Goal: Transaction & Acquisition: Purchase product/service

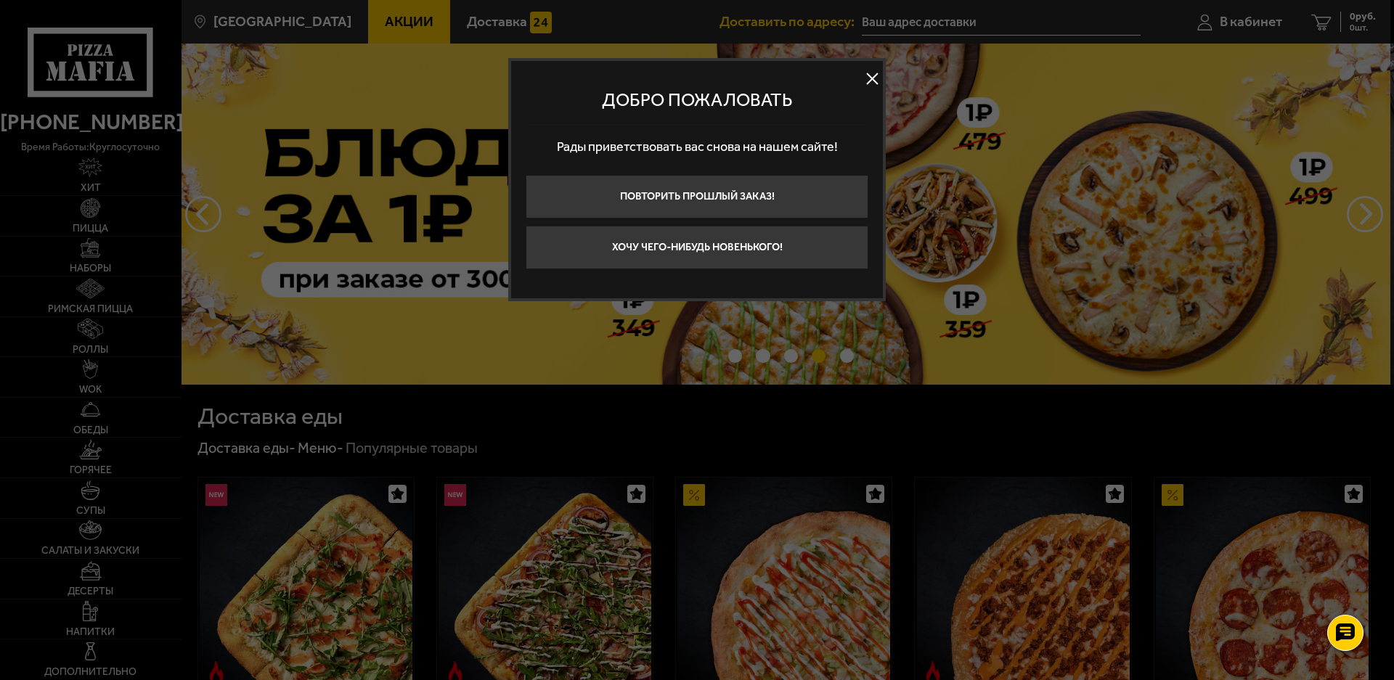
click at [871, 78] on button at bounding box center [872, 79] width 22 height 22
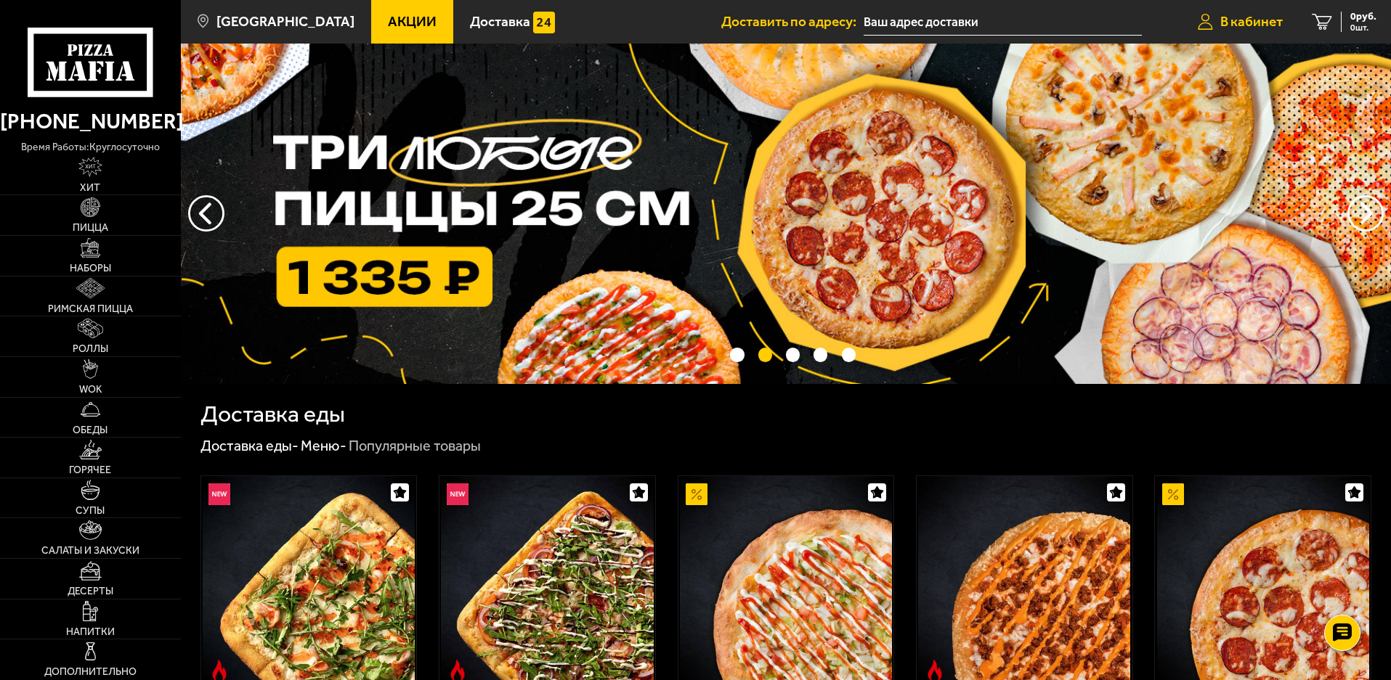
click at [1231, 30] on link "В кабинет" at bounding box center [1240, 22] width 114 height 44
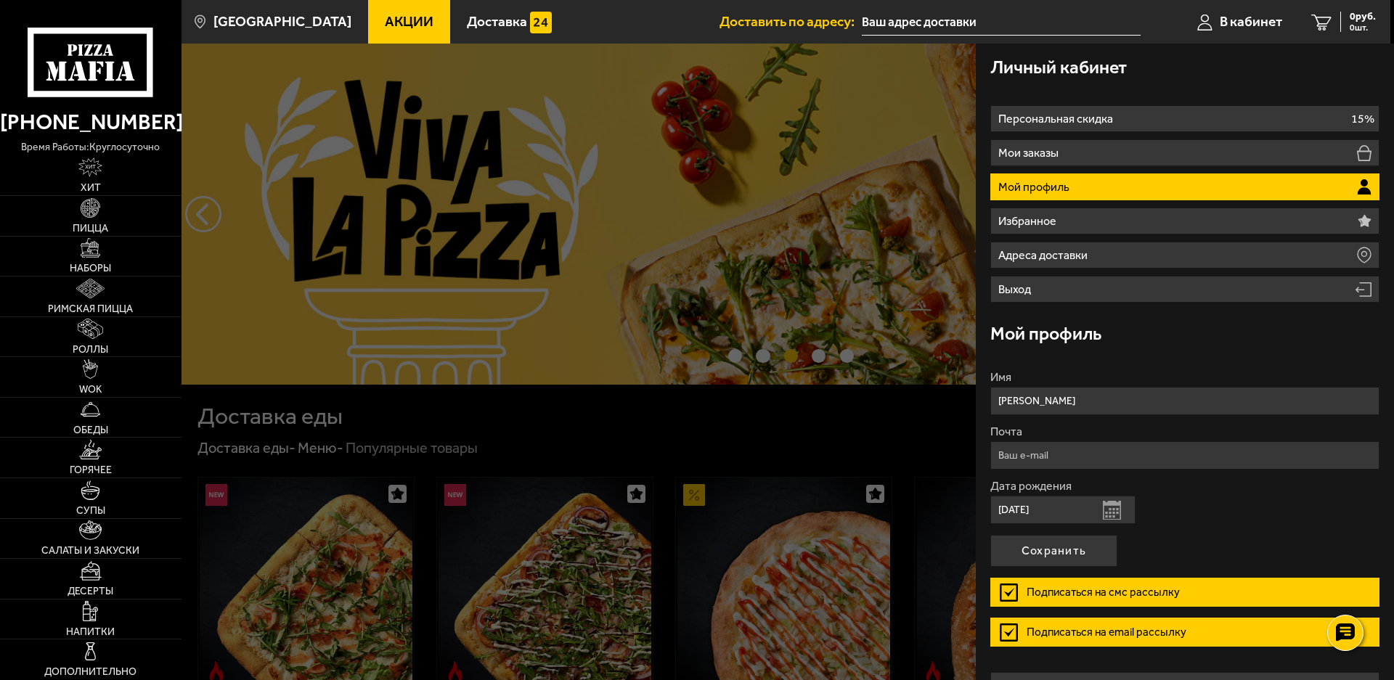
click at [380, 4] on link "Акции" at bounding box center [409, 22] width 82 height 44
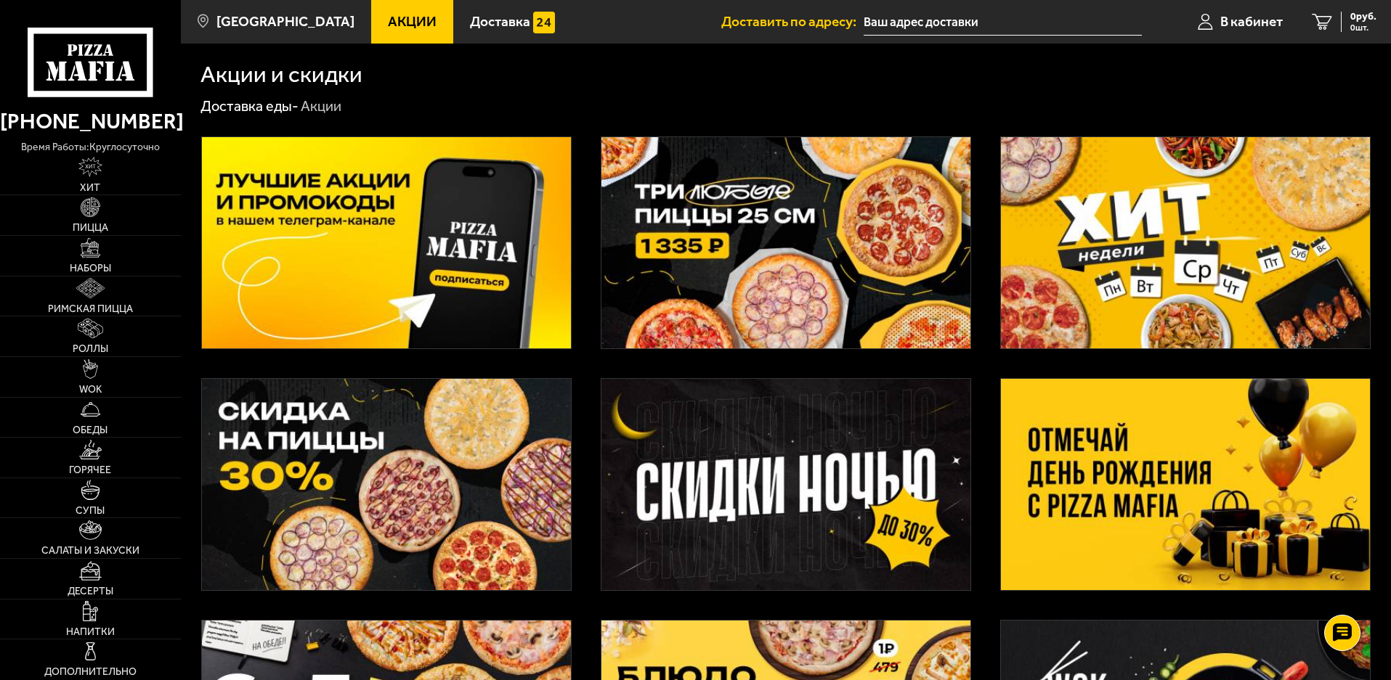
click at [456, 167] on img at bounding box center [386, 242] width 369 height 211
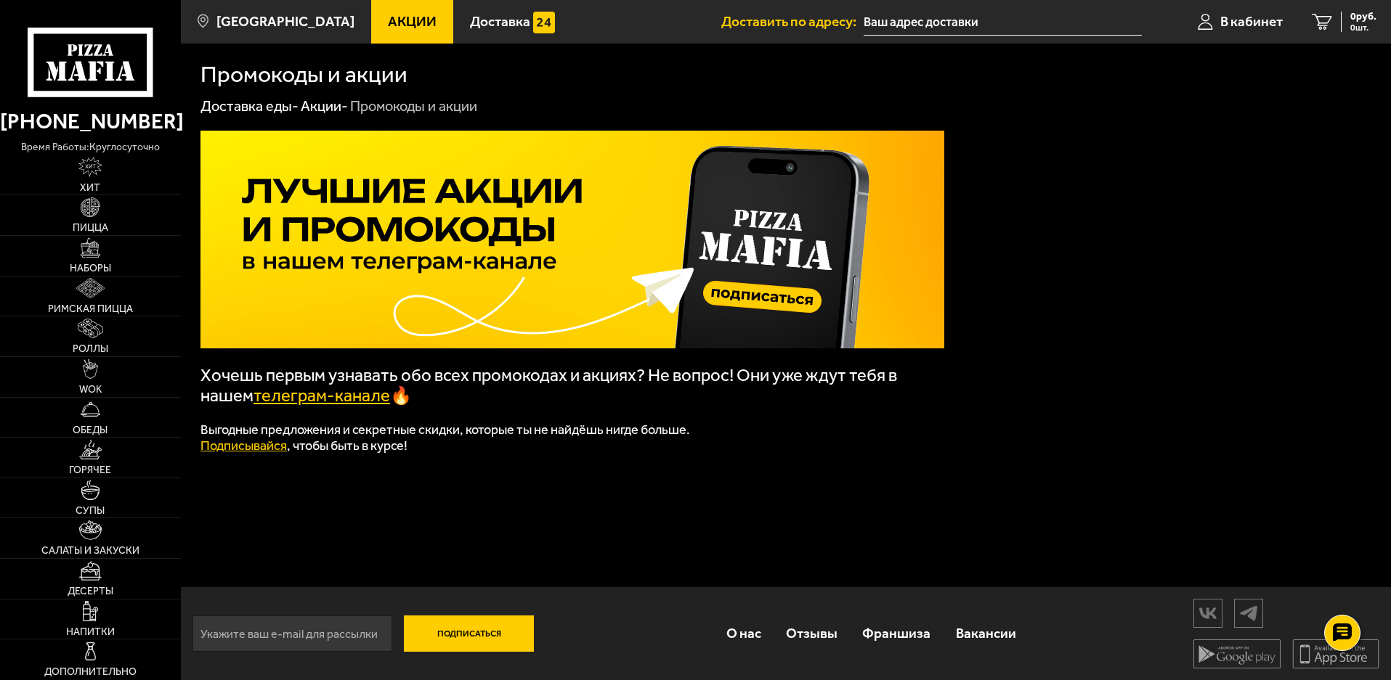
scroll to position [1, 0]
click at [264, 448] on link "Подписывайся" at bounding box center [243, 445] width 86 height 16
click at [371, 23] on link "Акции" at bounding box center [412, 22] width 82 height 44
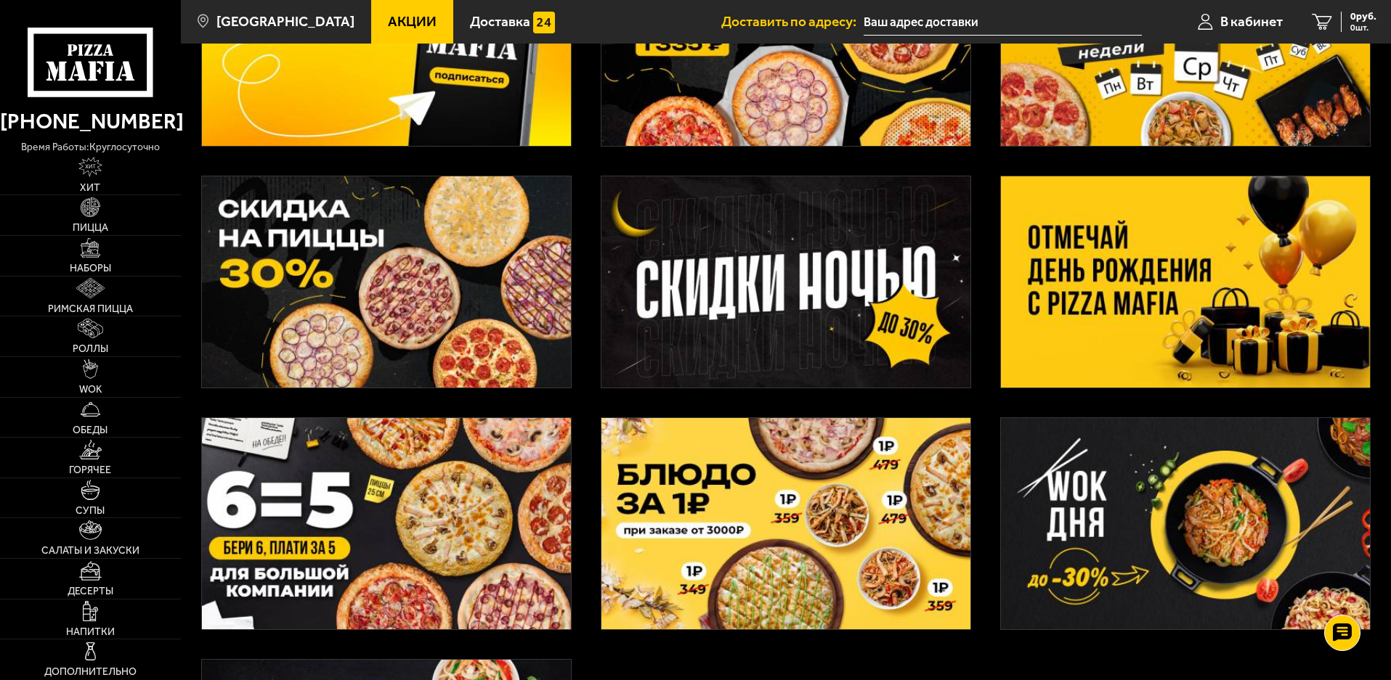
scroll to position [218, 0]
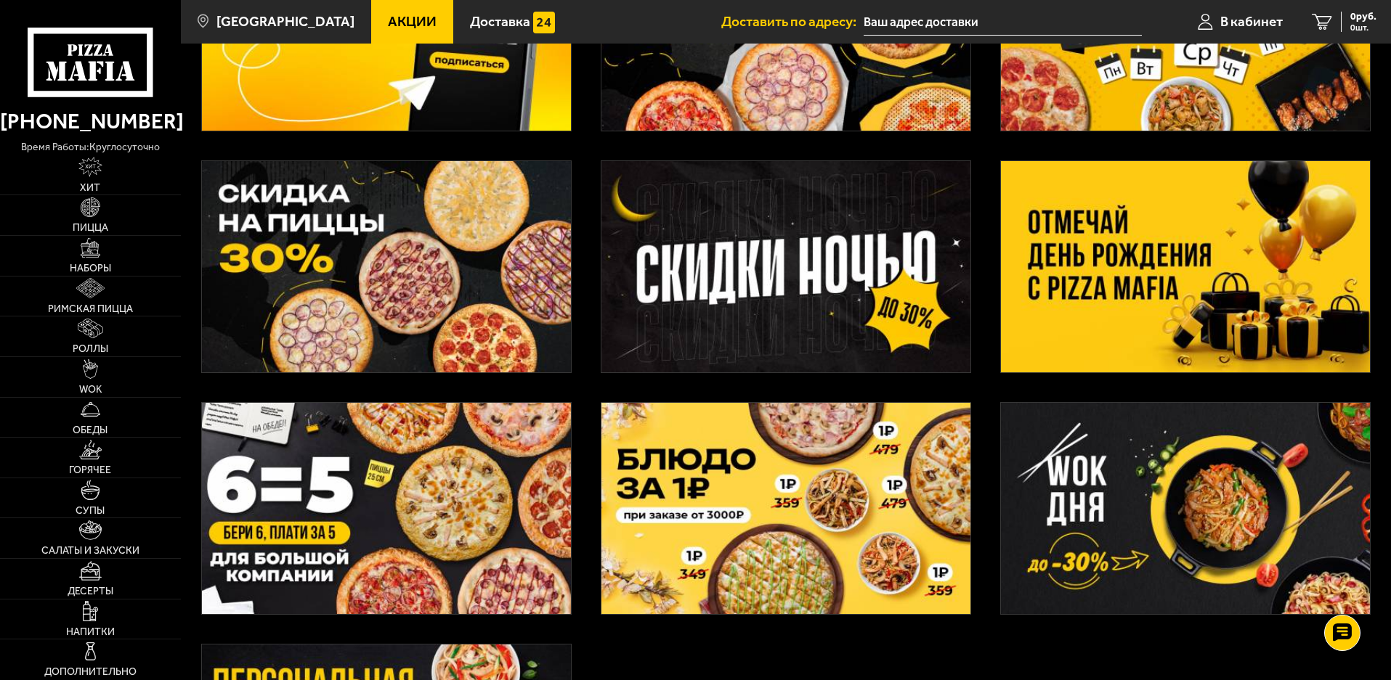
click at [433, 460] on img at bounding box center [386, 508] width 369 height 211
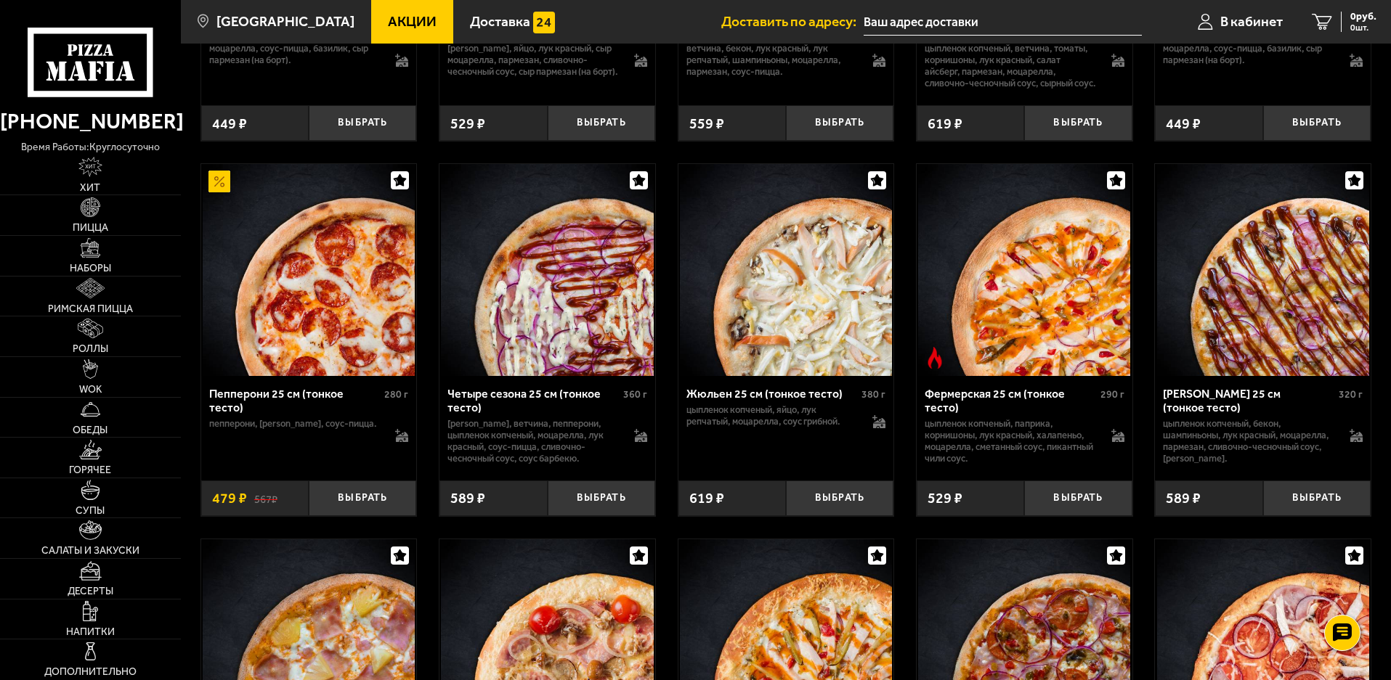
scroll to position [1307, 0]
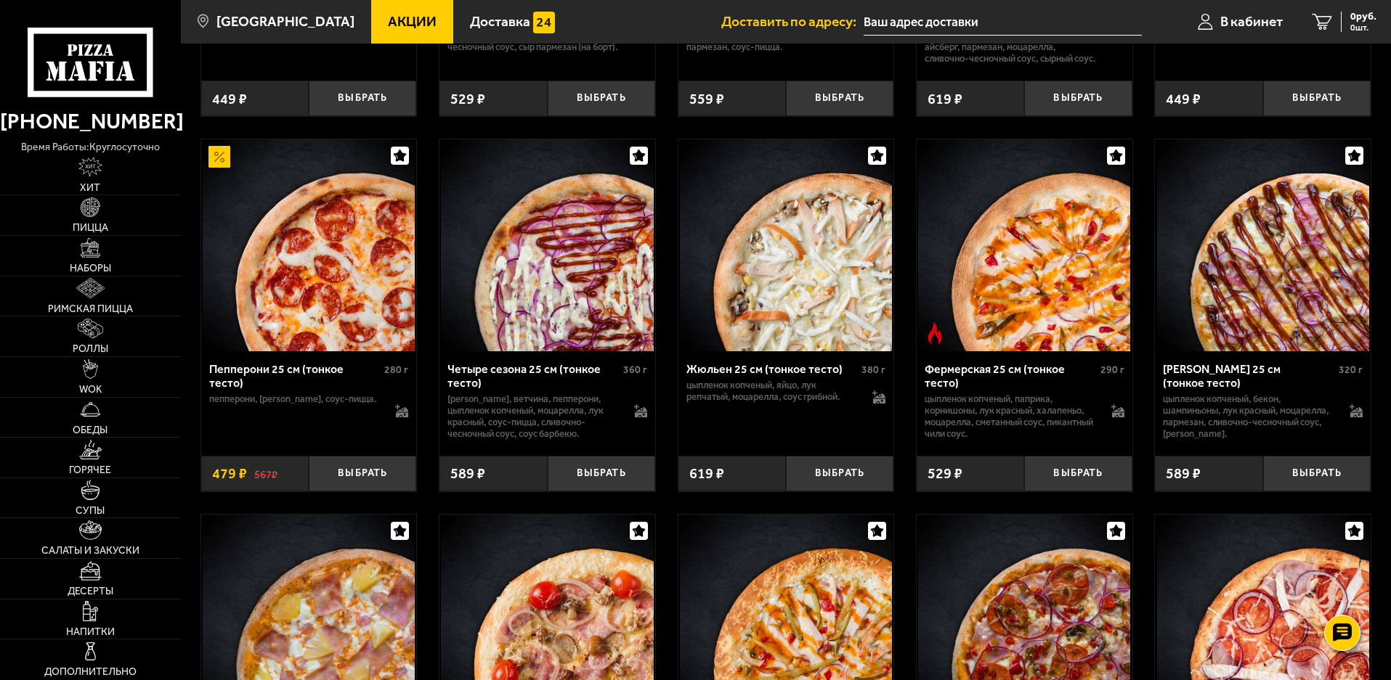
drag, startPoint x: 370, startPoint y: 493, endPoint x: 491, endPoint y: 410, distance: 146.6
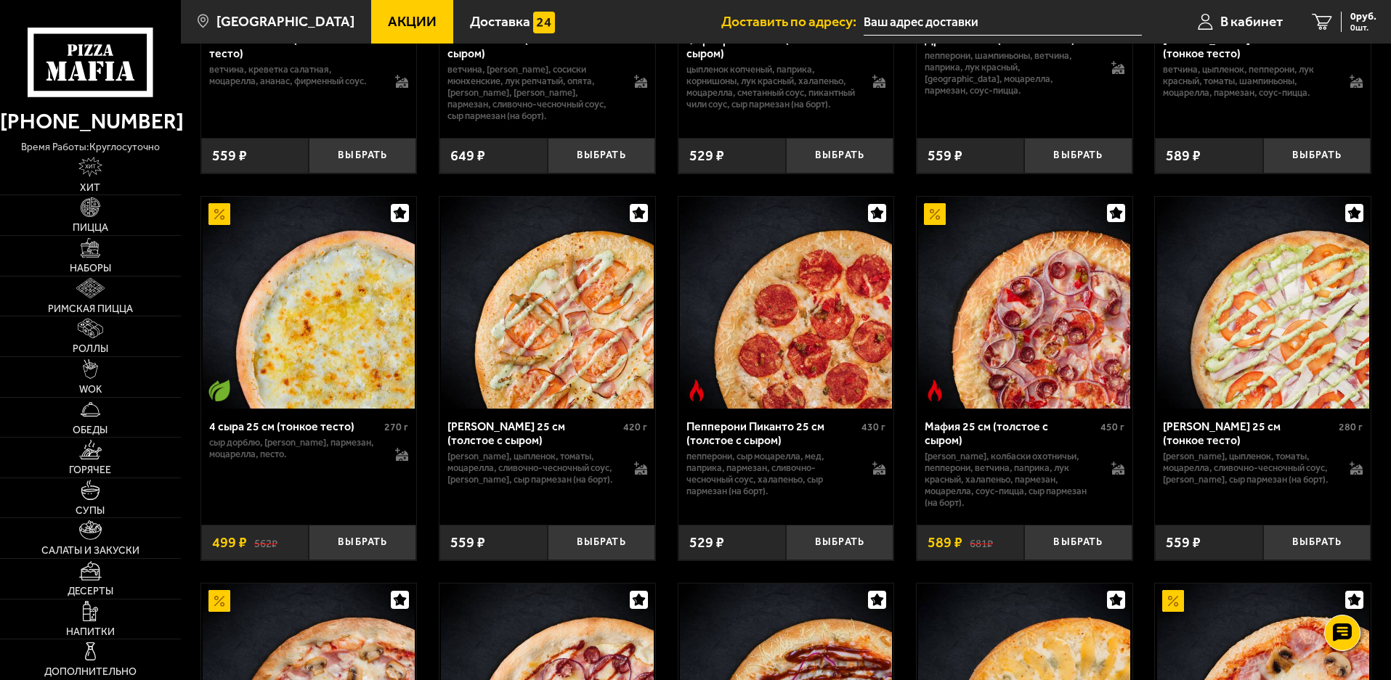
scroll to position [2033, 0]
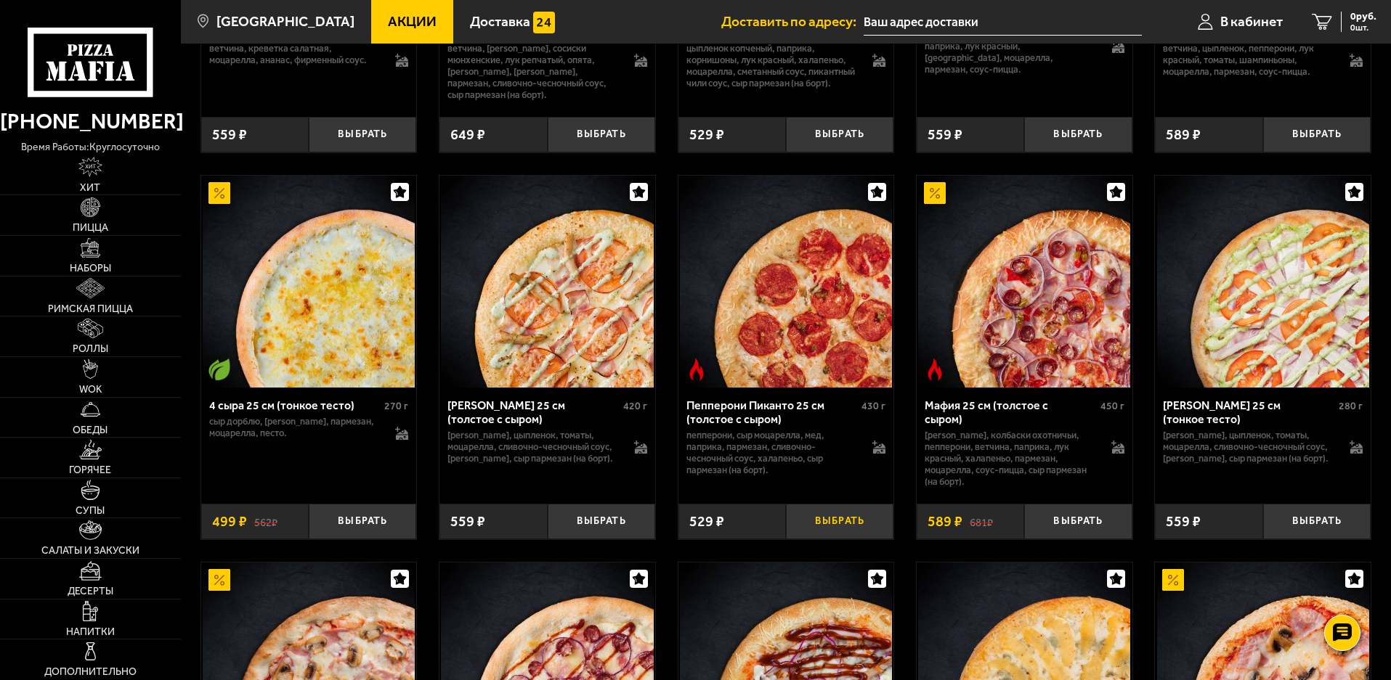
click at [818, 531] on button "Выбрать" at bounding box center [839, 522] width 107 height 36
click at [874, 538] on button "+" at bounding box center [876, 522] width 36 height 36
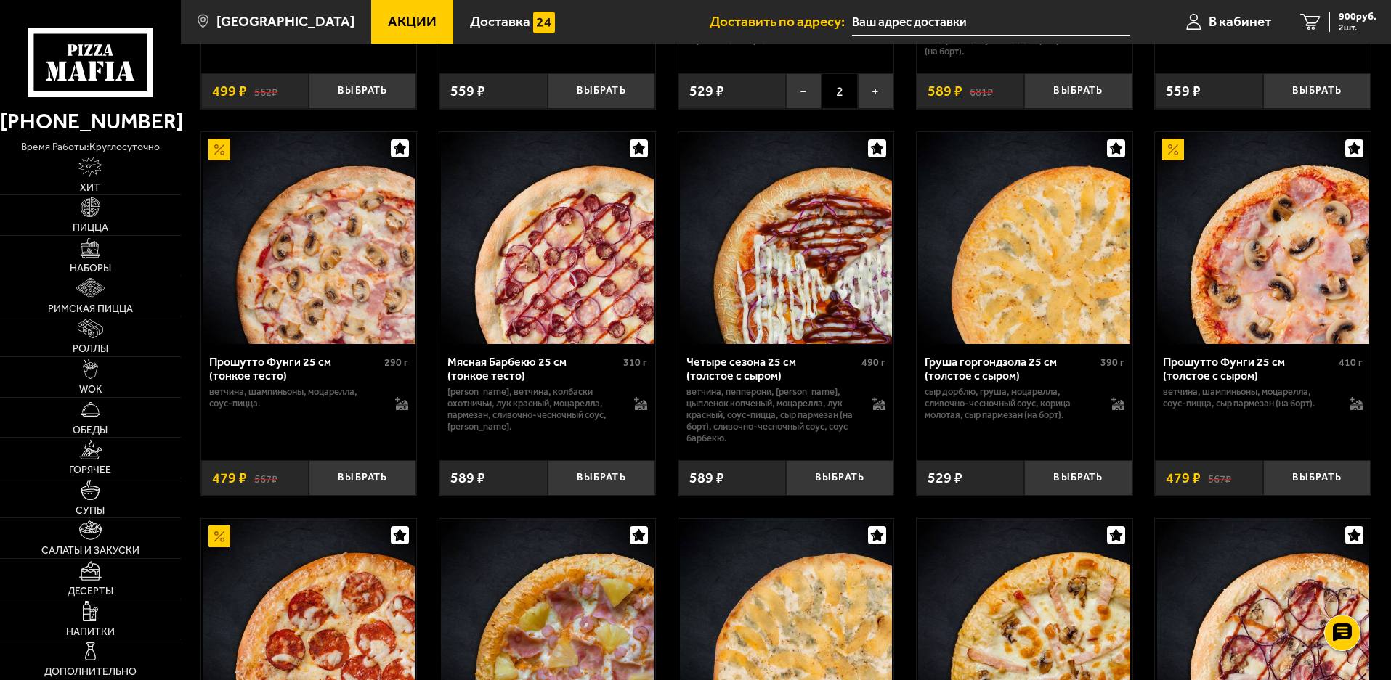
scroll to position [2469, 0]
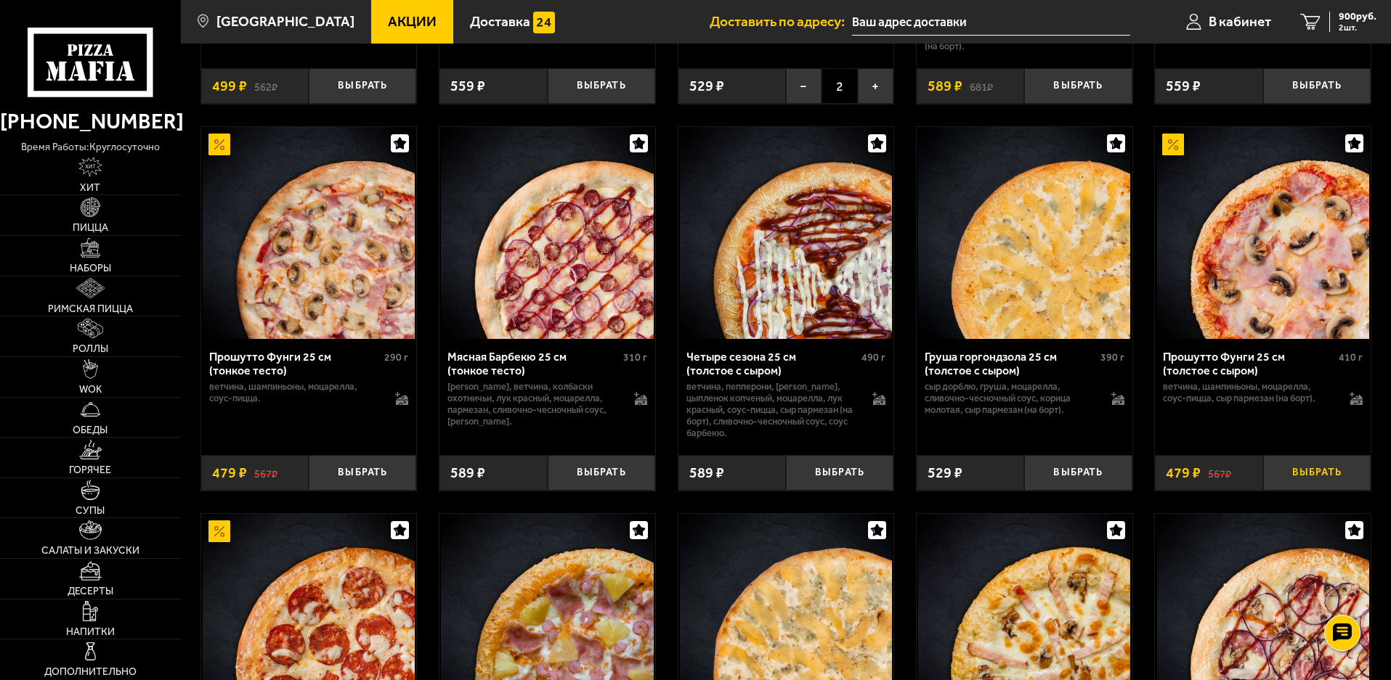
click at [1298, 480] on button "Выбрать" at bounding box center [1316, 473] width 107 height 36
click at [1350, 481] on button "+" at bounding box center [1352, 473] width 36 height 36
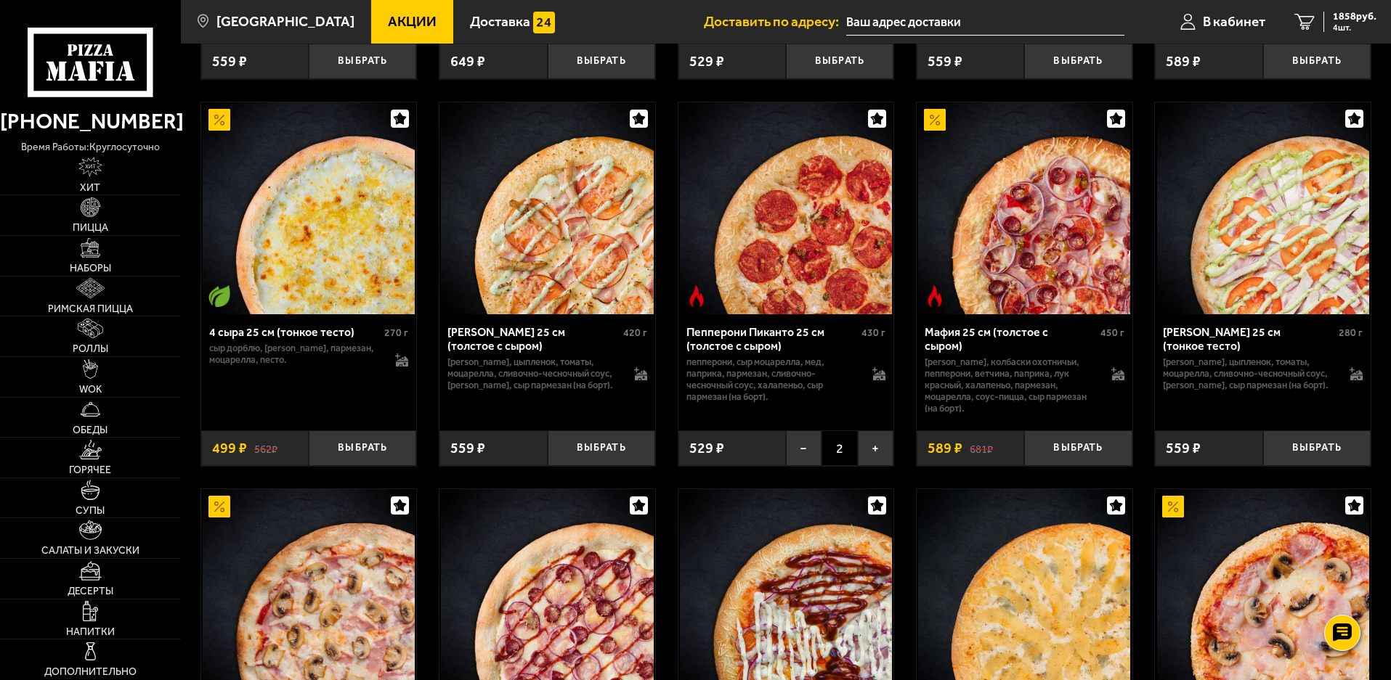
scroll to position [2106, 0]
click at [799, 459] on button "−" at bounding box center [804, 449] width 36 height 36
click at [796, 460] on button "−" at bounding box center [804, 449] width 36 height 36
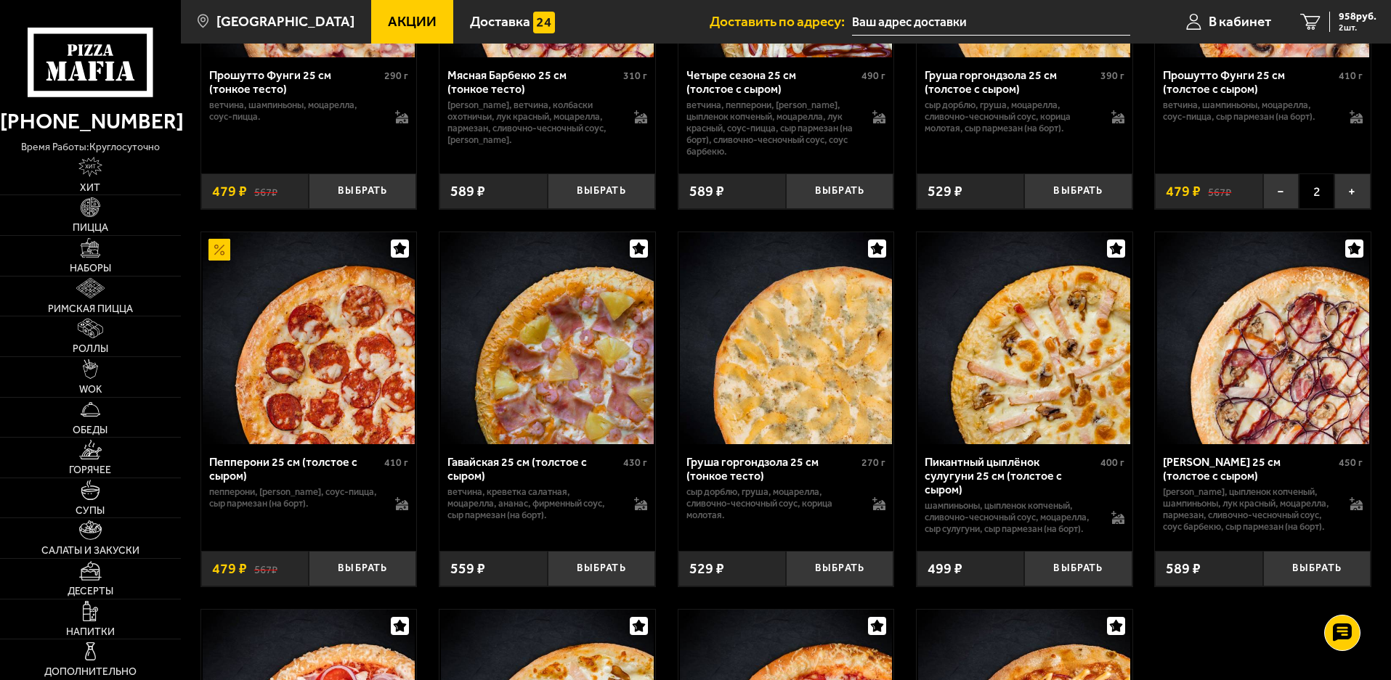
scroll to position [2759, 0]
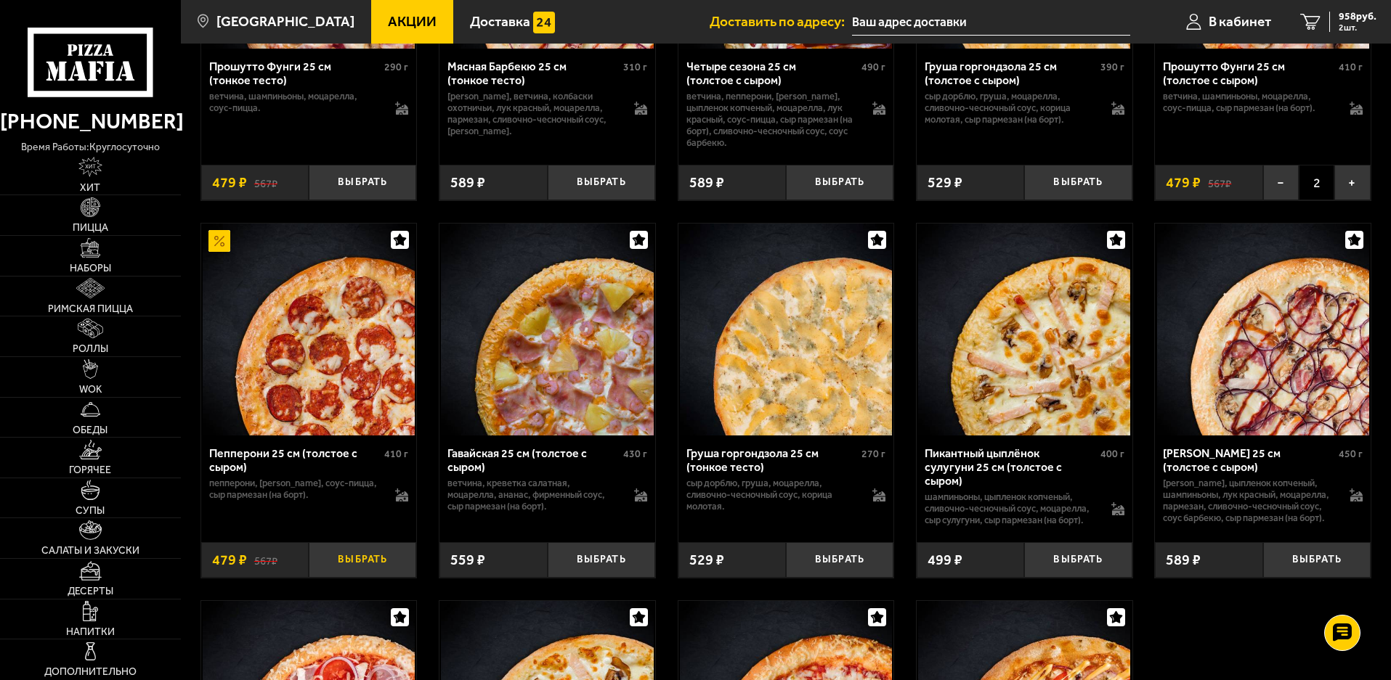
click at [378, 567] on button "Выбрать" at bounding box center [362, 560] width 107 height 36
click at [399, 571] on button "+" at bounding box center [399, 560] width 36 height 36
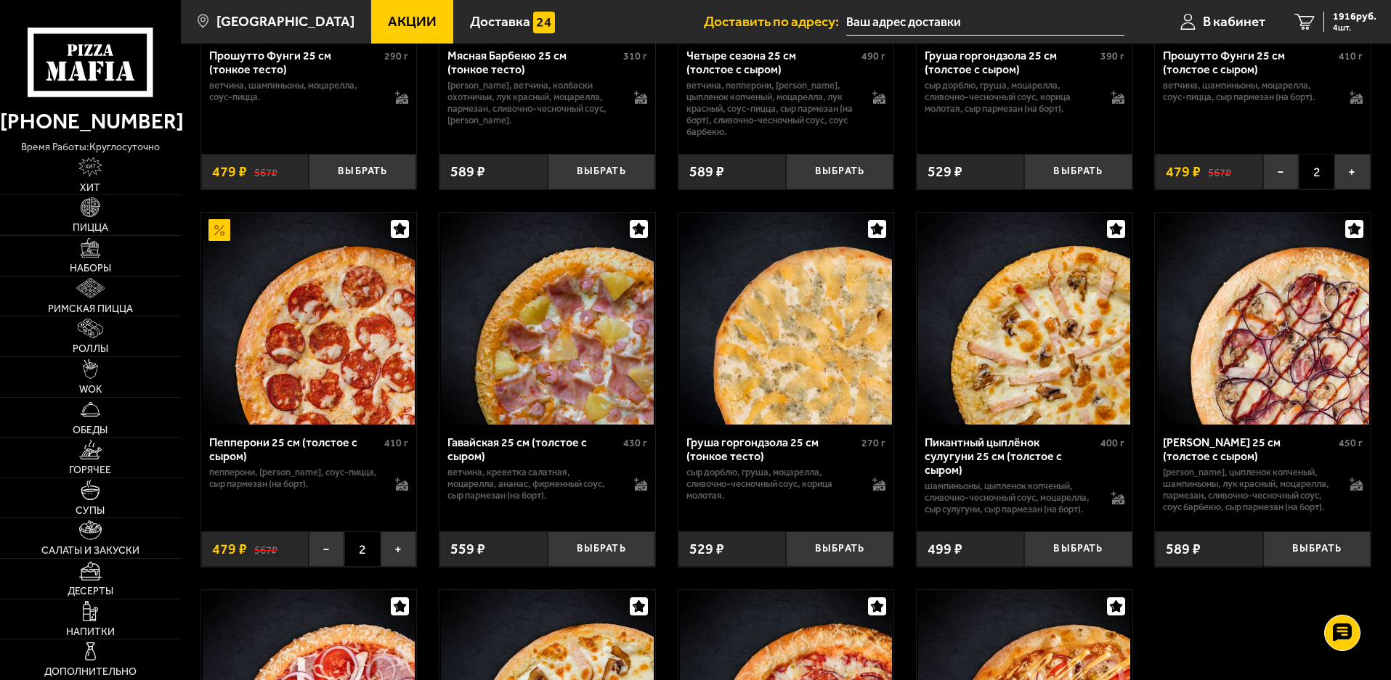
scroll to position [2767, 0]
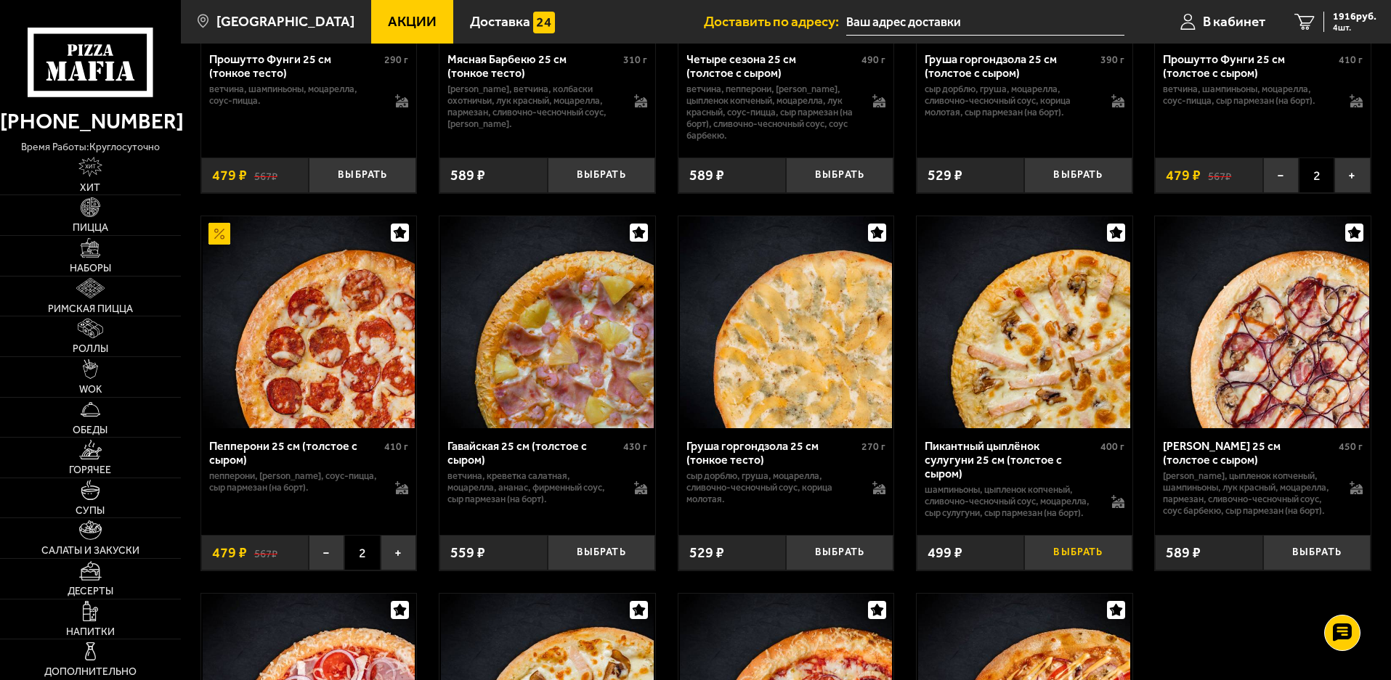
click at [1095, 557] on button "Выбрать" at bounding box center [1077, 553] width 107 height 36
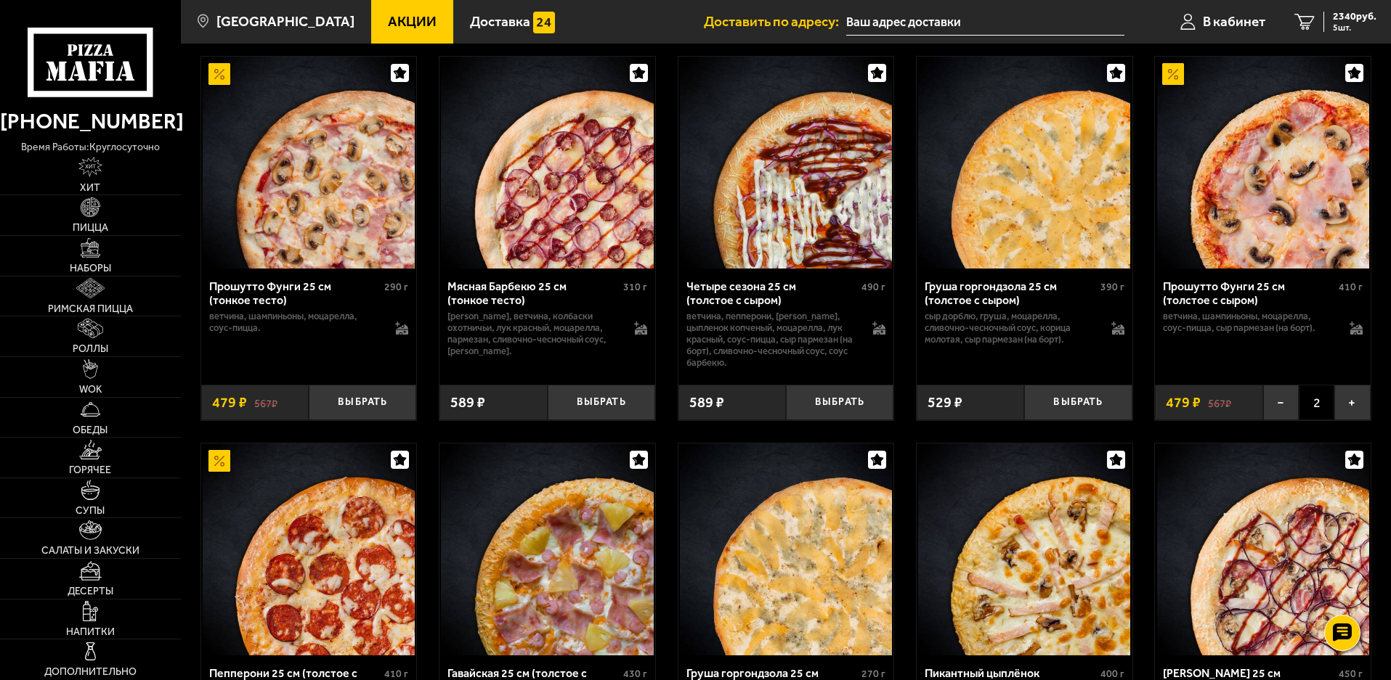
scroll to position [2549, 0]
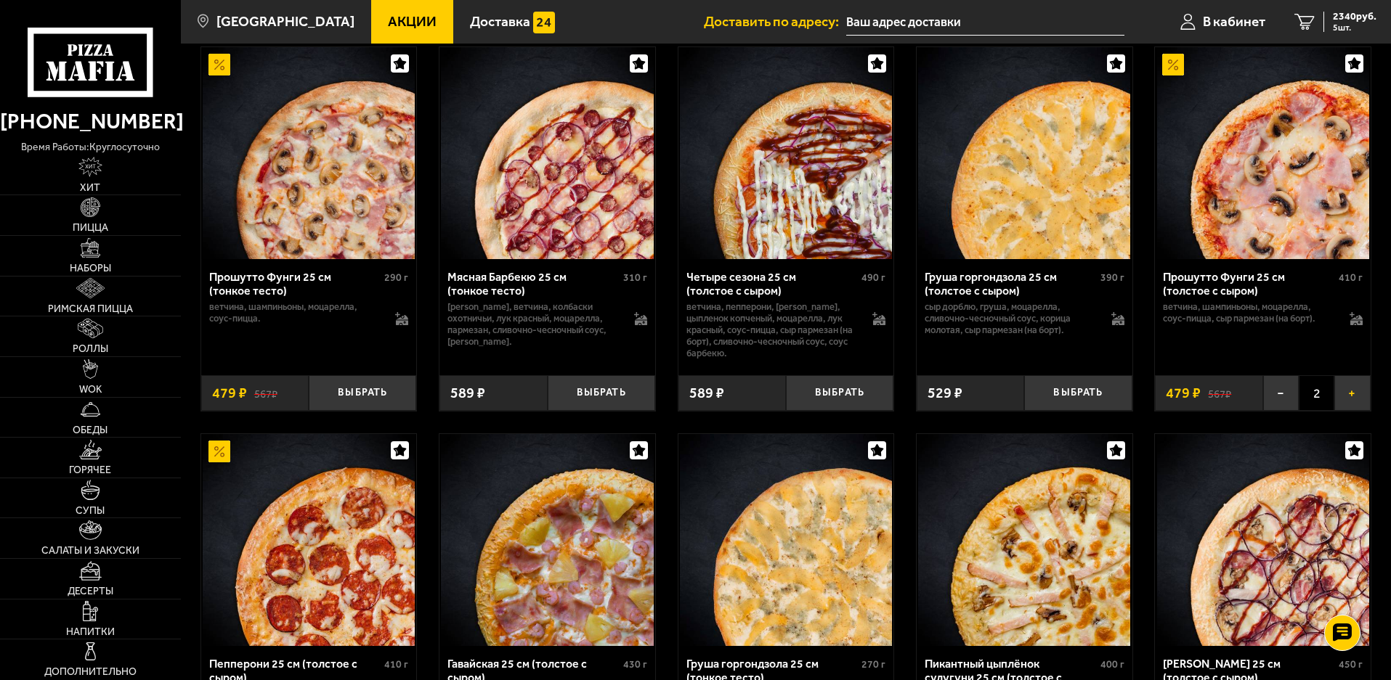
click at [1350, 406] on button "+" at bounding box center [1352, 393] width 36 height 36
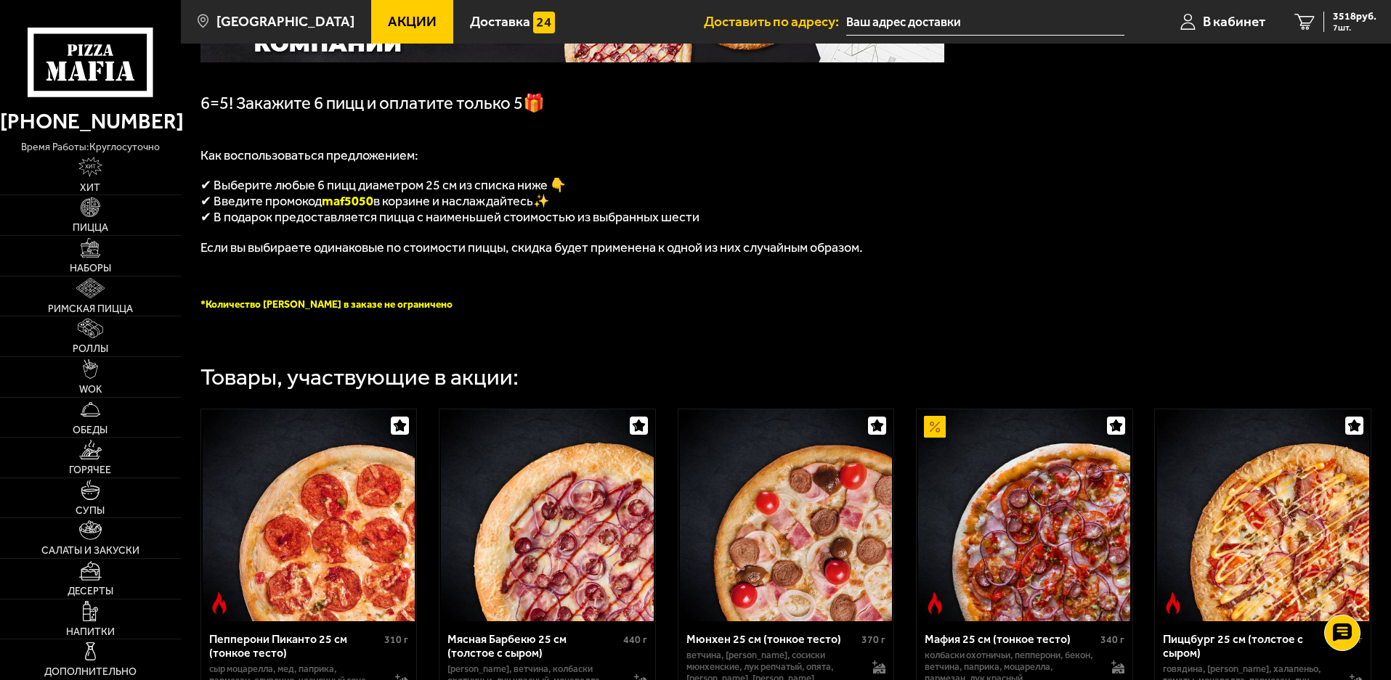
scroll to position [152, 0]
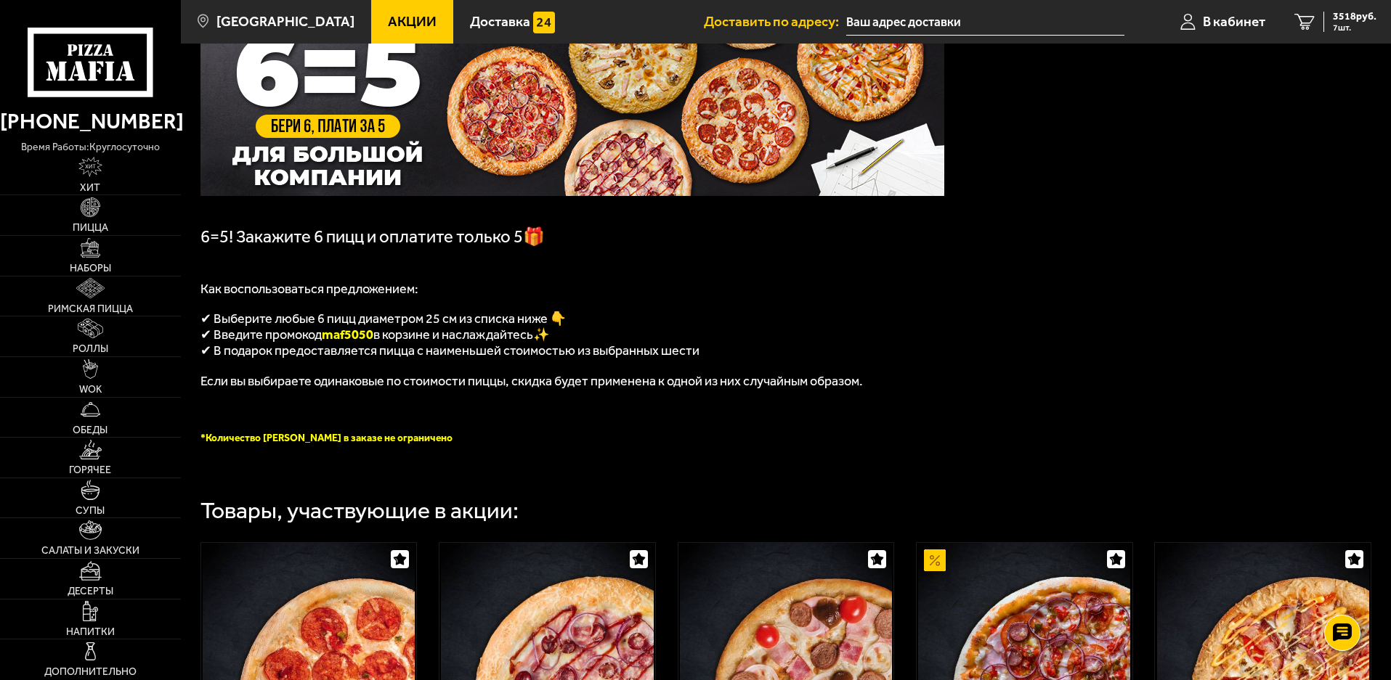
click at [347, 340] on span "maf5050" at bounding box center [348, 335] width 52 height 16
copy span "maf5050"
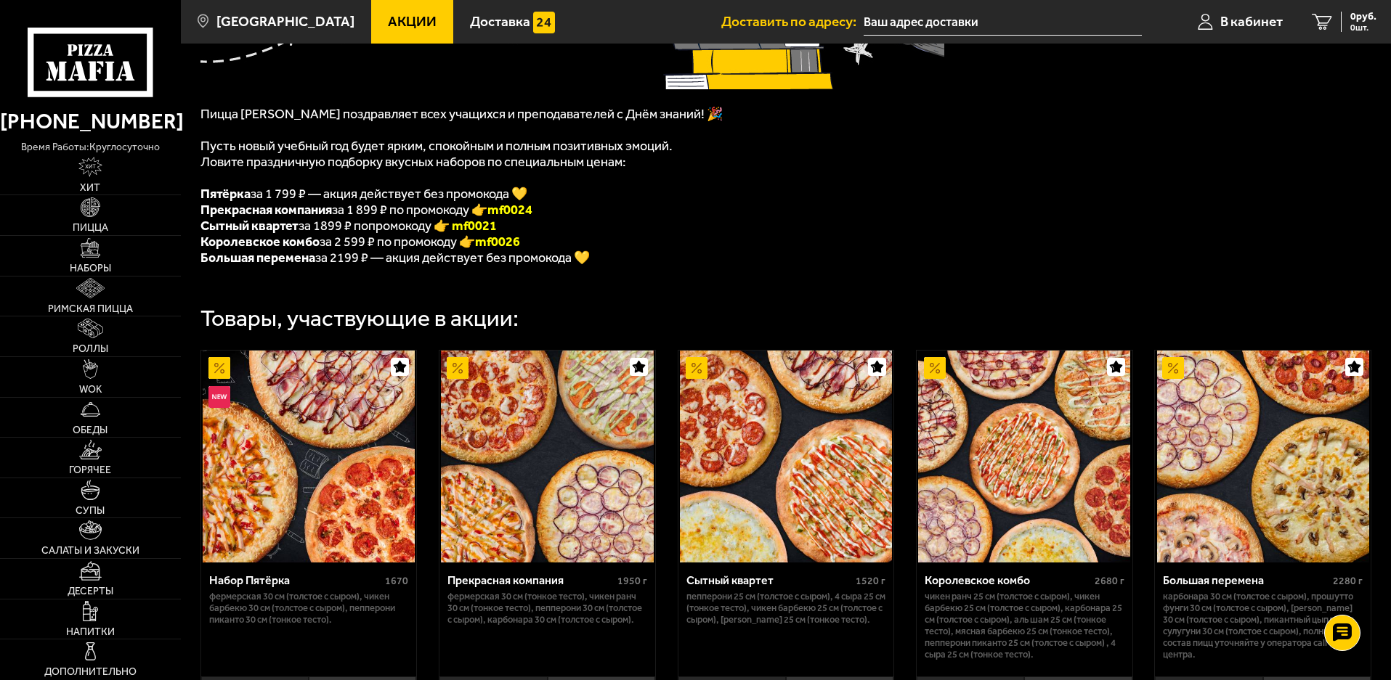
scroll to position [290, 0]
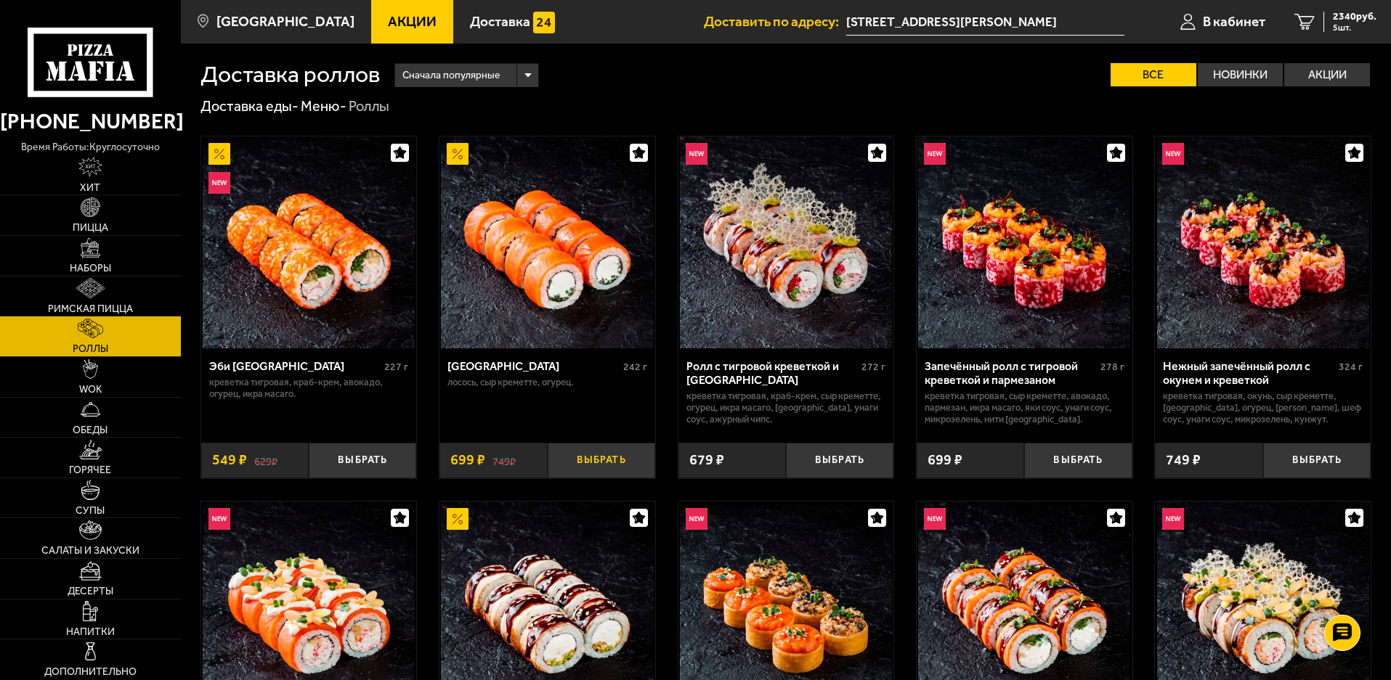
click at [631, 460] on button "Выбрать" at bounding box center [601, 461] width 107 height 36
click at [1345, 24] on span "6 шт." at bounding box center [1355, 27] width 44 height 9
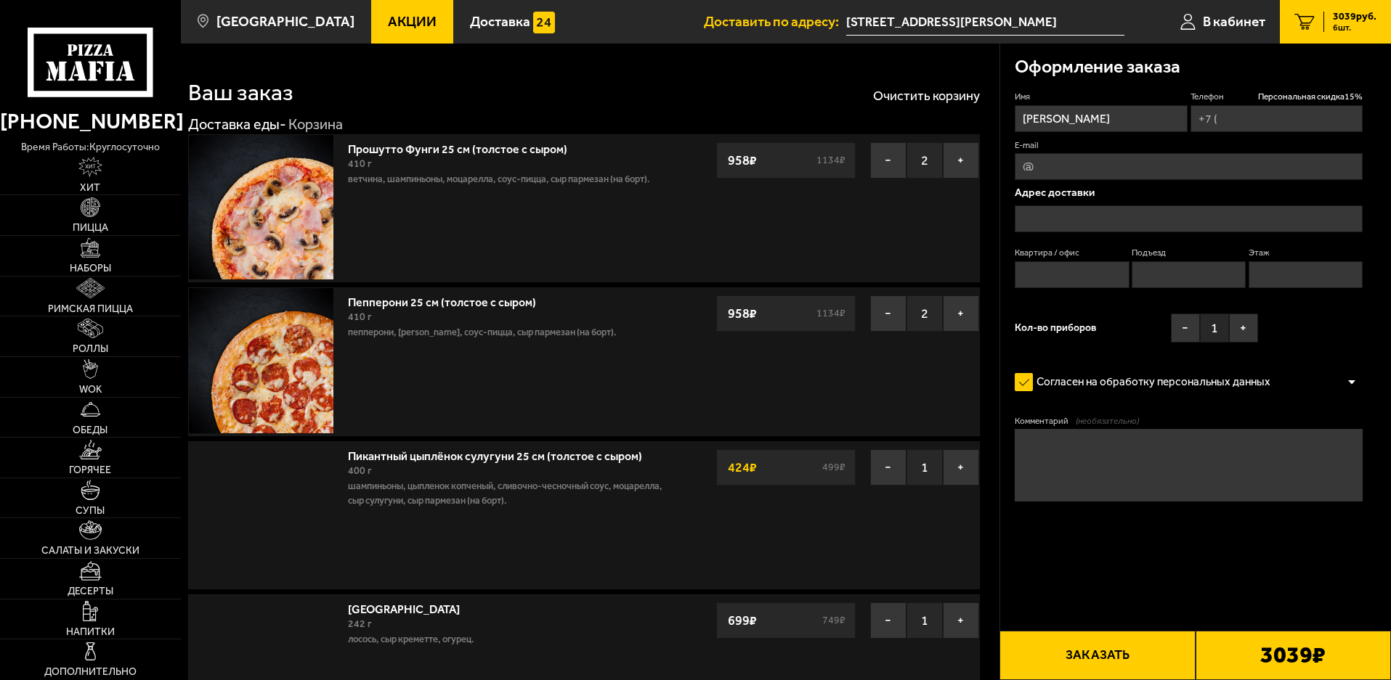
type input "[PHONE_NUMBER]"
type input "[STREET_ADDRESS][PERSON_NAME]"
type input "4"
type input "1"
type input "2"
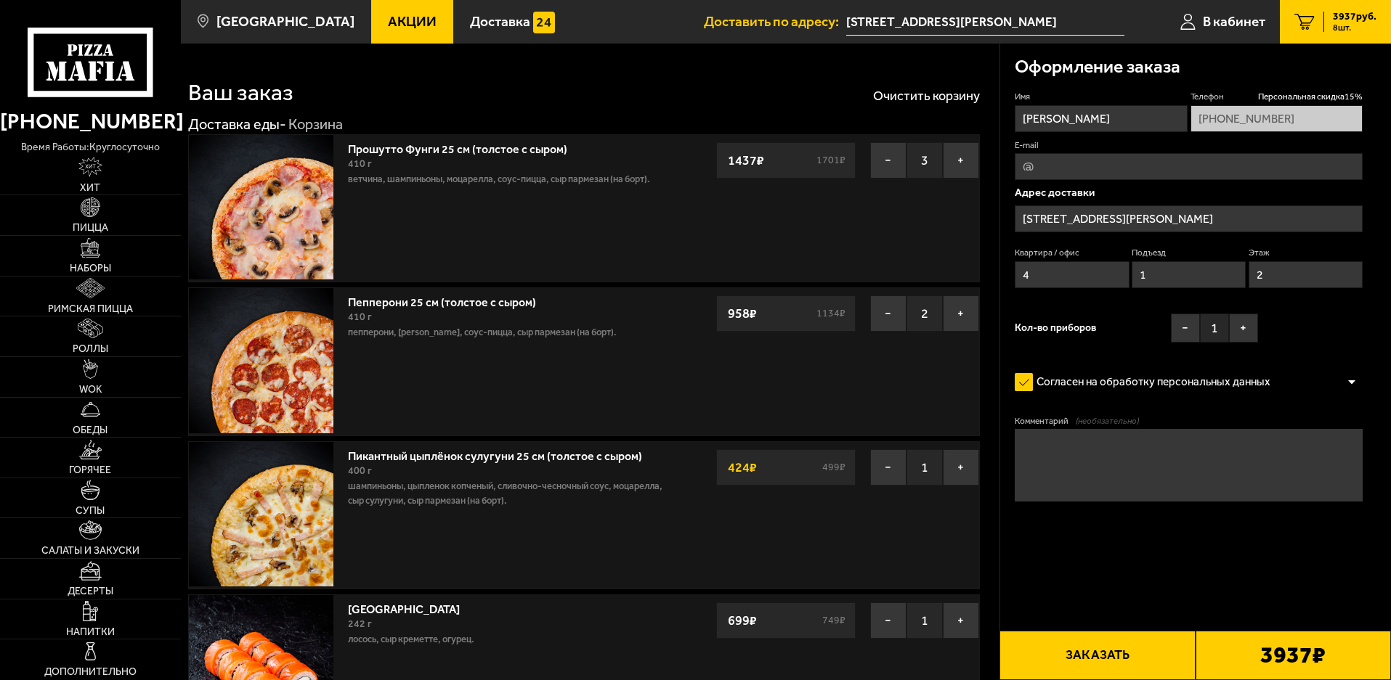
type input "[STREET_ADDRESS][PERSON_NAME]"
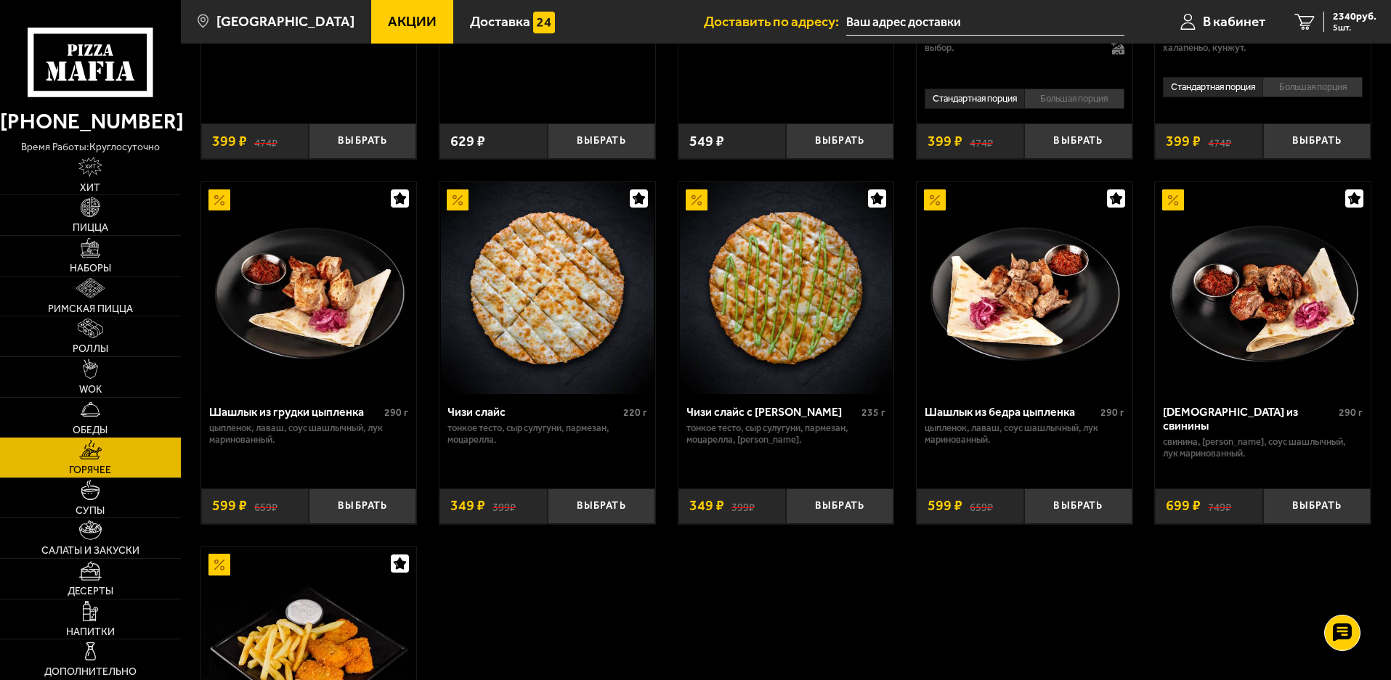
scroll to position [765, 0]
click at [102, 419] on link "Обеды" at bounding box center [90, 418] width 181 height 40
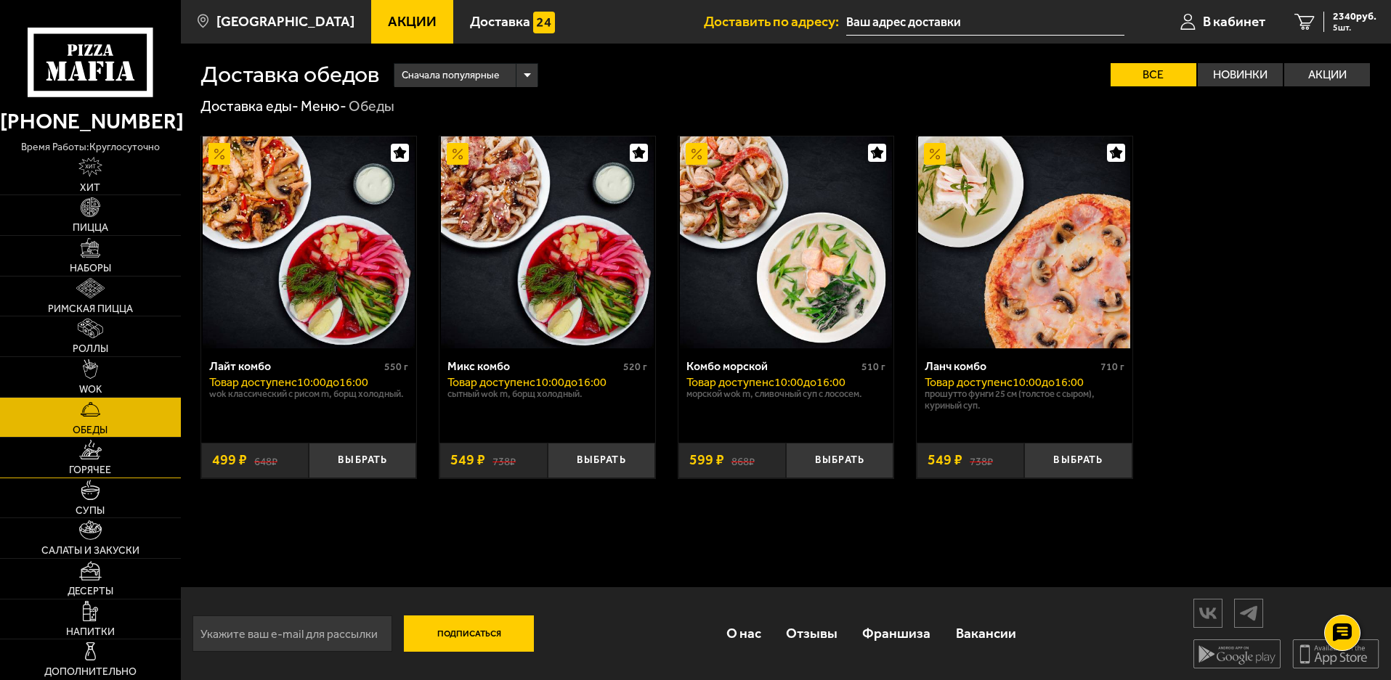
click at [92, 459] on img at bounding box center [90, 450] width 23 height 20
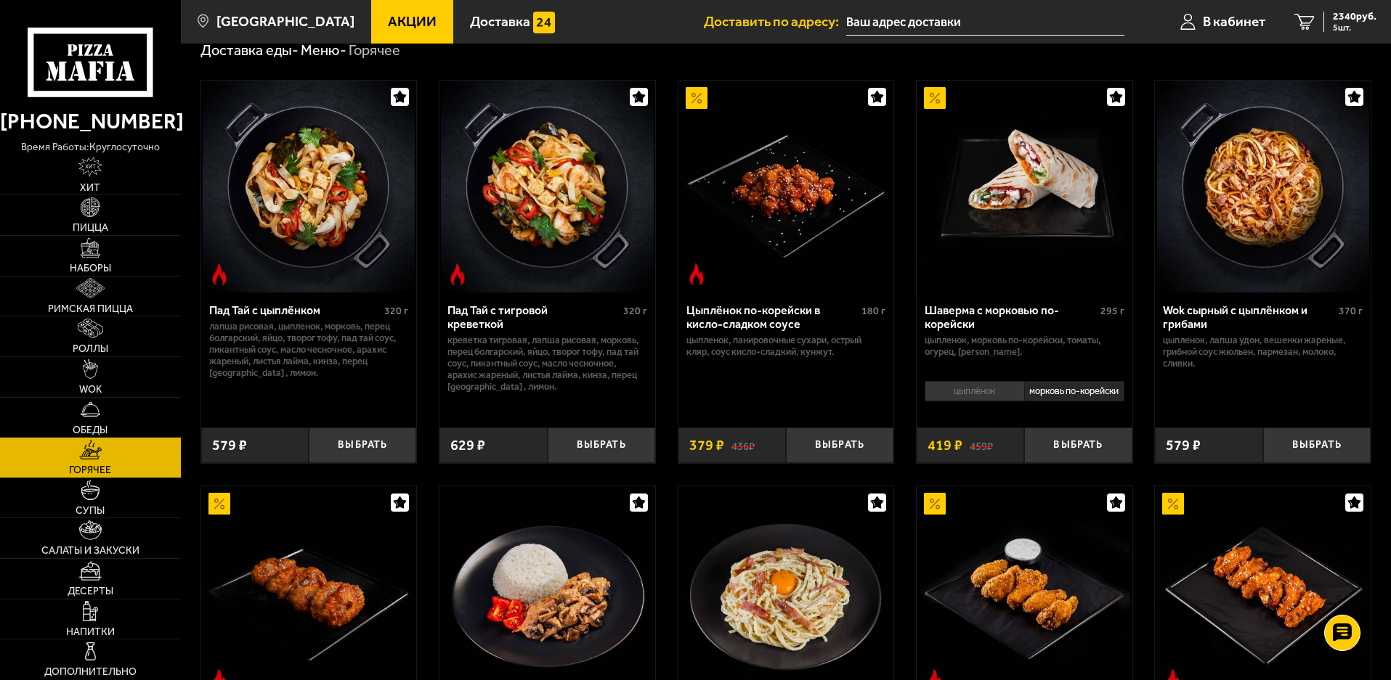
scroll to position [73, 0]
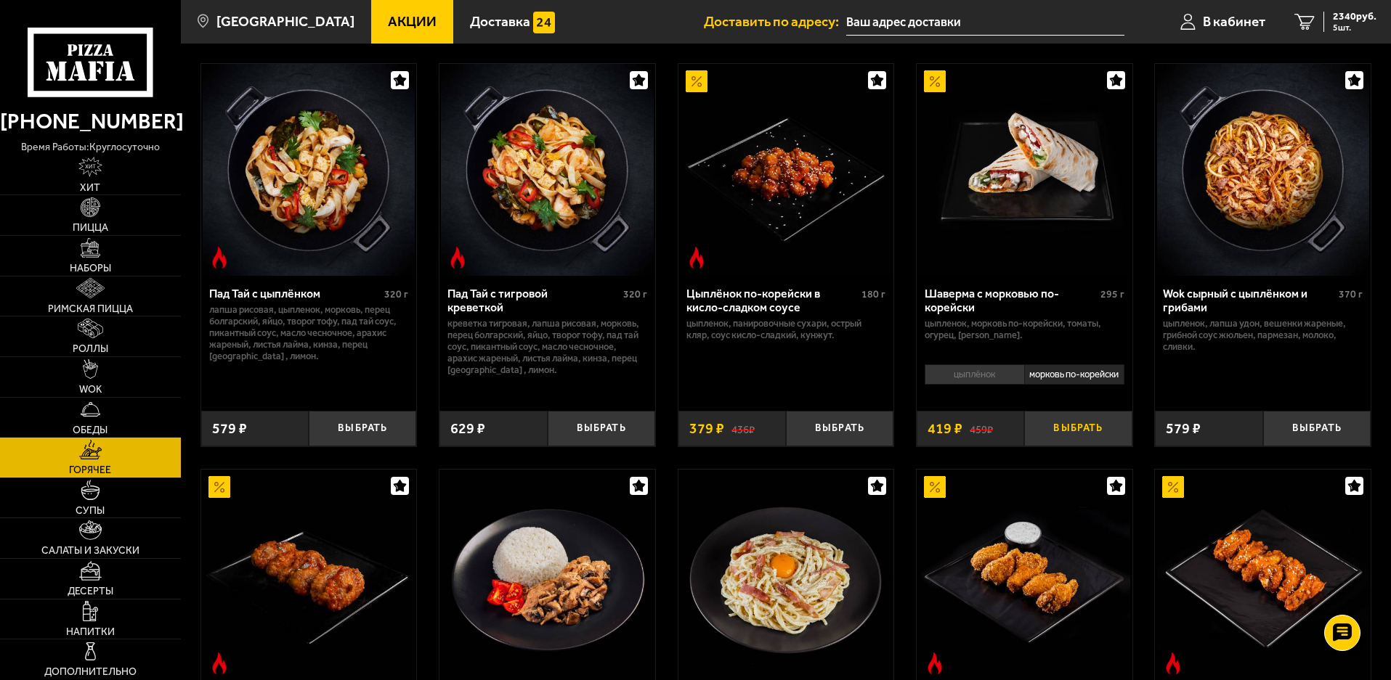
click at [1081, 428] on button "Выбрать" at bounding box center [1077, 429] width 107 height 36
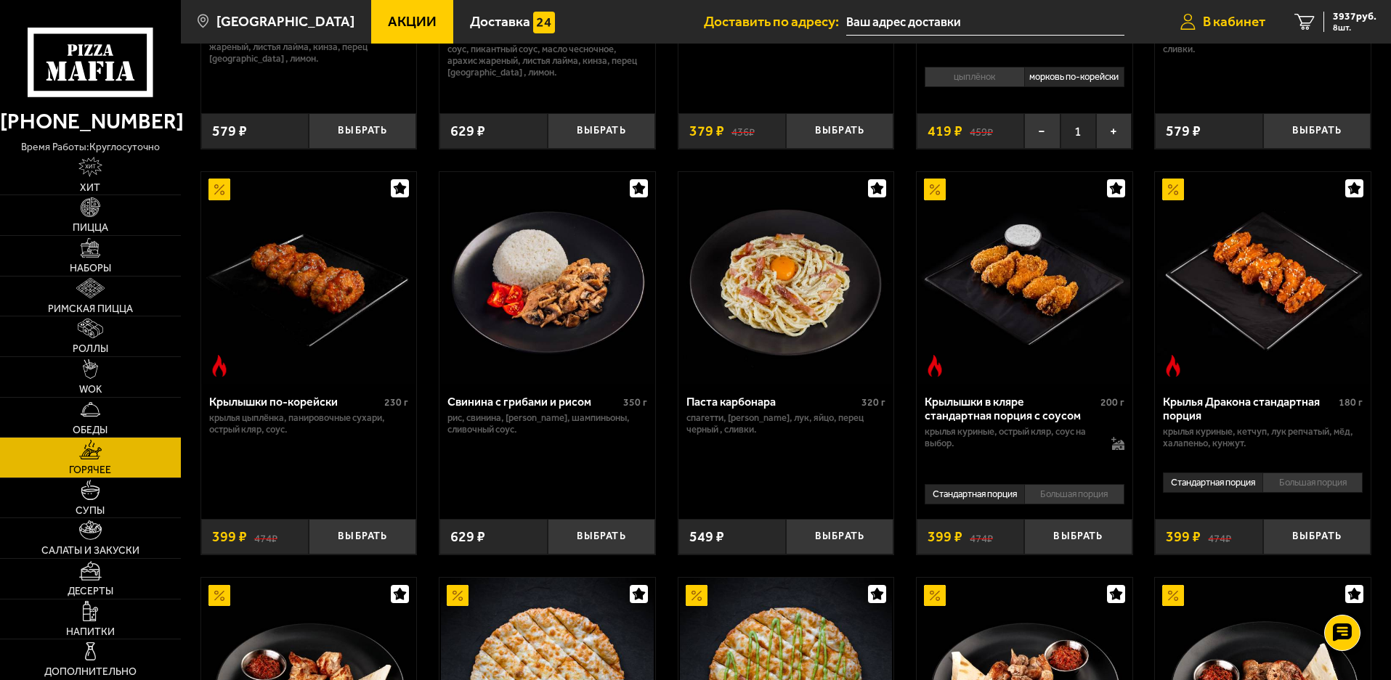
scroll to position [363, 0]
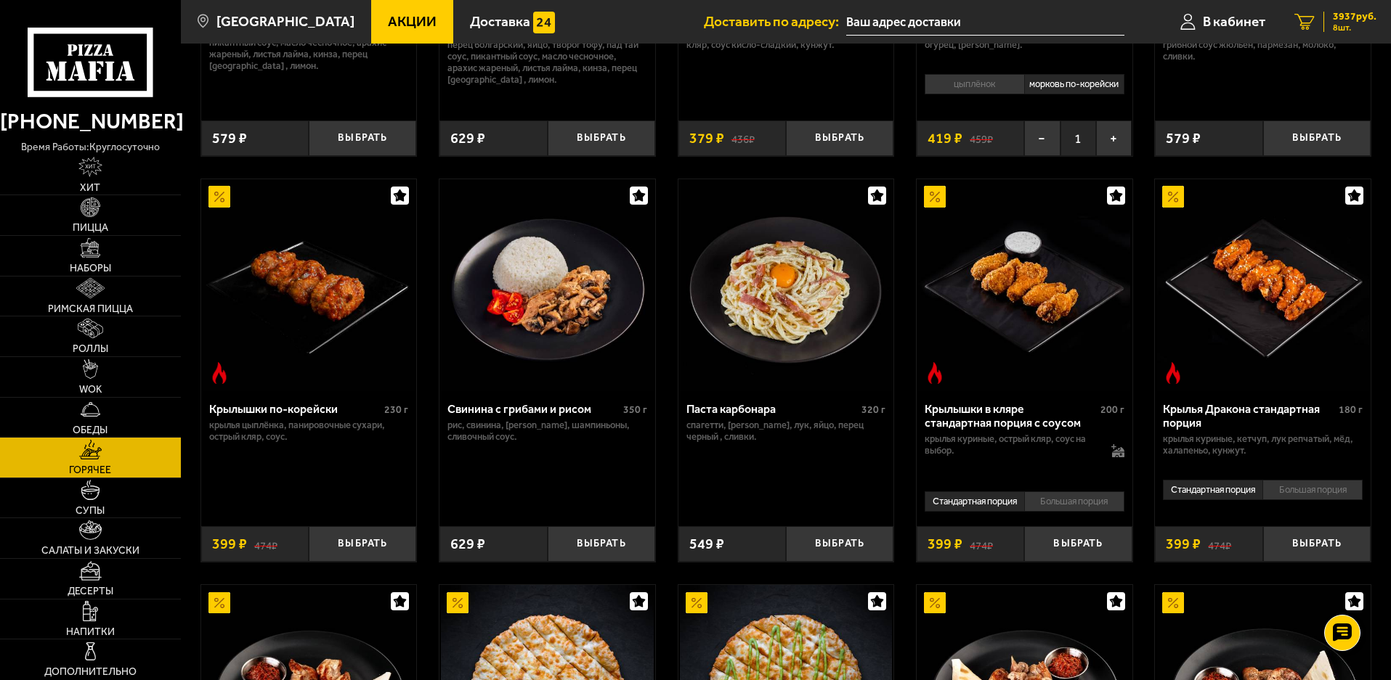
click at [1348, 18] on span "3937 руб." at bounding box center [1355, 17] width 44 height 10
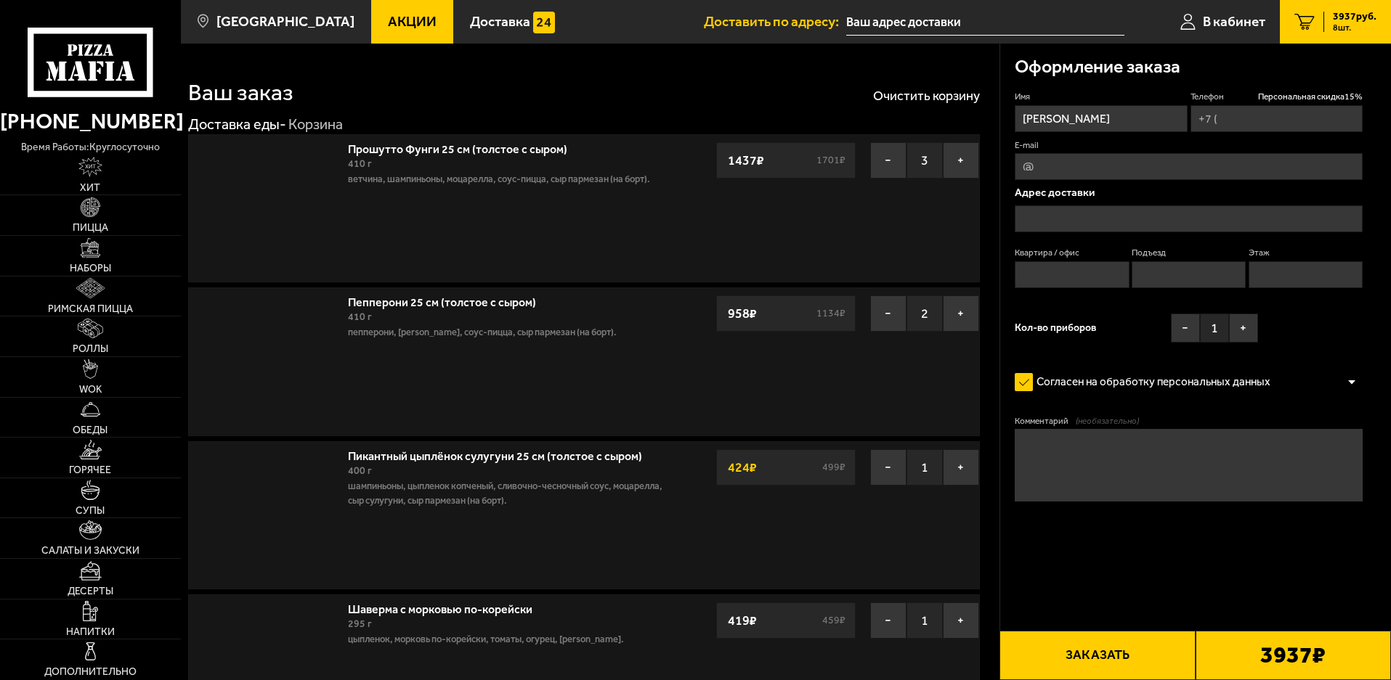
type input "[PHONE_NUMBER]"
type input "[STREET_ADDRESS][PERSON_NAME]"
type input "4"
type input "1"
type input "2"
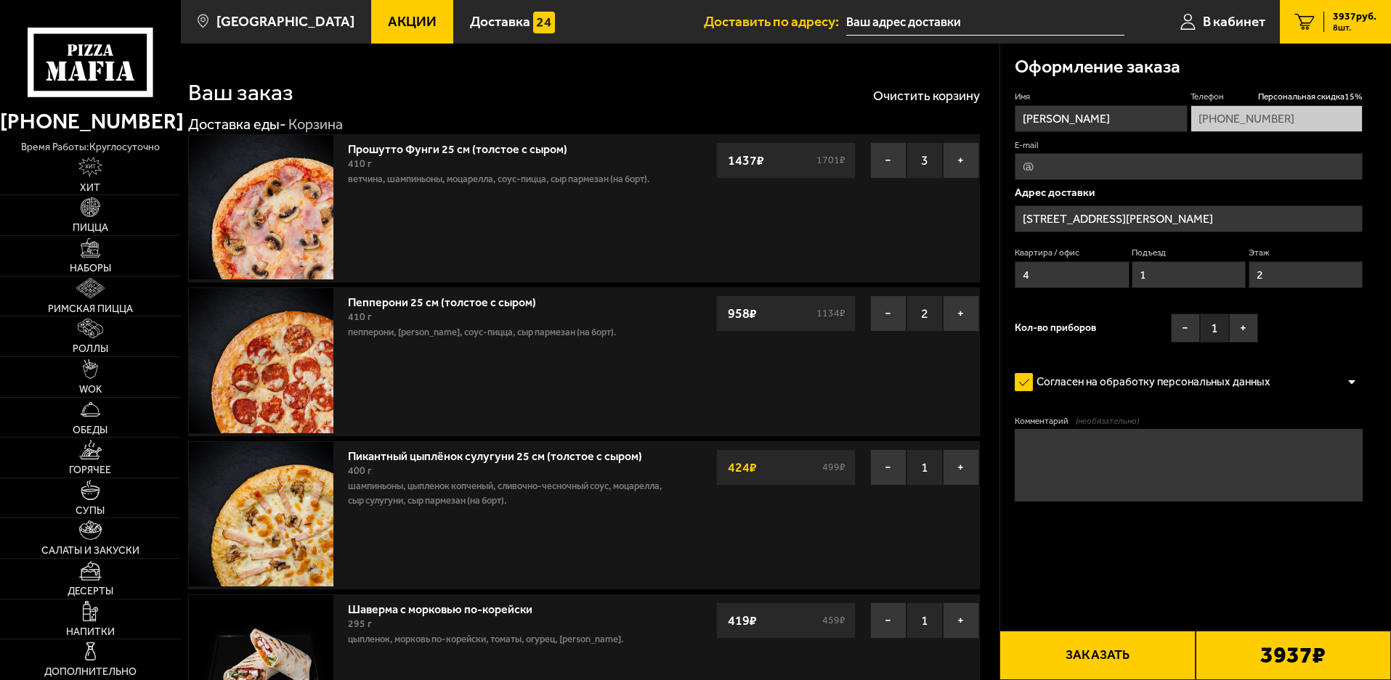
type input "[STREET_ADDRESS][PERSON_NAME]"
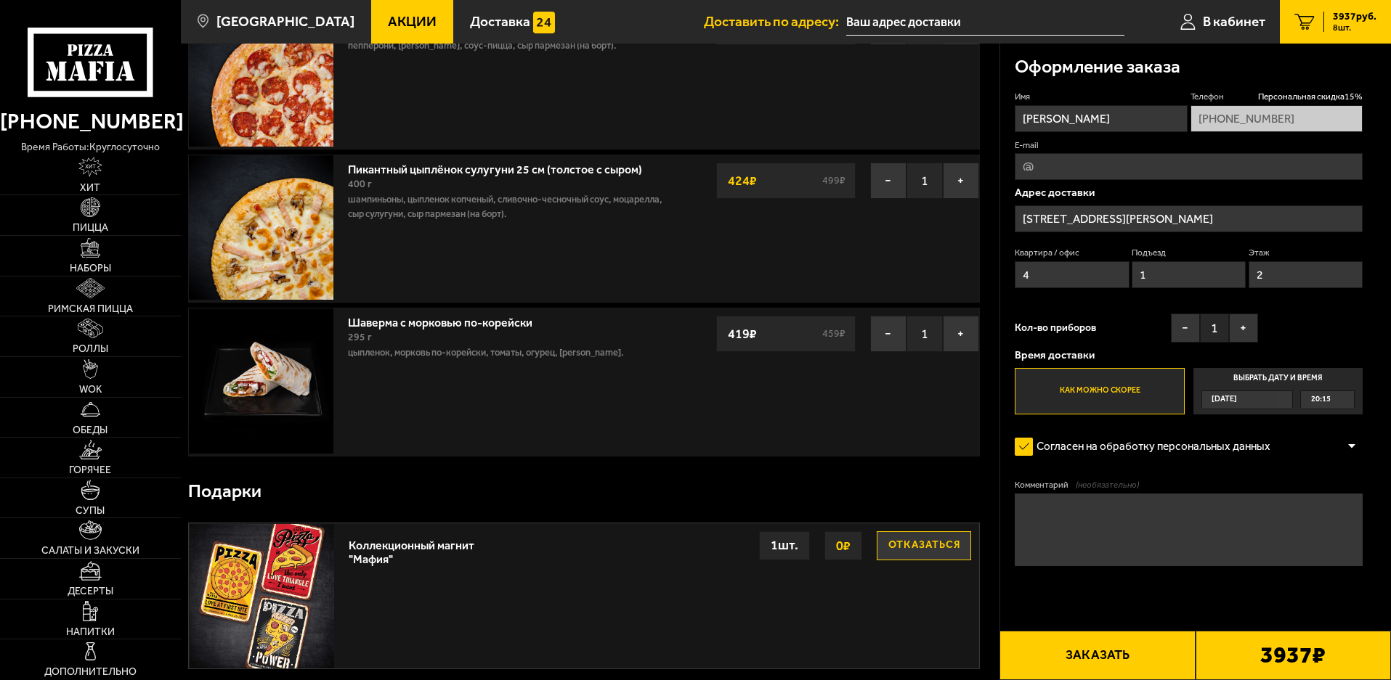
scroll to position [290, 0]
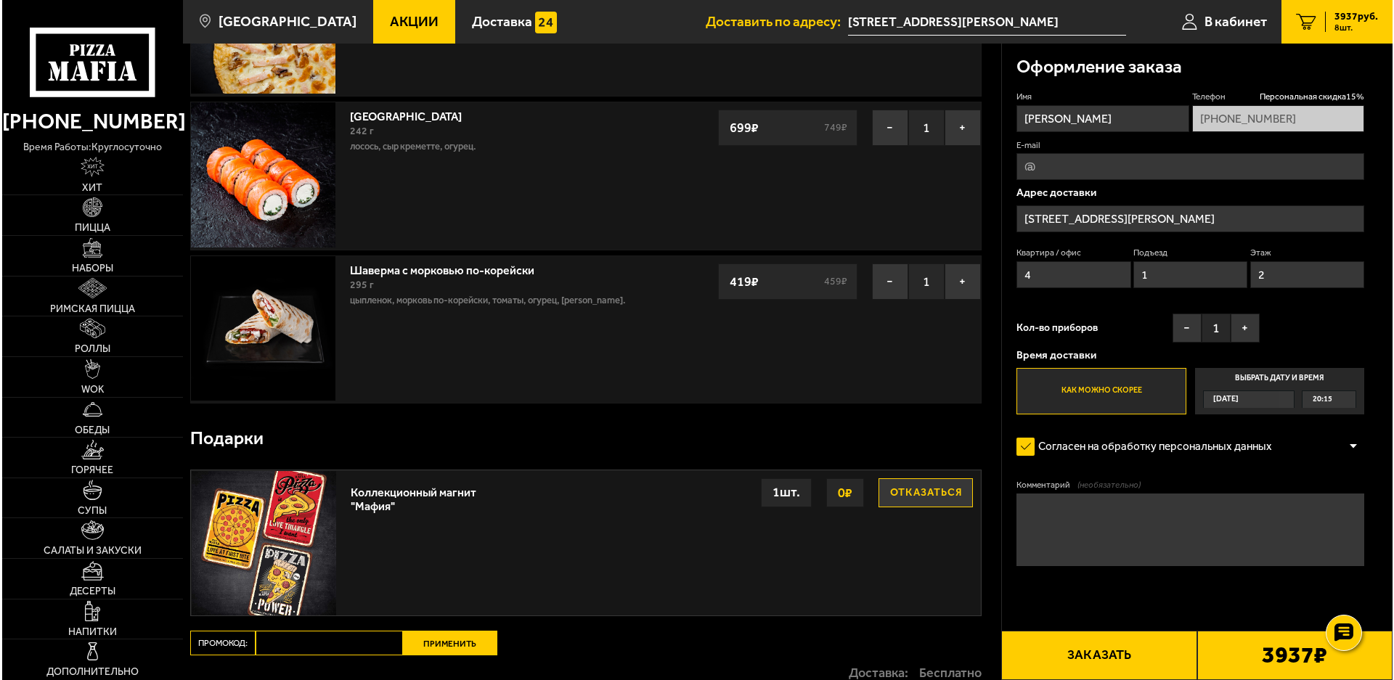
scroll to position [654, 0]
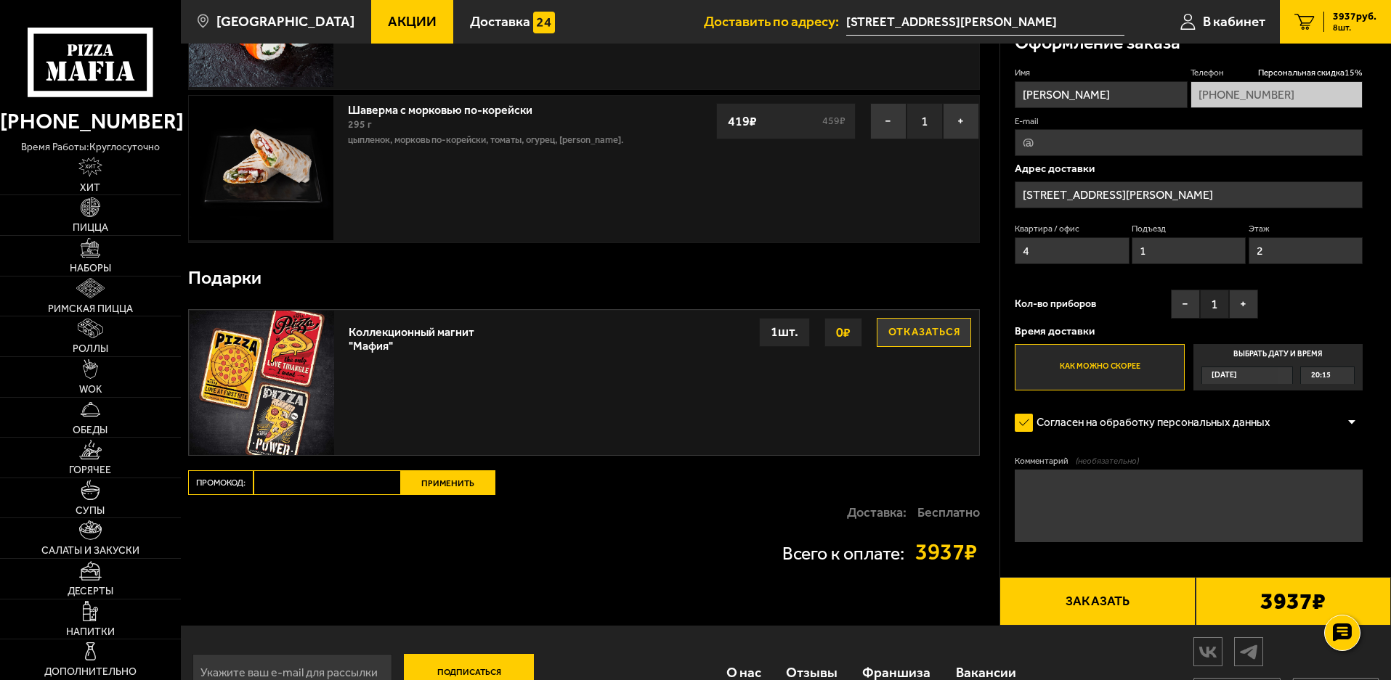
click at [903, 343] on button "Отказаться" at bounding box center [924, 332] width 94 height 29
type input "[STREET_ADDRESS][PERSON_NAME]"
click at [358, 484] on input "Промокод:" at bounding box center [326, 483] width 147 height 25
paste input "maf5050"
type input "maf5050"
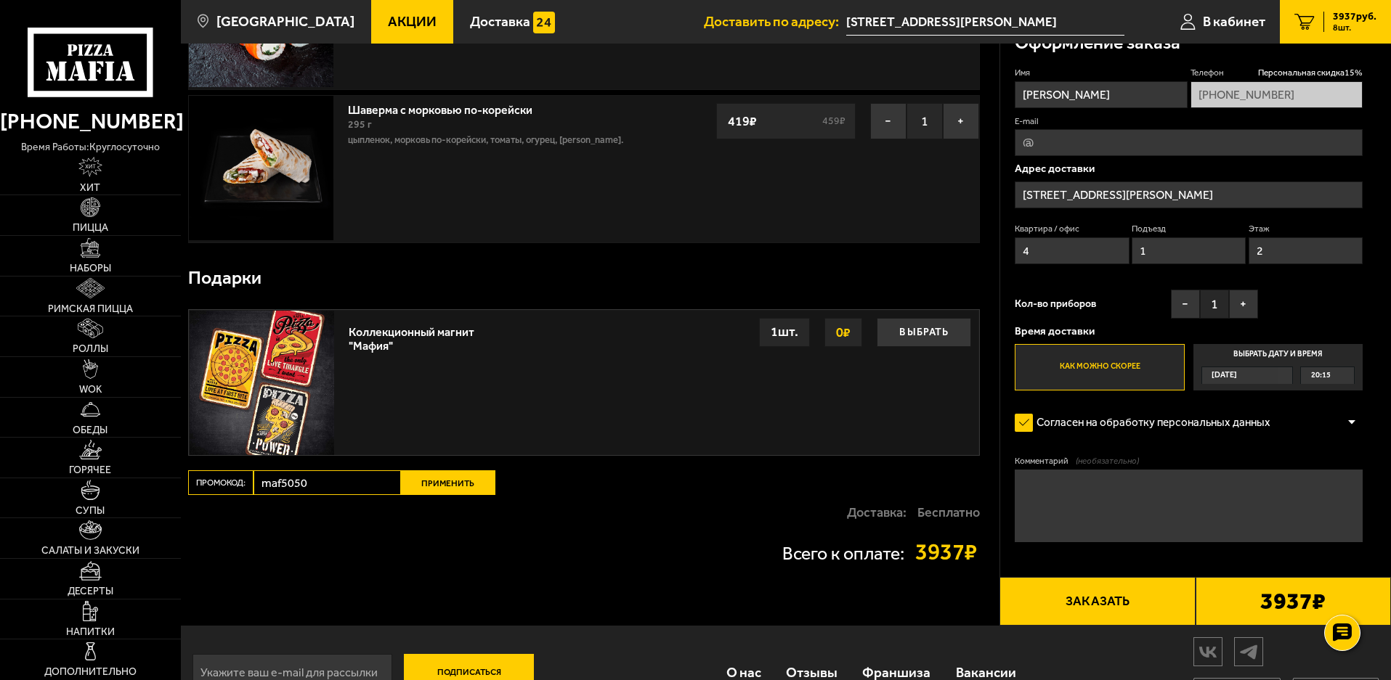
click at [457, 484] on button "Применить" at bounding box center [448, 483] width 94 height 25
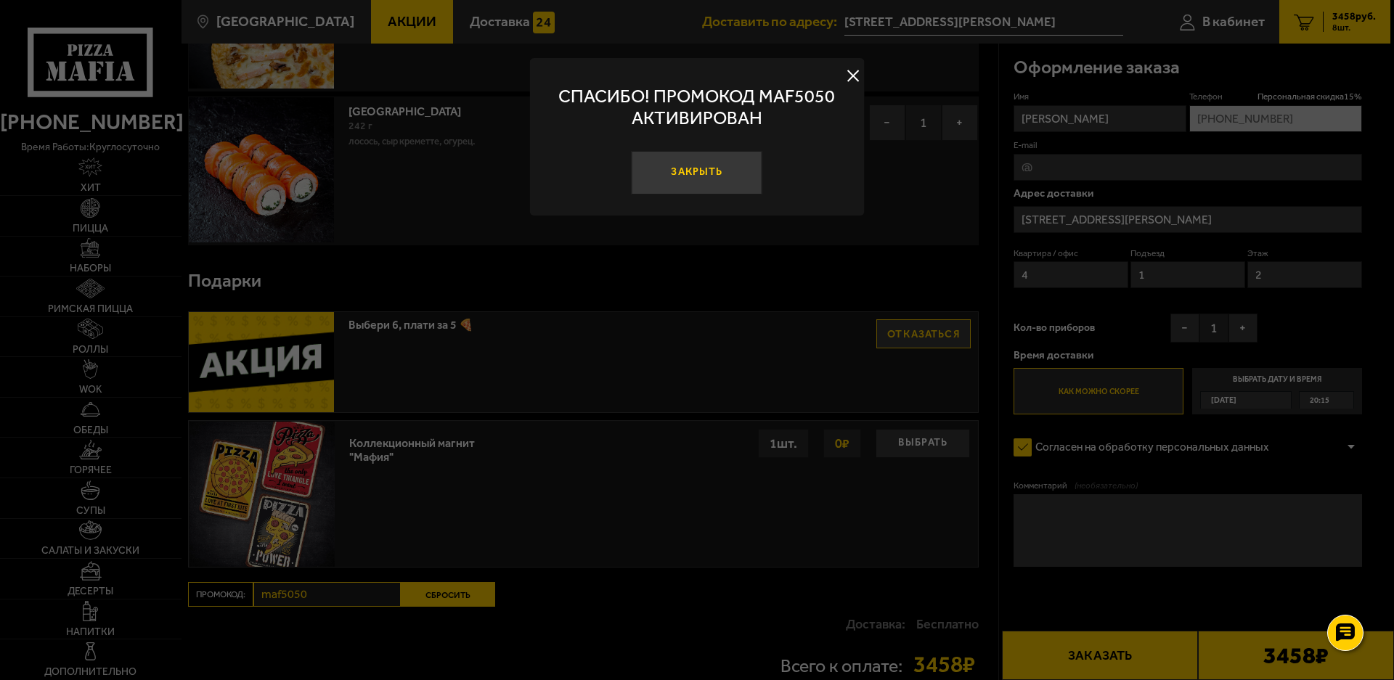
click at [727, 174] on button "Закрыть" at bounding box center [697, 173] width 131 height 44
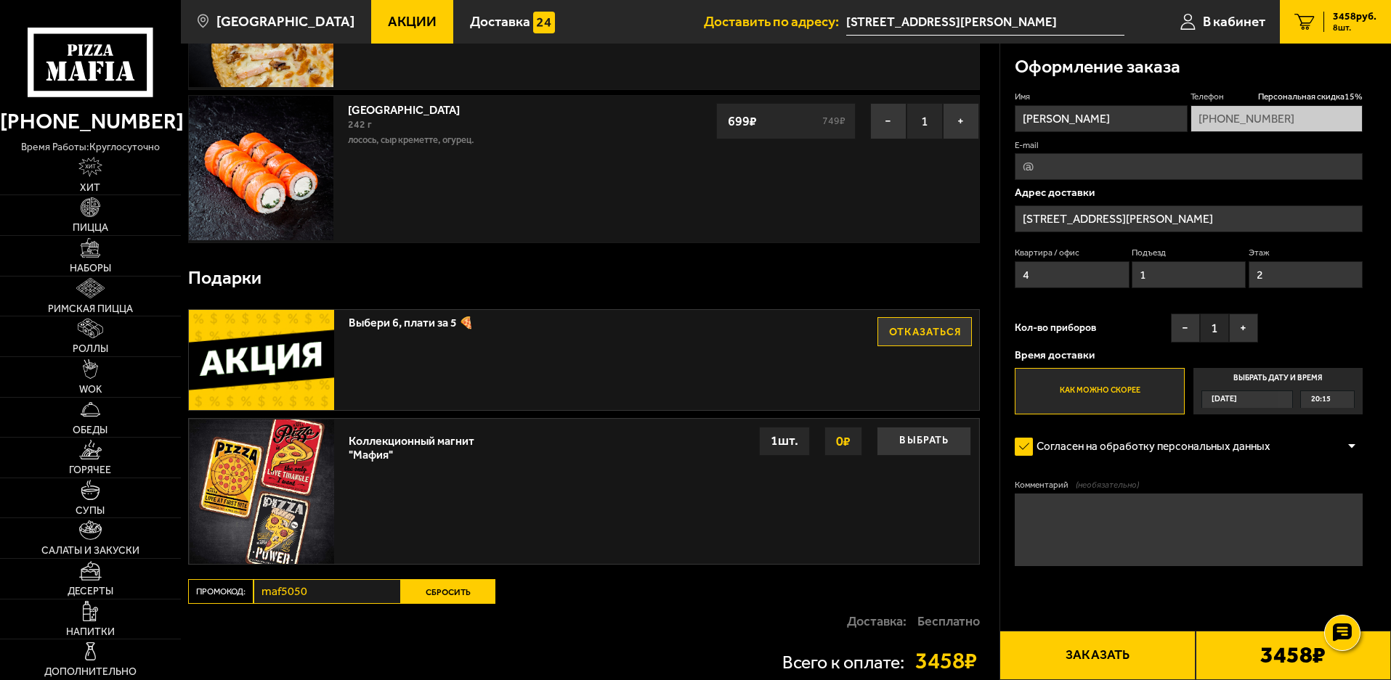
drag, startPoint x: 1240, startPoint y: 17, endPoint x: 1174, endPoint y: 591, distance: 577.6
click at [1174, 591] on form "Имя Снежана Телефон Персональная скидка 15 % +7 (911) 960-00-90 E-mail Адрес до…" at bounding box center [1188, 371] width 348 height 561
click at [1221, 27] on span "В кабинет" at bounding box center [1234, 22] width 62 height 14
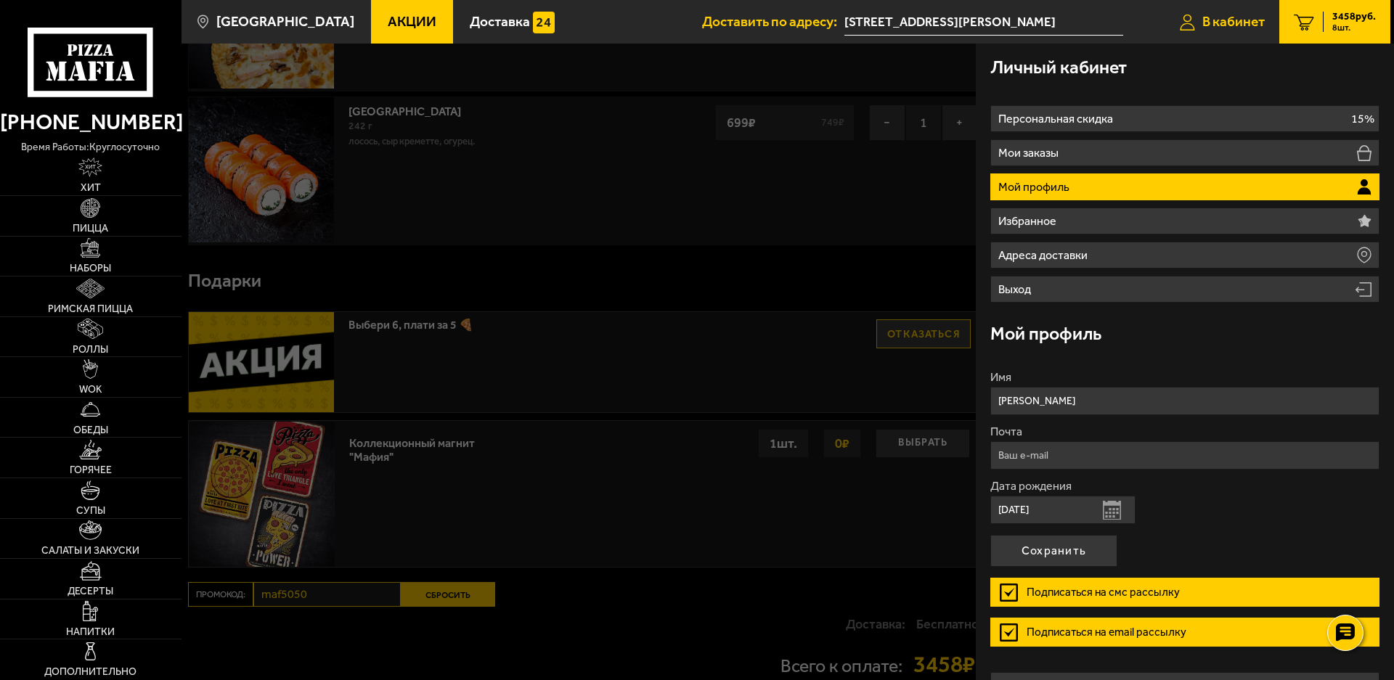
type input "Россия, Санкт-Петербург, улица Лёни Голикова, 13"
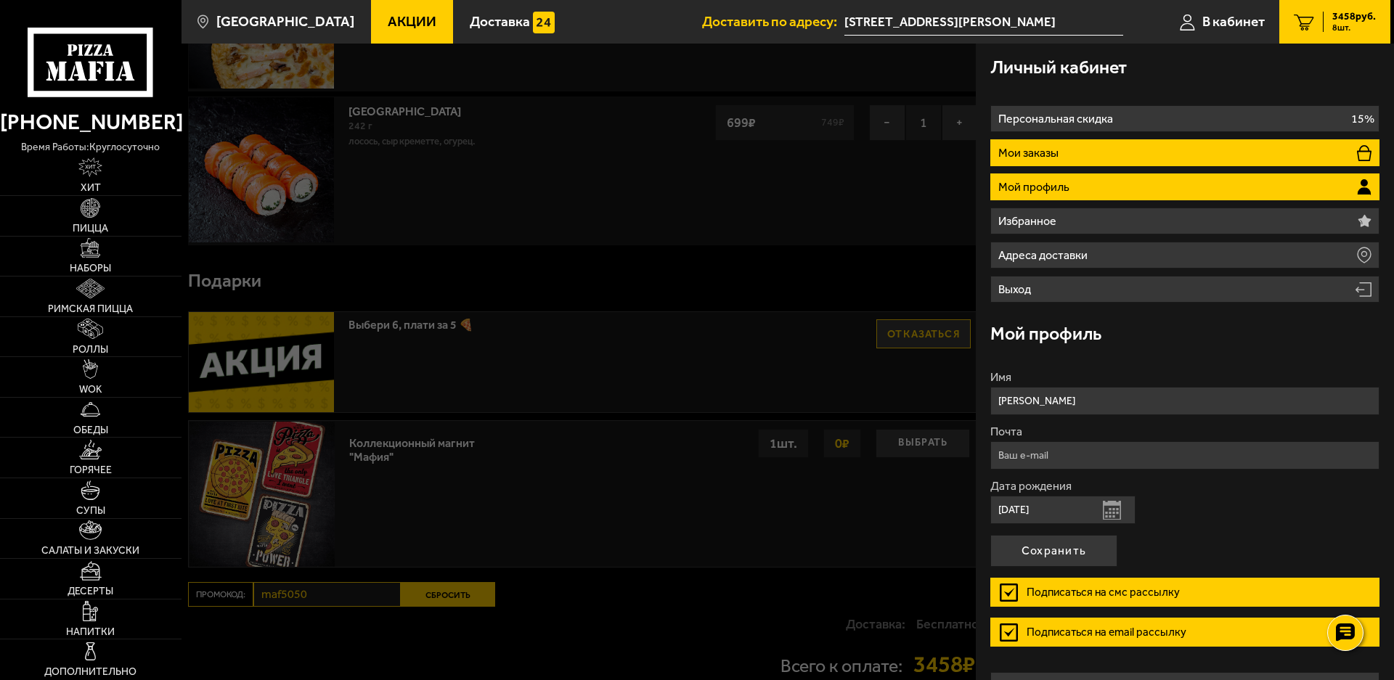
click at [1074, 145] on li "Мои заказы" at bounding box center [1185, 152] width 389 height 27
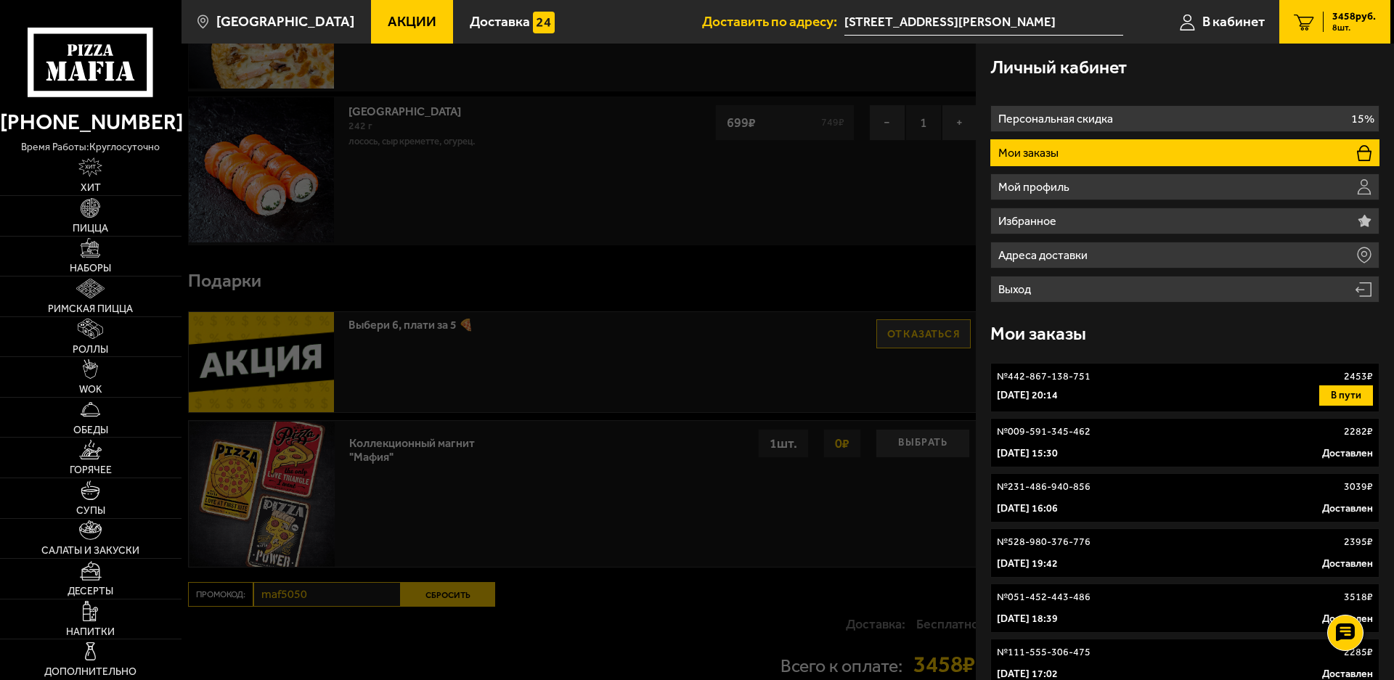
click at [1122, 500] on link "№ 231-486-940-856 3039 ₽ 19 мая 2025 г. 16:06 Доставлен" at bounding box center [1185, 497] width 389 height 49
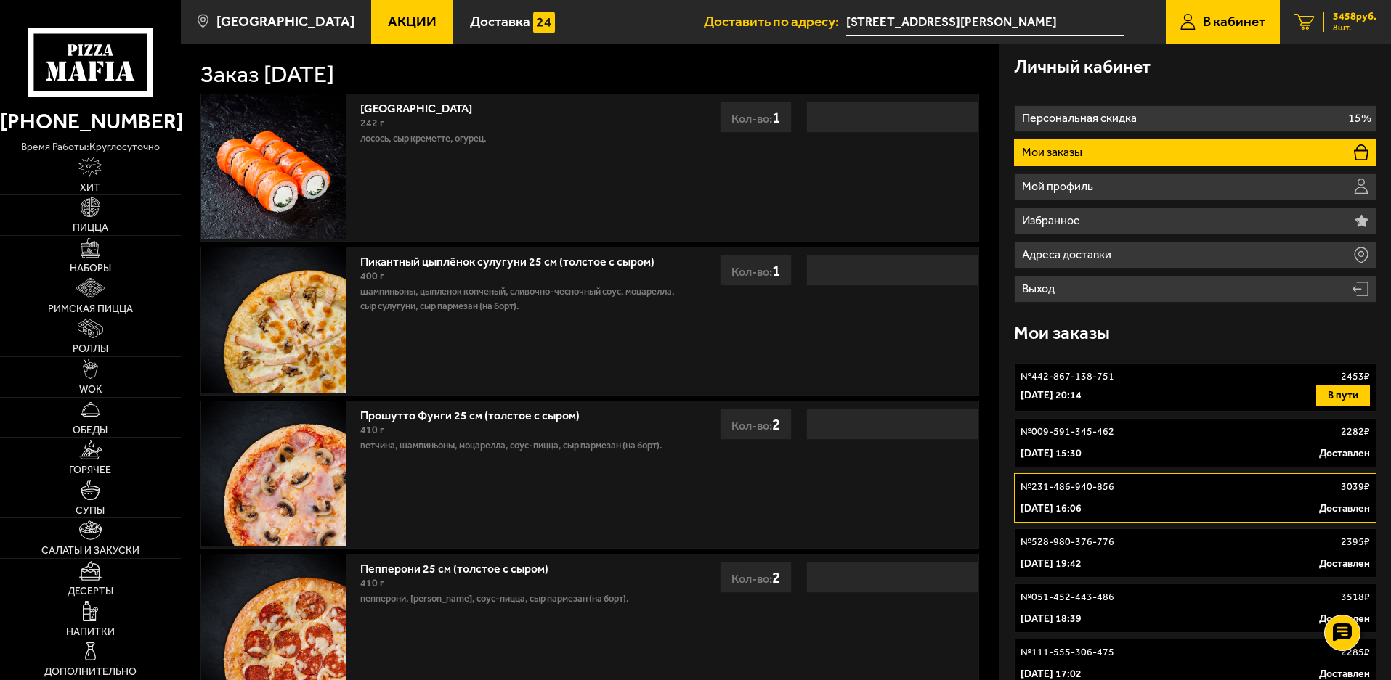
click at [1349, 20] on span "3458 руб." at bounding box center [1355, 17] width 44 height 10
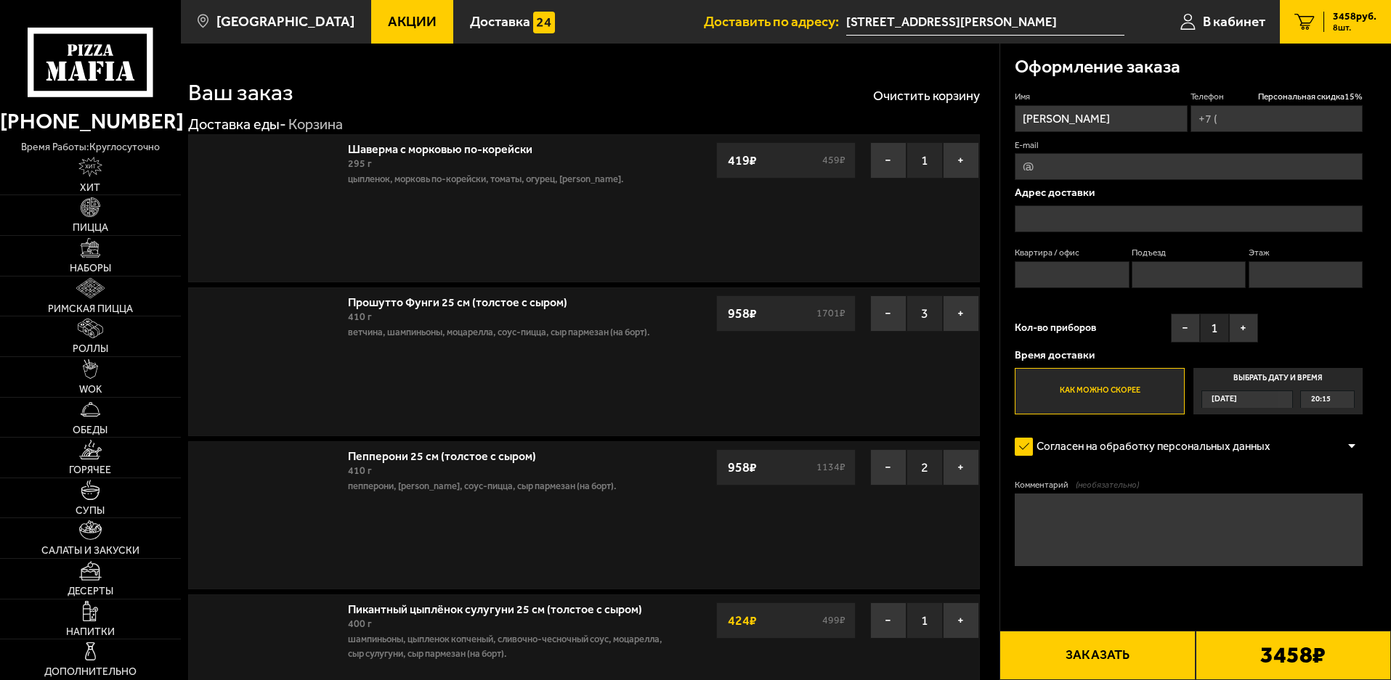
type input "[PHONE_NUMBER]"
type input "[STREET_ADDRESS][PERSON_NAME]"
type input "4"
type input "1"
type input "2"
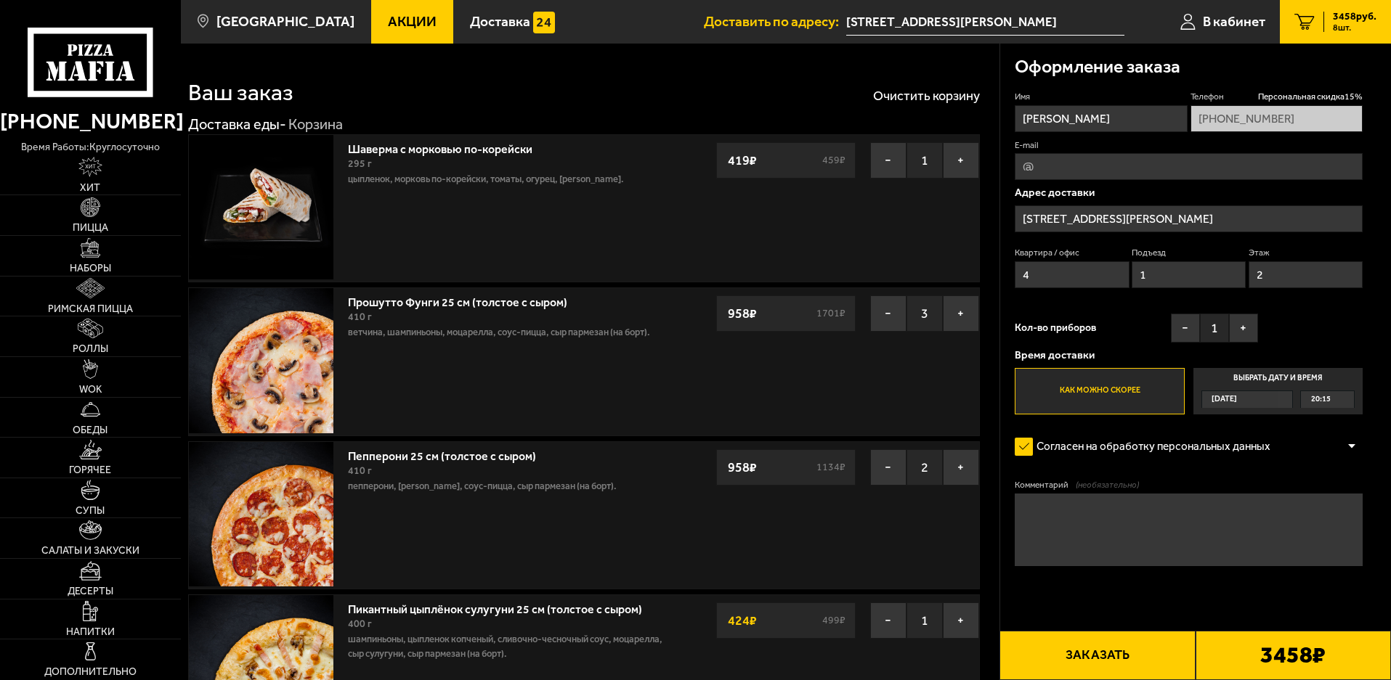
type input "[STREET_ADDRESS][PERSON_NAME]"
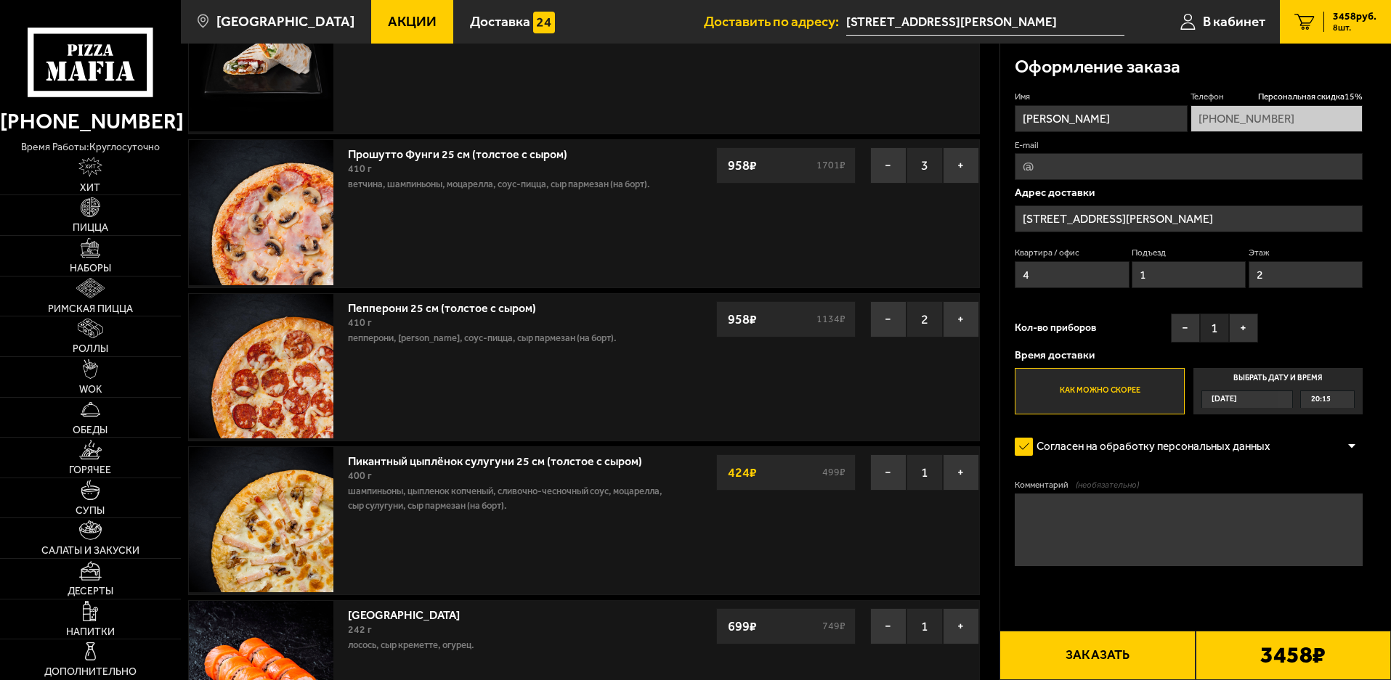
scroll to position [73, 0]
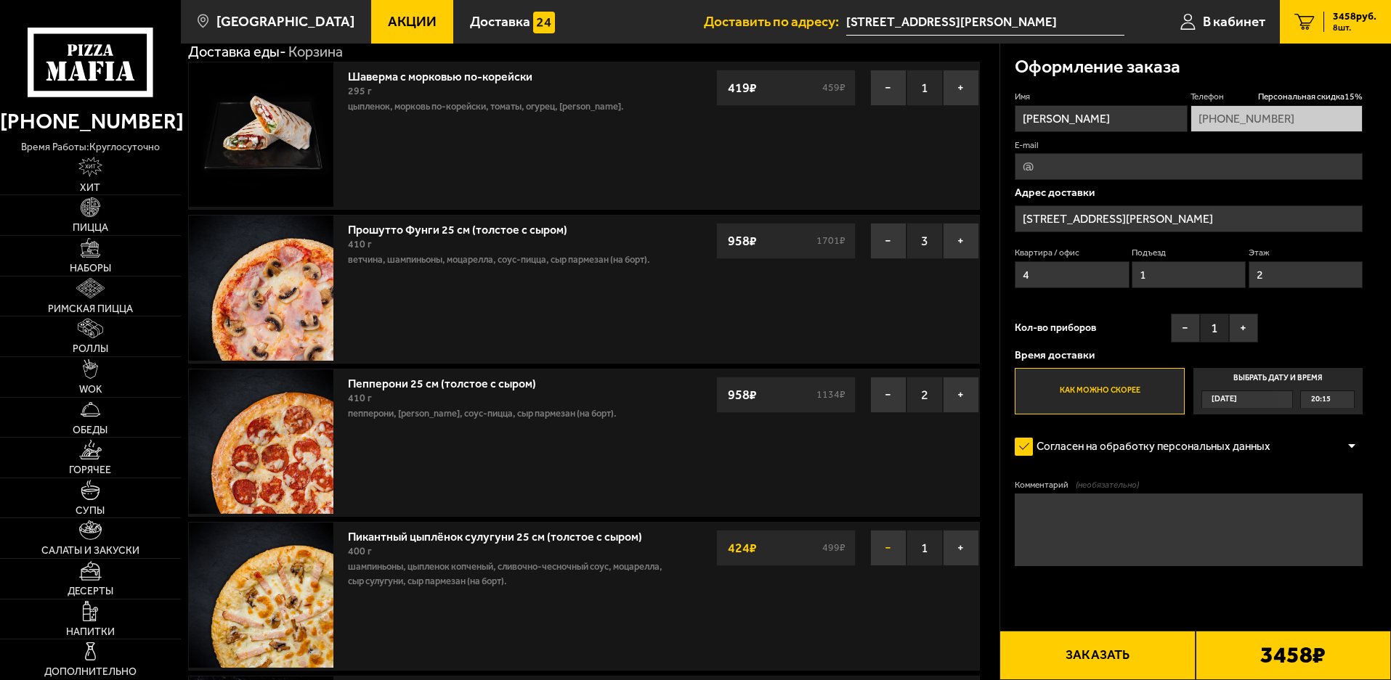
click at [884, 546] on button "−" at bounding box center [888, 548] width 36 height 36
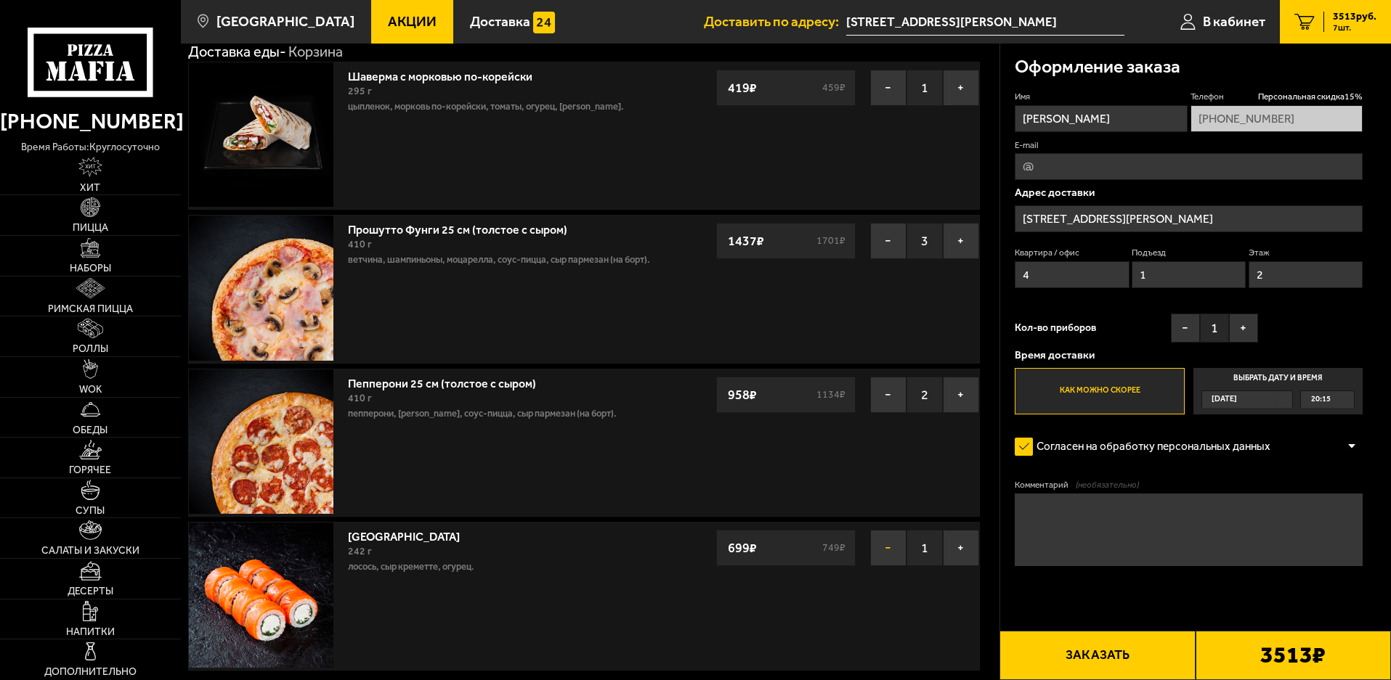
click at [889, 550] on button "−" at bounding box center [888, 548] width 36 height 36
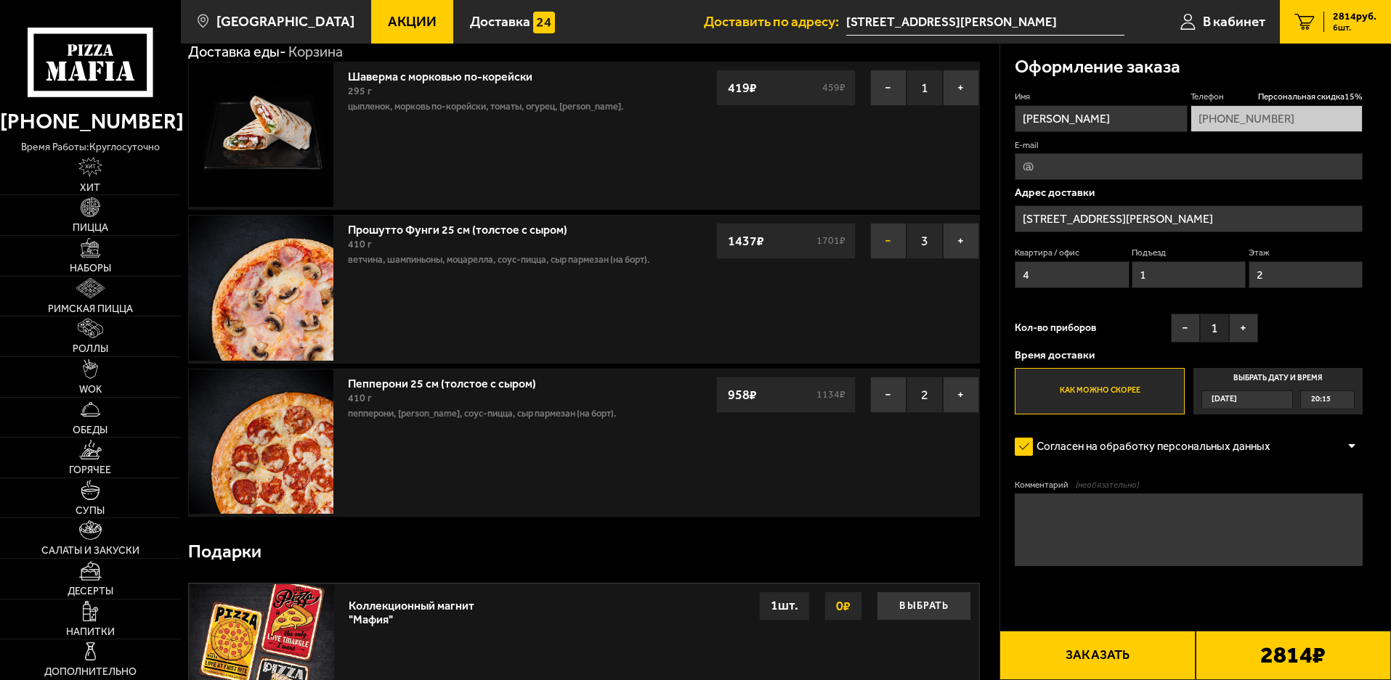
click at [894, 241] on button "−" at bounding box center [888, 241] width 36 height 36
click at [887, 400] on button "−" at bounding box center [888, 395] width 36 height 36
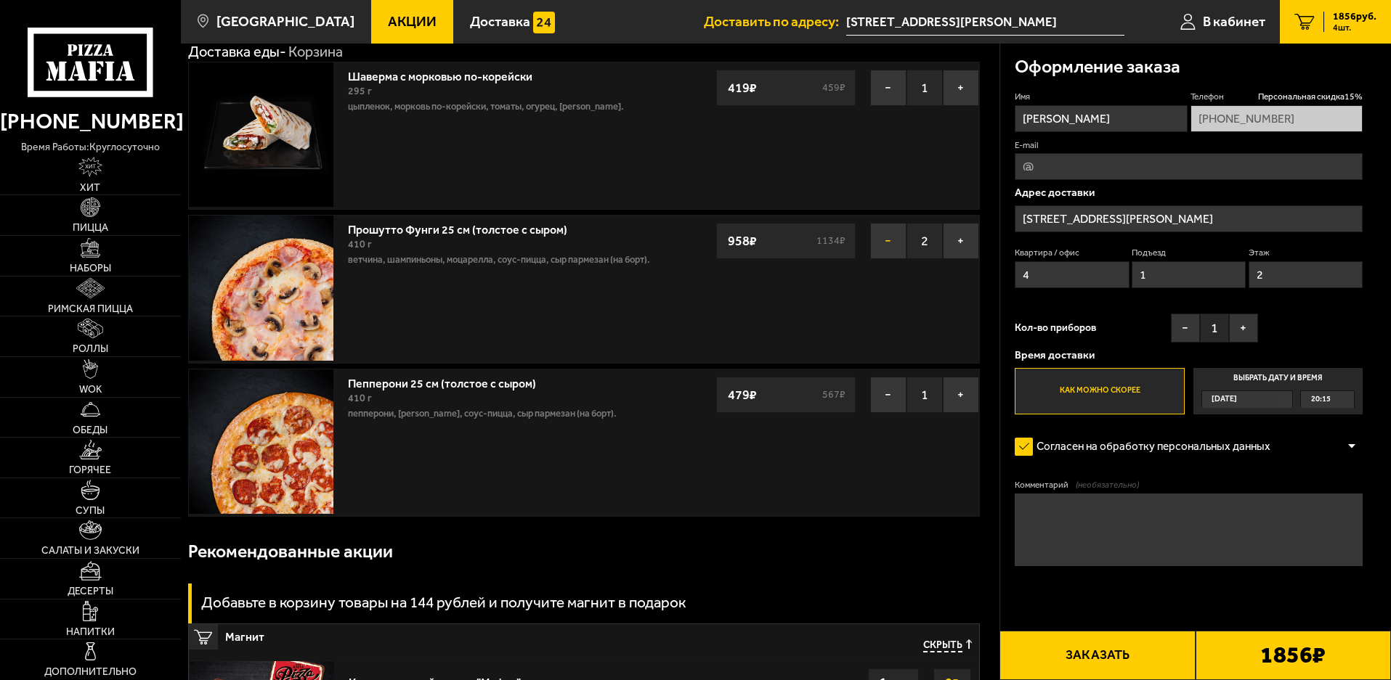
click at [889, 237] on button "−" at bounding box center [888, 241] width 36 height 36
click at [884, 237] on button "−" at bounding box center [888, 241] width 36 height 36
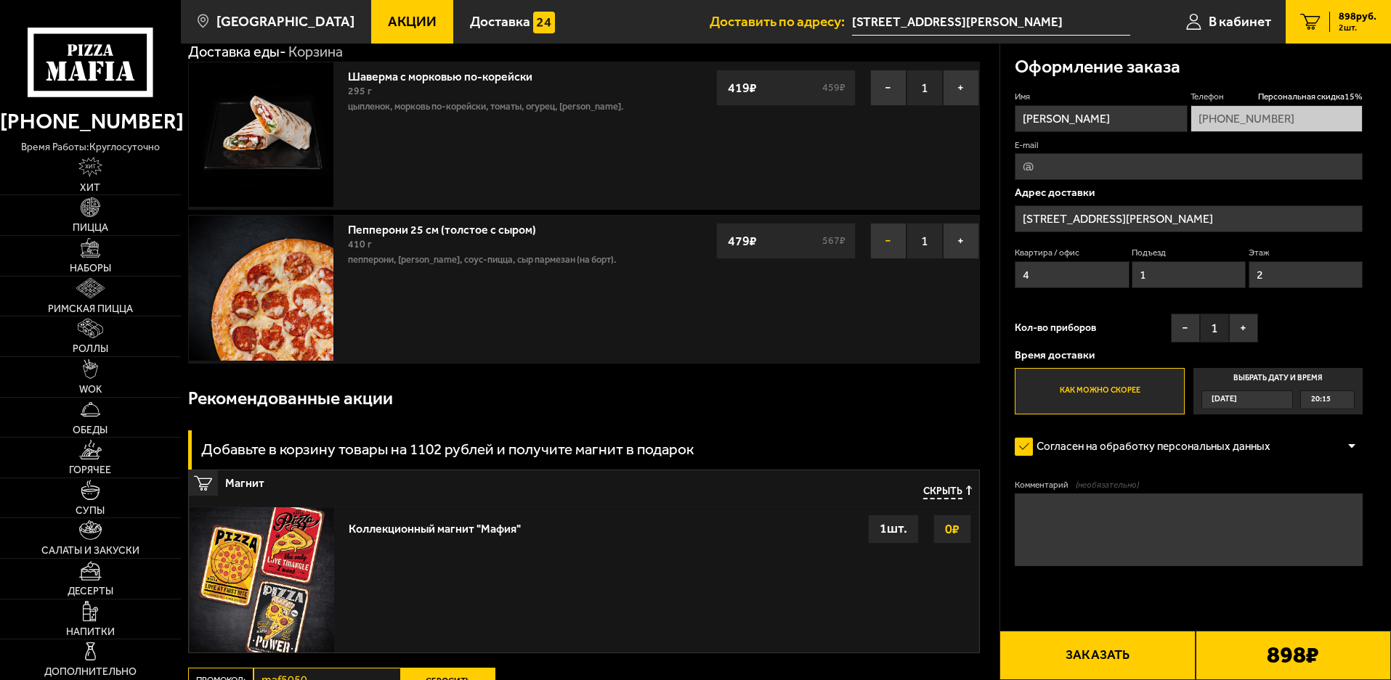
click at [897, 235] on button "−" at bounding box center [888, 241] width 36 height 36
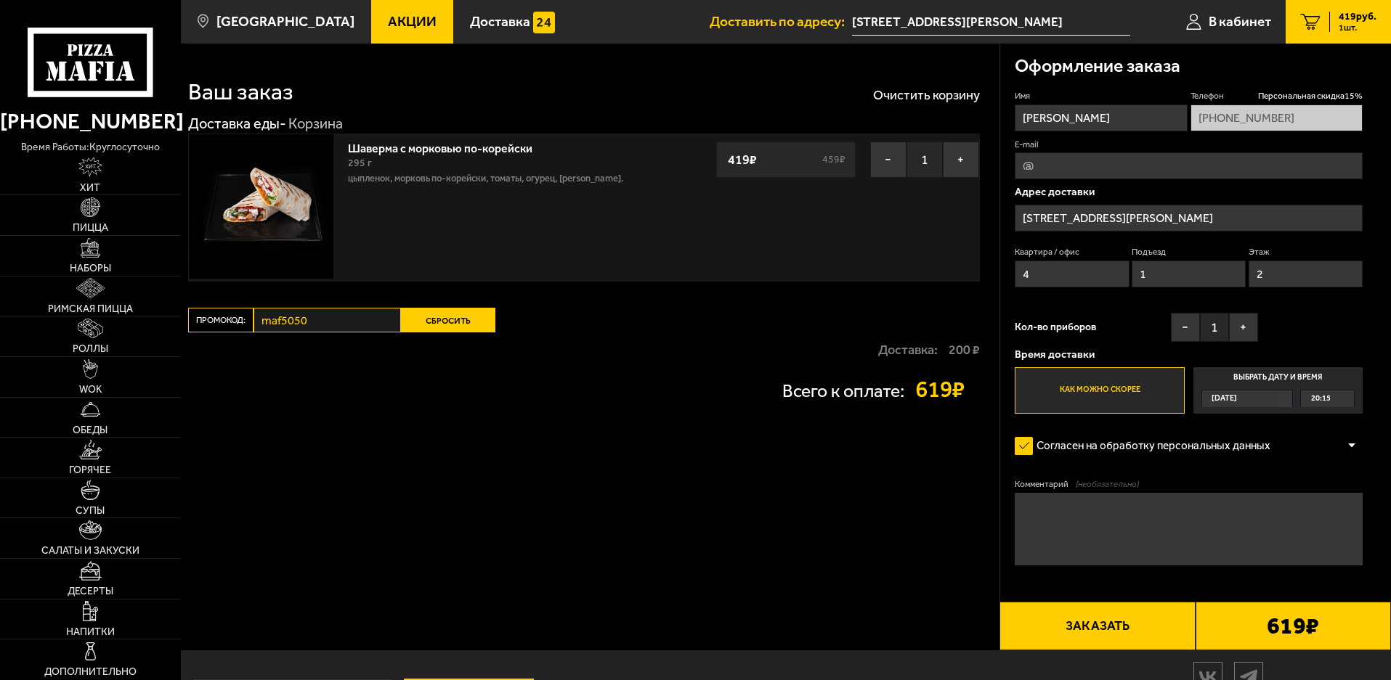
scroll to position [0, 0]
click at [388, 15] on span "Акции" at bounding box center [412, 22] width 49 height 14
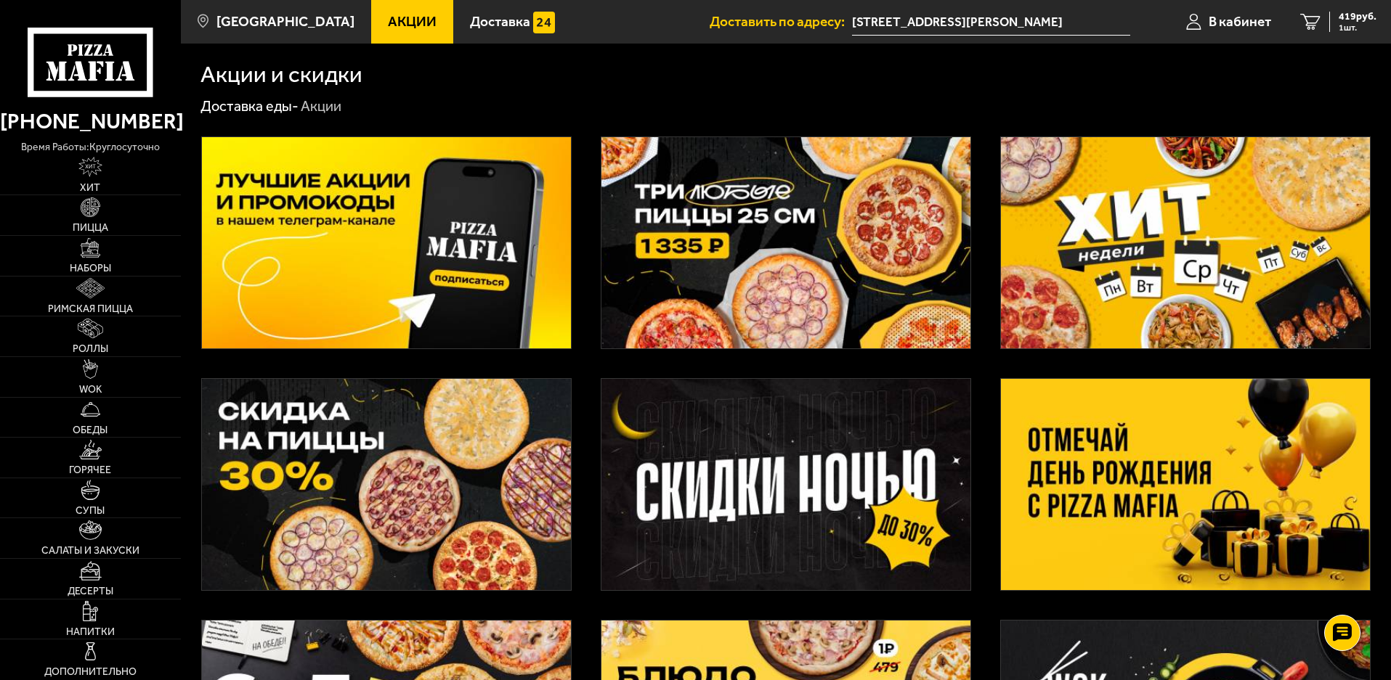
click at [770, 235] on img at bounding box center [785, 242] width 369 height 211
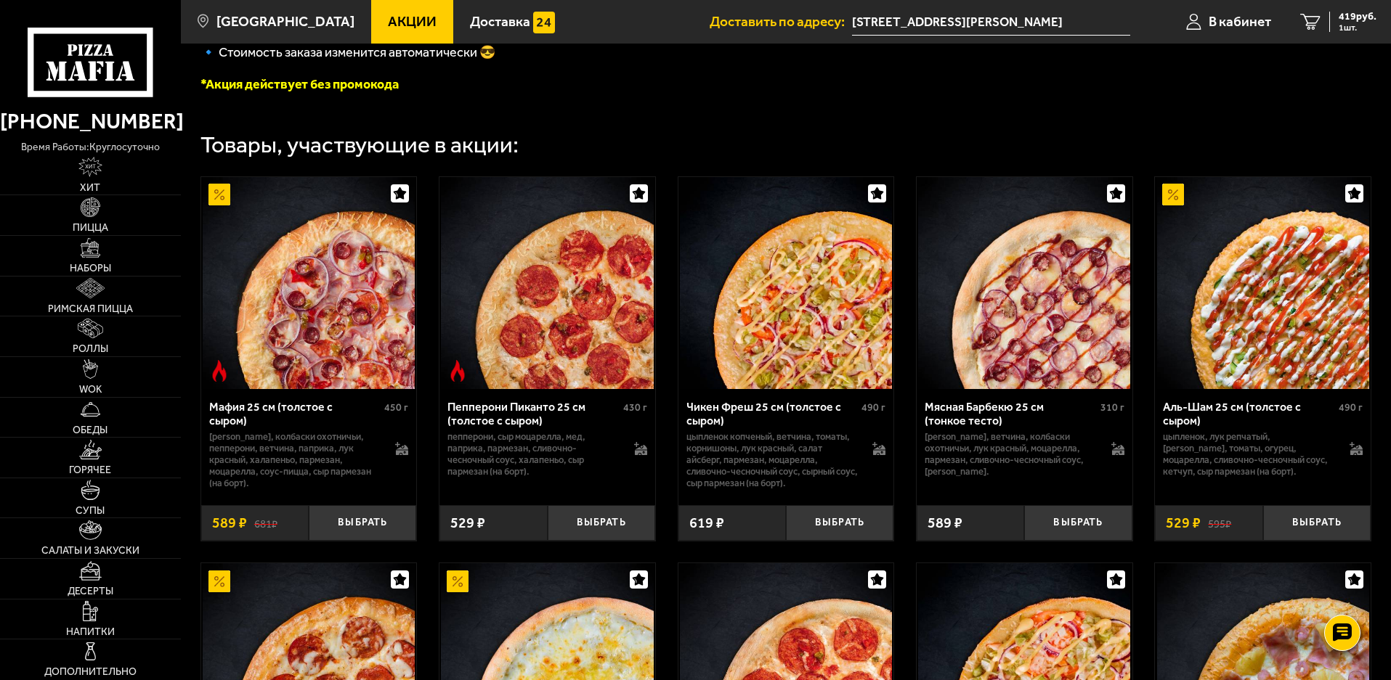
scroll to position [436, 0]
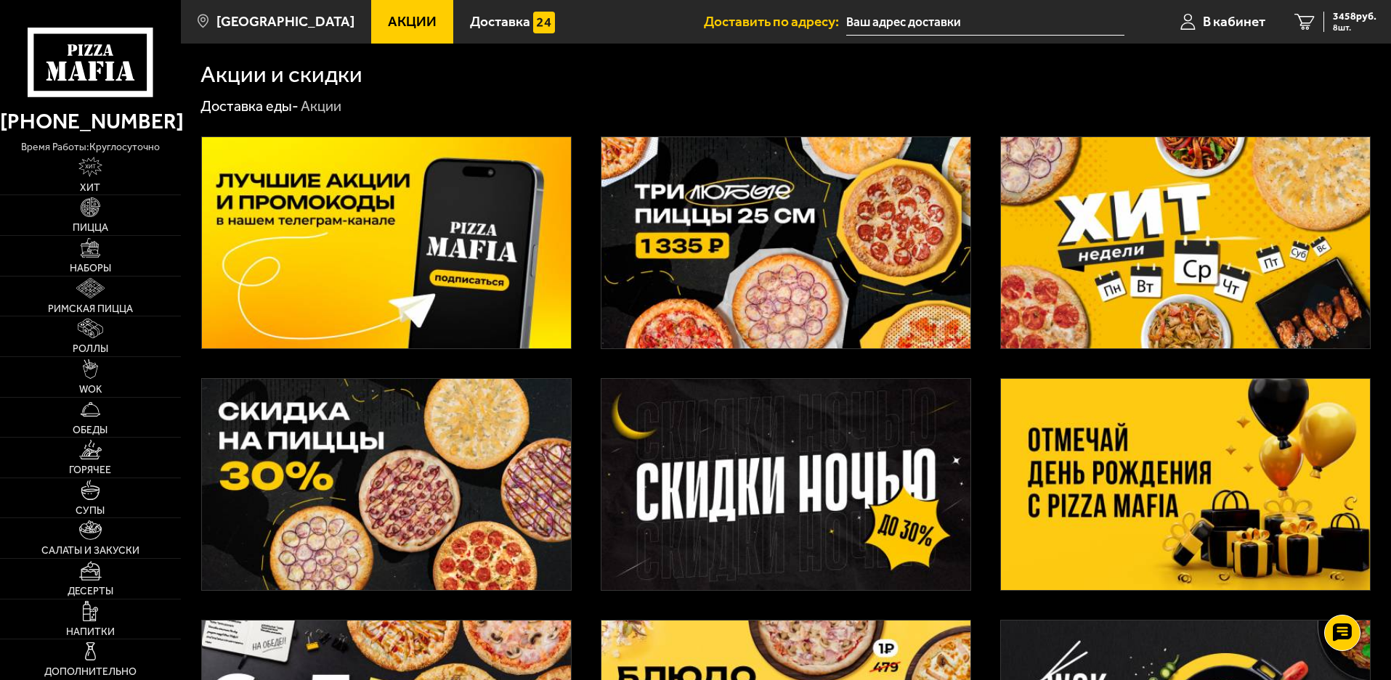
click at [821, 193] on img at bounding box center [785, 242] width 369 height 211
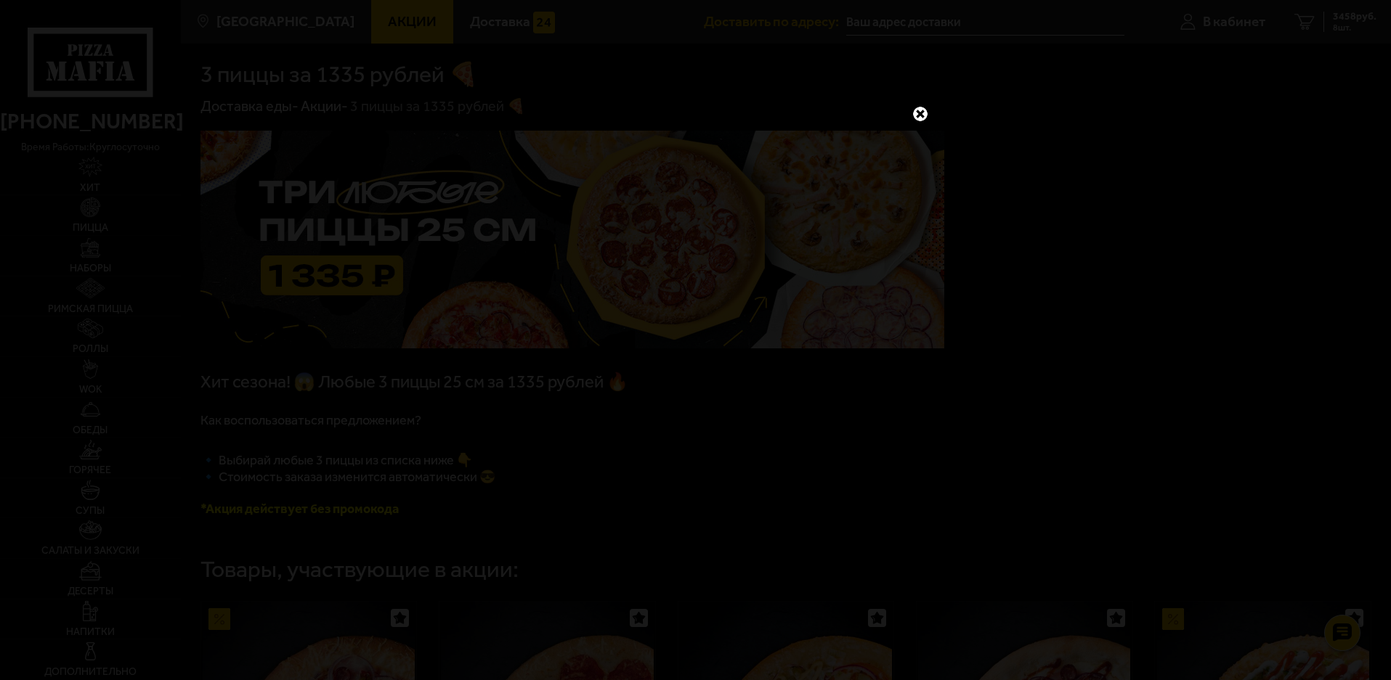
click at [921, 107] on link at bounding box center [920, 114] width 19 height 19
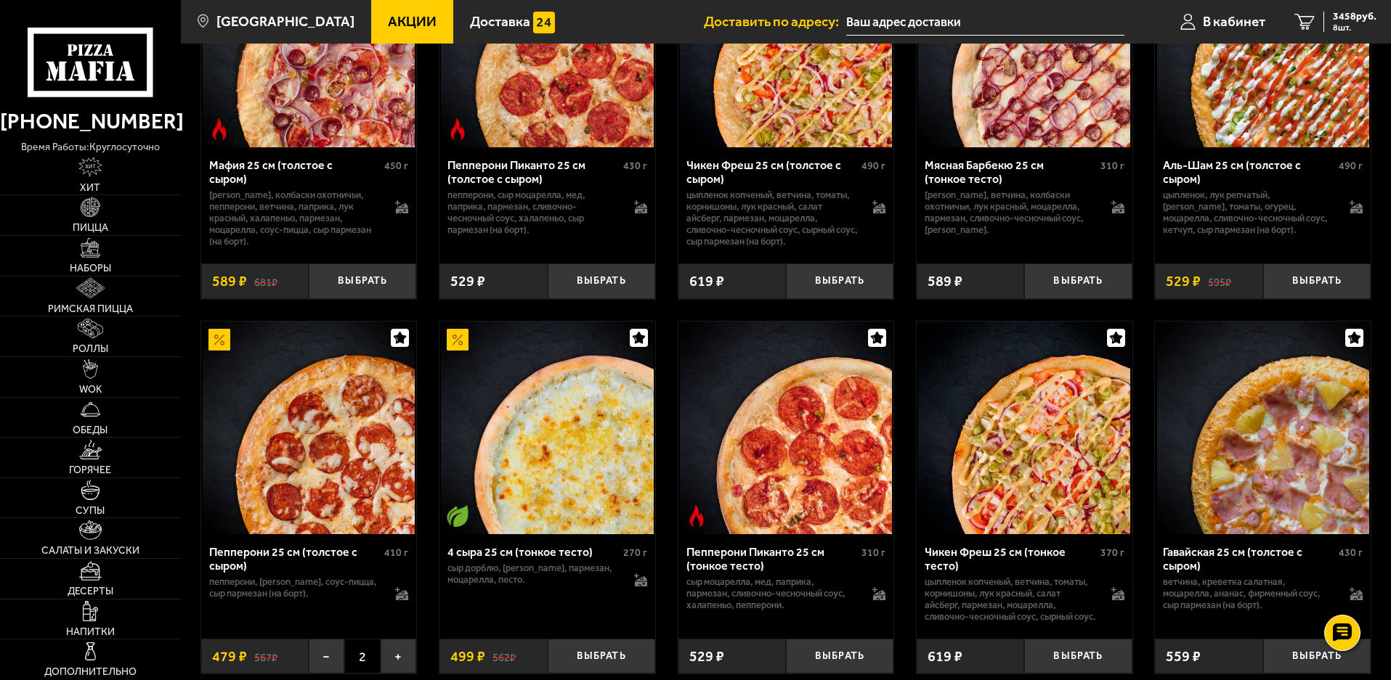
scroll to position [871, 0]
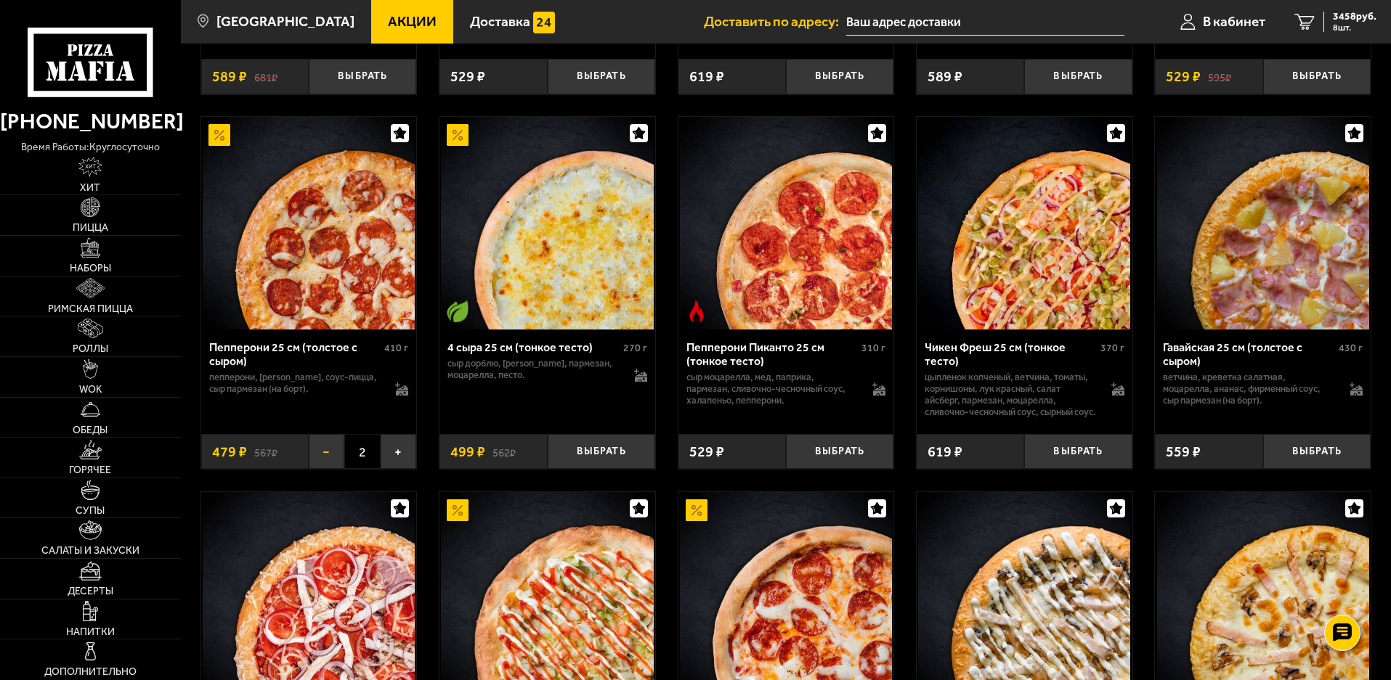
click at [325, 470] on button "−" at bounding box center [327, 452] width 36 height 36
click at [336, 460] on button "Выбрать" at bounding box center [362, 452] width 107 height 36
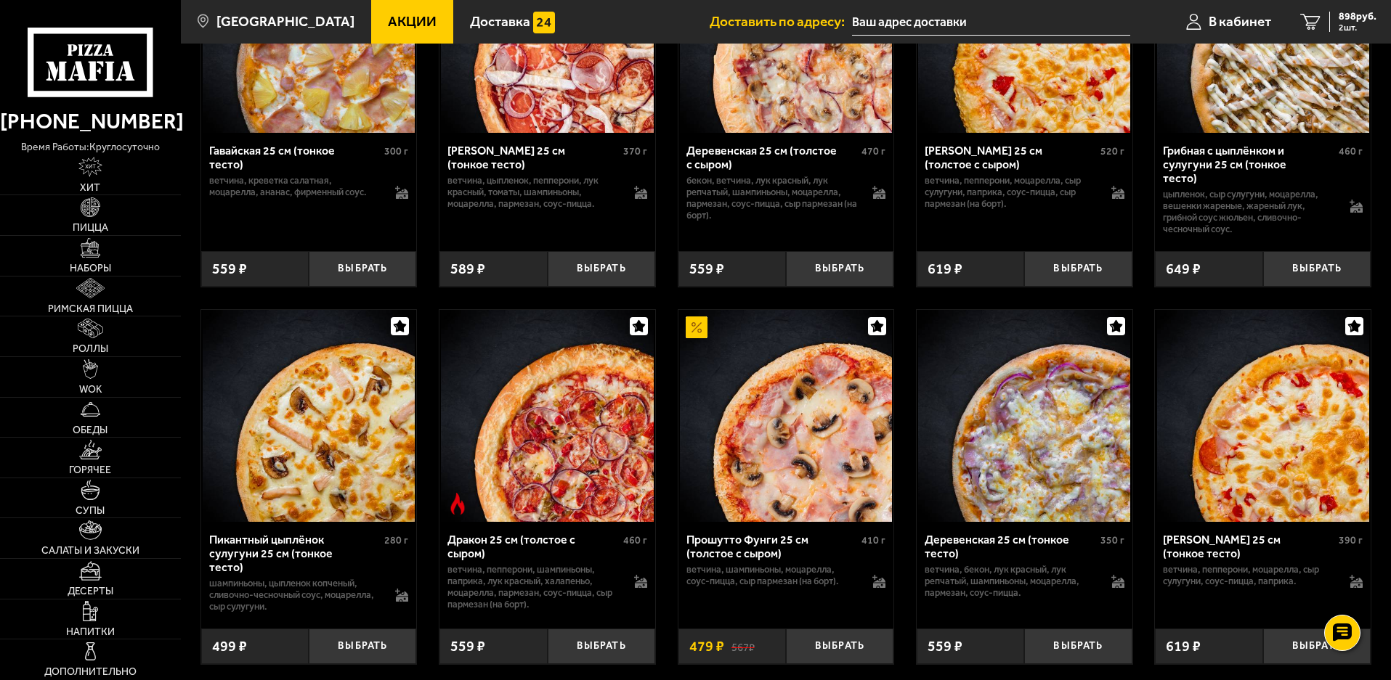
scroll to position [1888, 0]
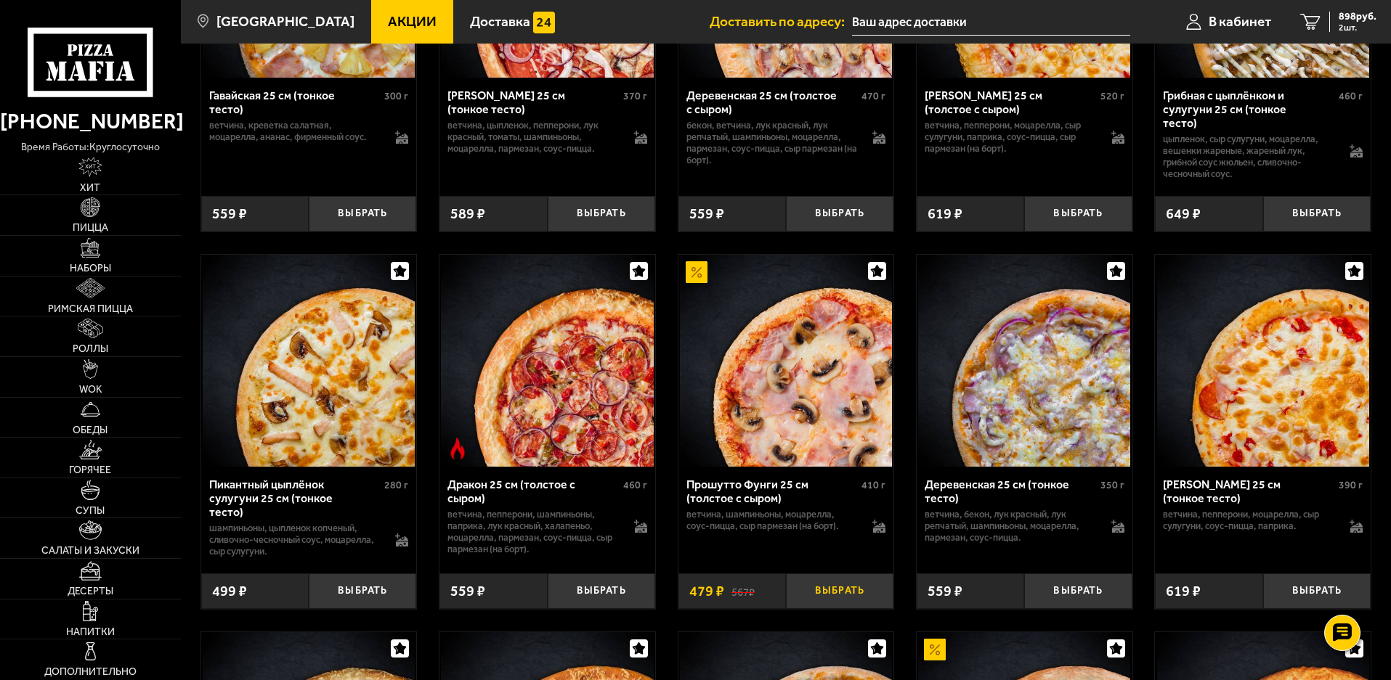
click at [837, 602] on button "Выбрать" at bounding box center [839, 592] width 107 height 36
click at [872, 601] on button "+" at bounding box center [876, 592] width 36 height 36
click at [1356, 12] on span "1856 руб." at bounding box center [1355, 17] width 44 height 10
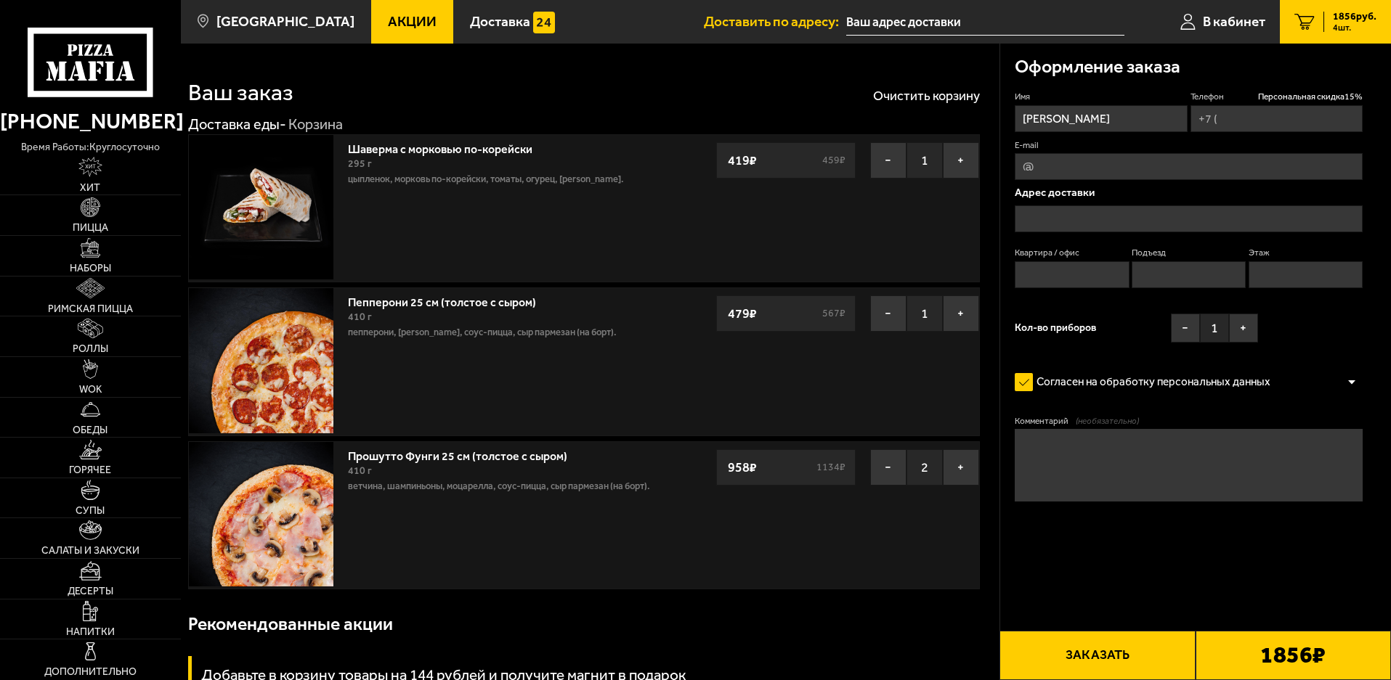
type input "[PHONE_NUMBER]"
type input "[STREET_ADDRESS][PERSON_NAME]"
type input "4"
type input "1"
type input "2"
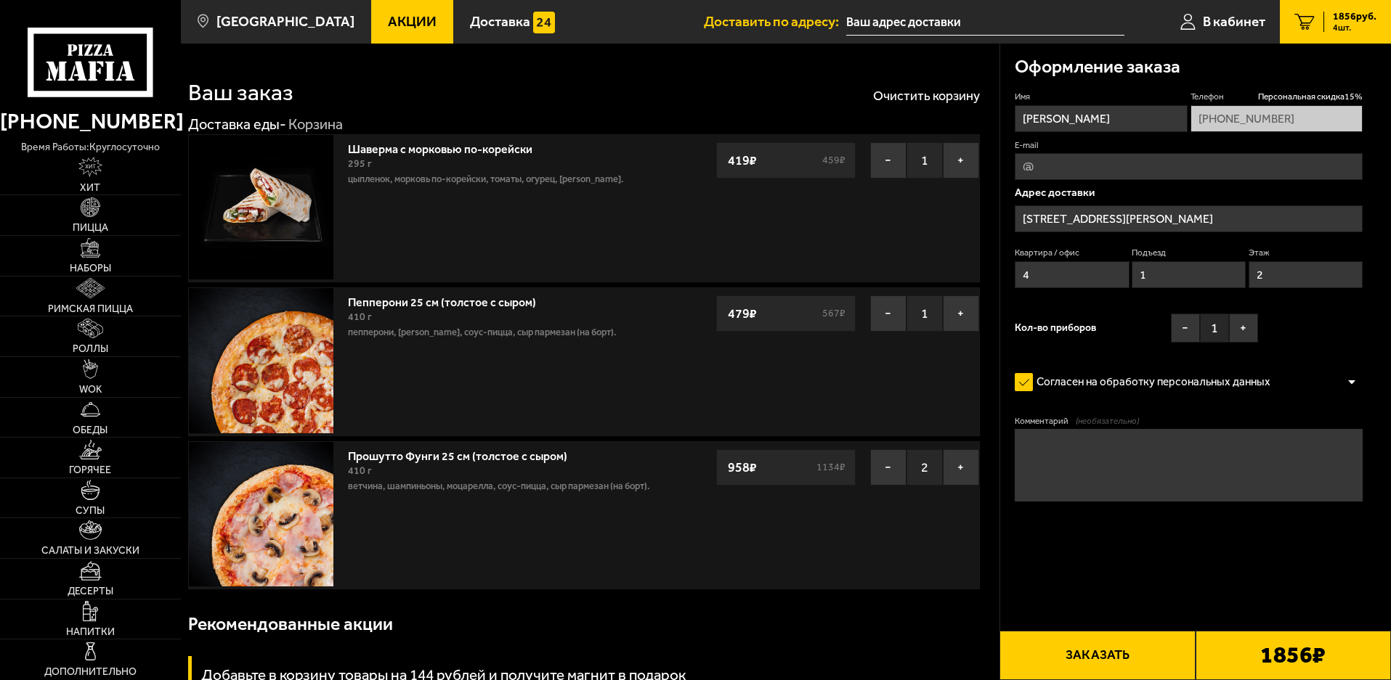
type input "[STREET_ADDRESS][PERSON_NAME]"
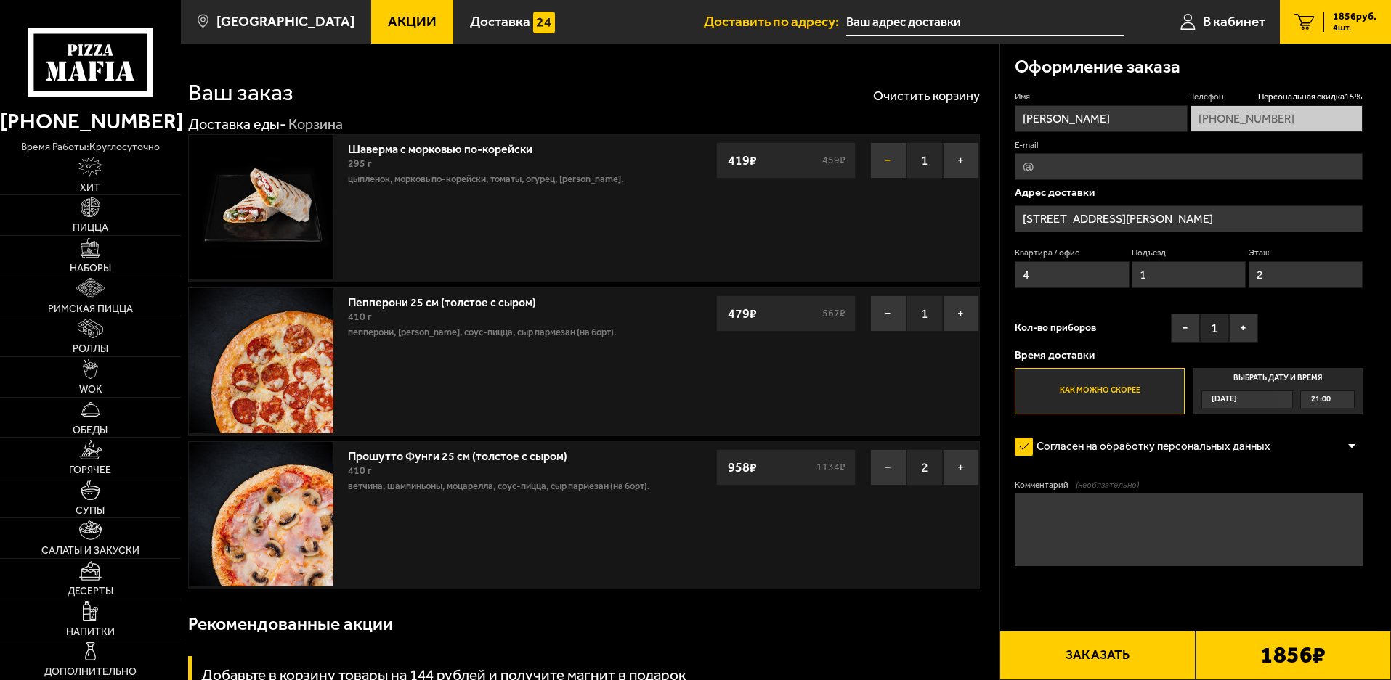
click at [883, 164] on button "−" at bounding box center [888, 160] width 36 height 36
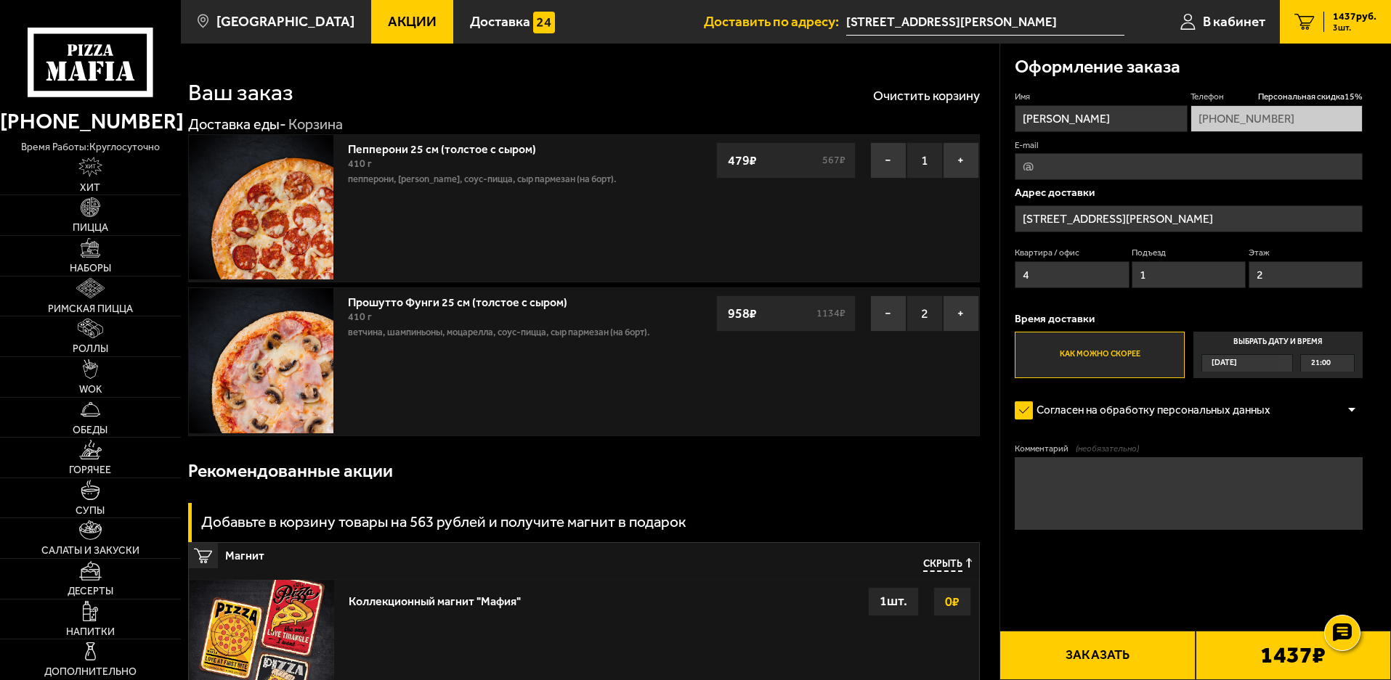
type input "[STREET_ADDRESS][PERSON_NAME]"
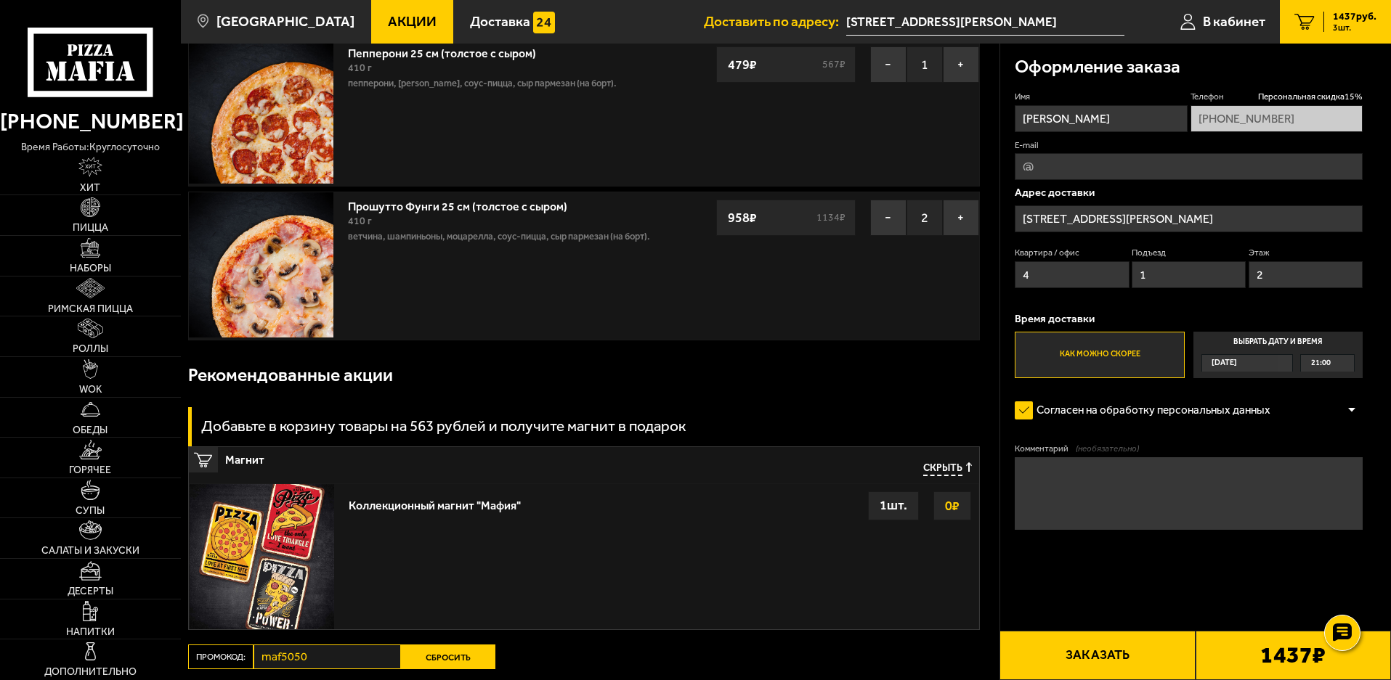
scroll to position [290, 0]
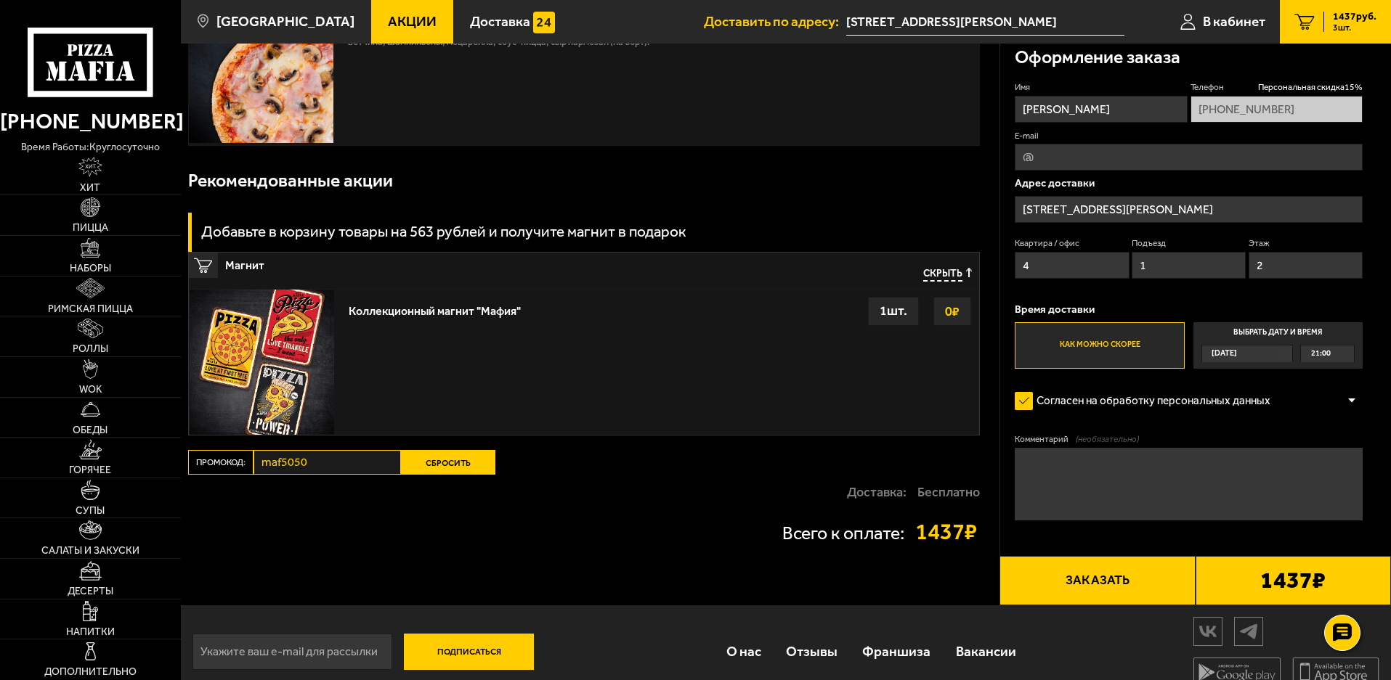
click at [460, 472] on button "Сбросить" at bounding box center [448, 462] width 94 height 25
type input "[STREET_ADDRESS][PERSON_NAME]"
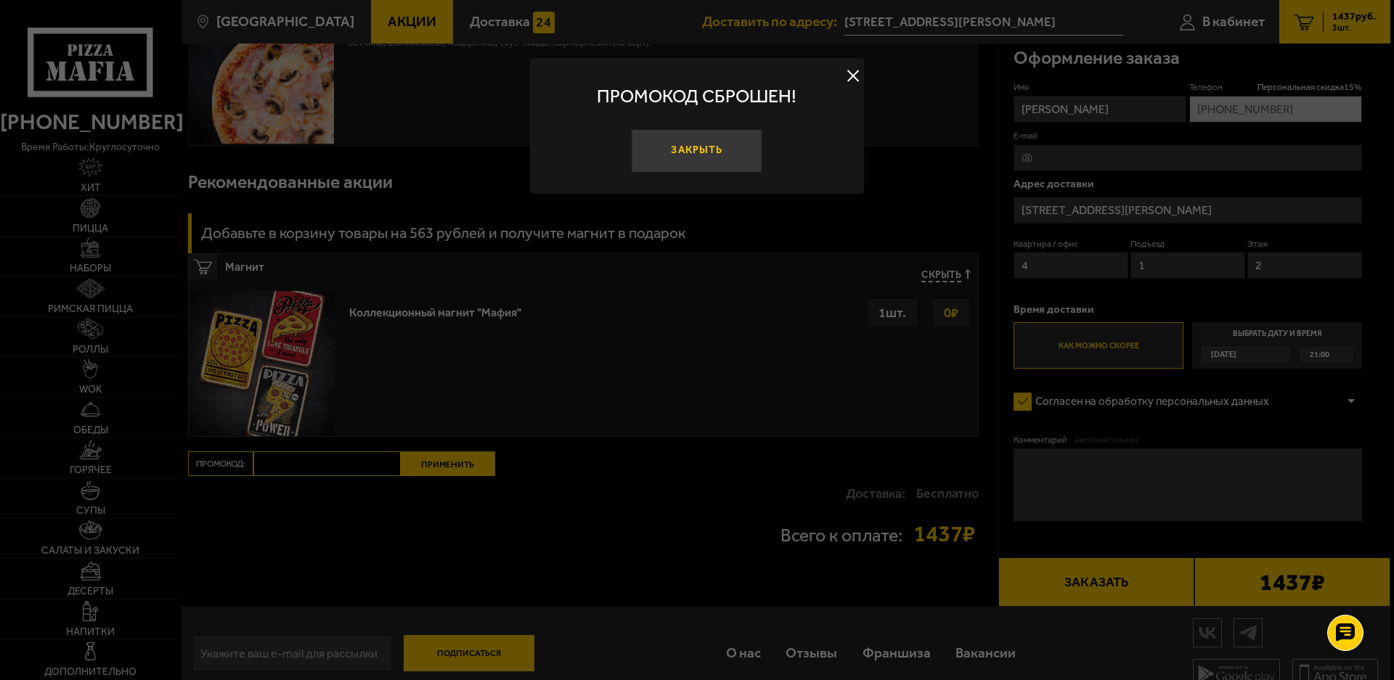
click at [723, 147] on button "Закрыть" at bounding box center [697, 151] width 131 height 44
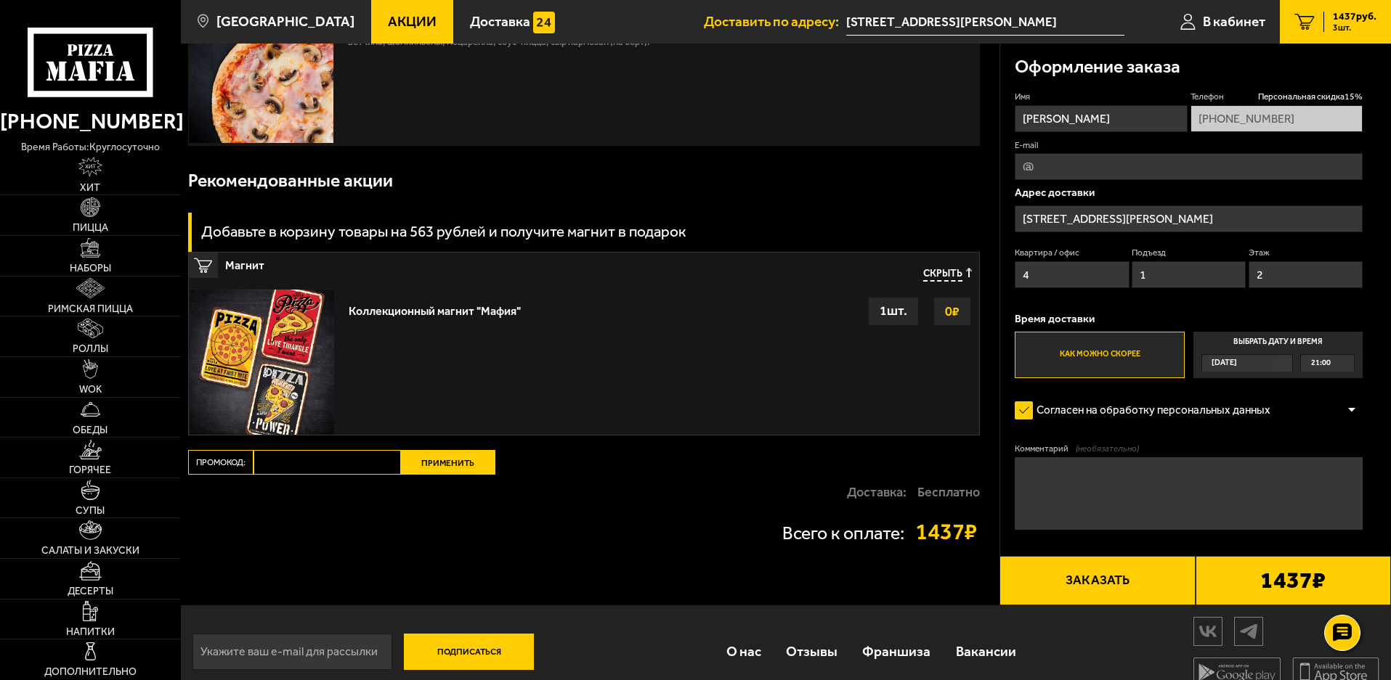
scroll to position [0, 0]
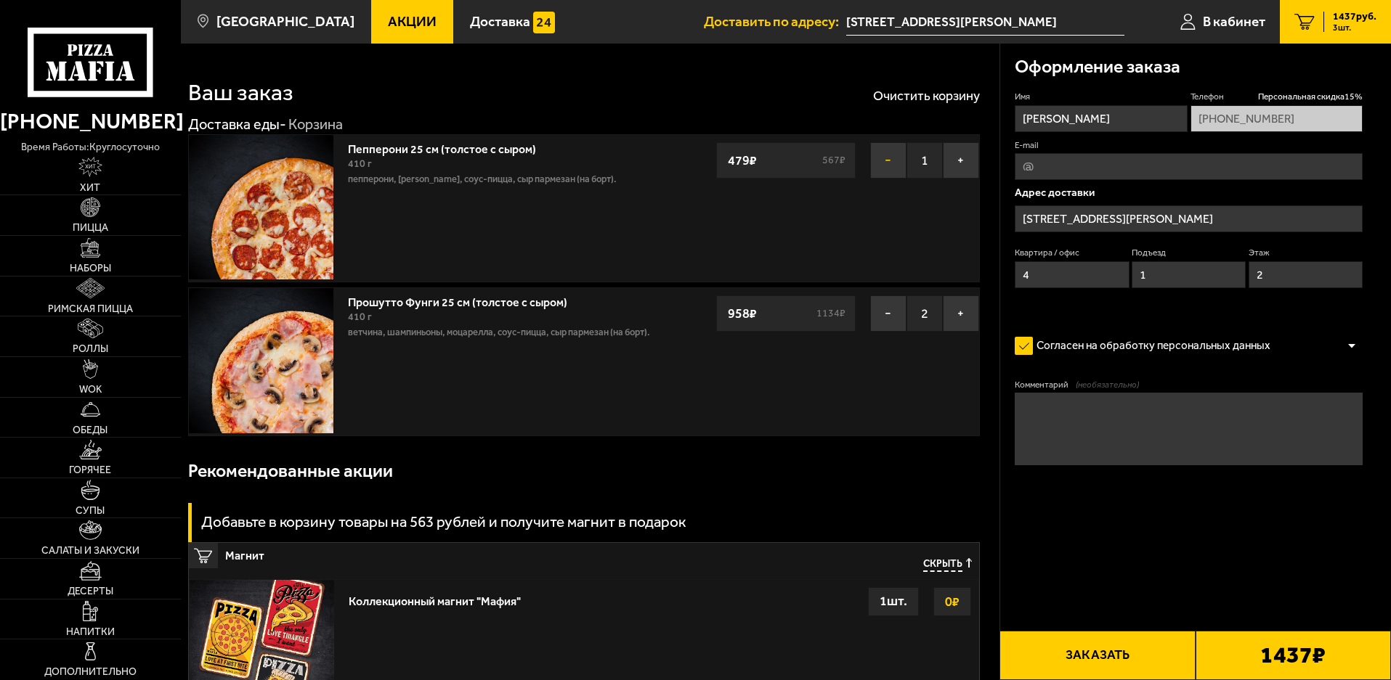
click at [890, 147] on button "−" at bounding box center [888, 160] width 36 height 36
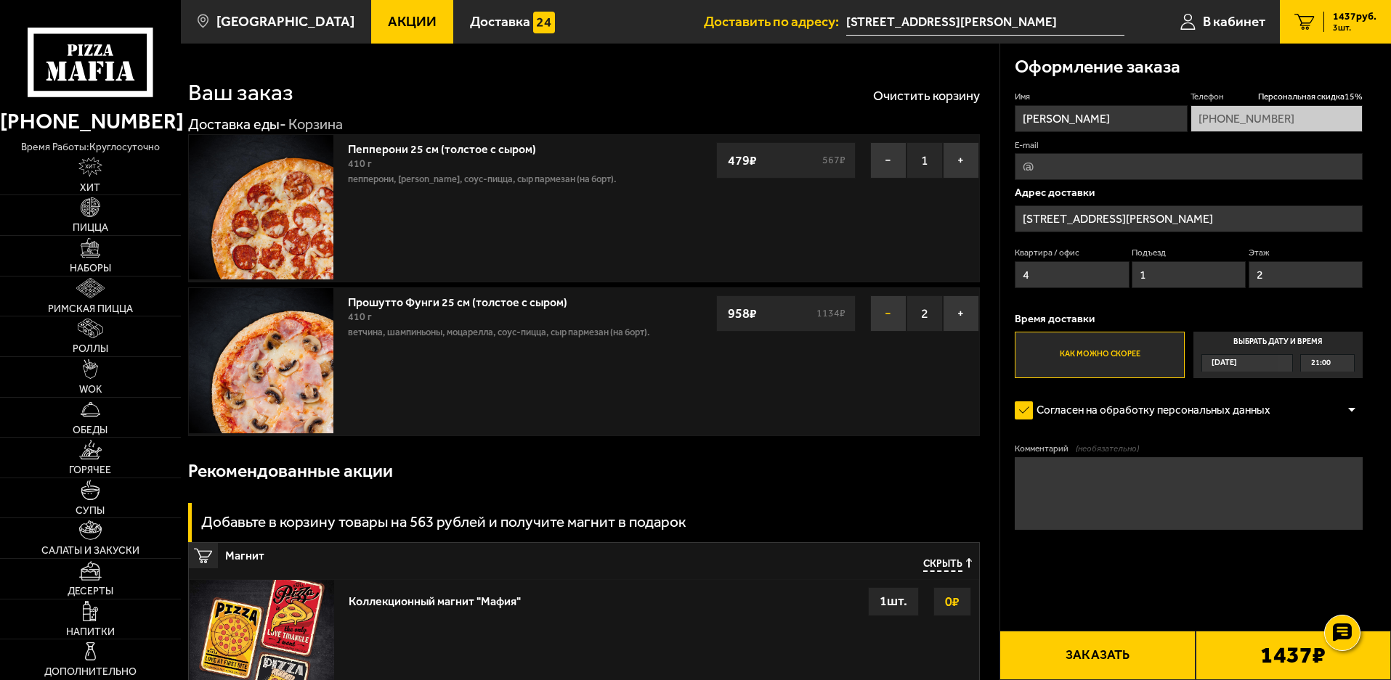
click at [891, 448] on div "Рекомендованные акции" at bounding box center [584, 471] width 792 height 47
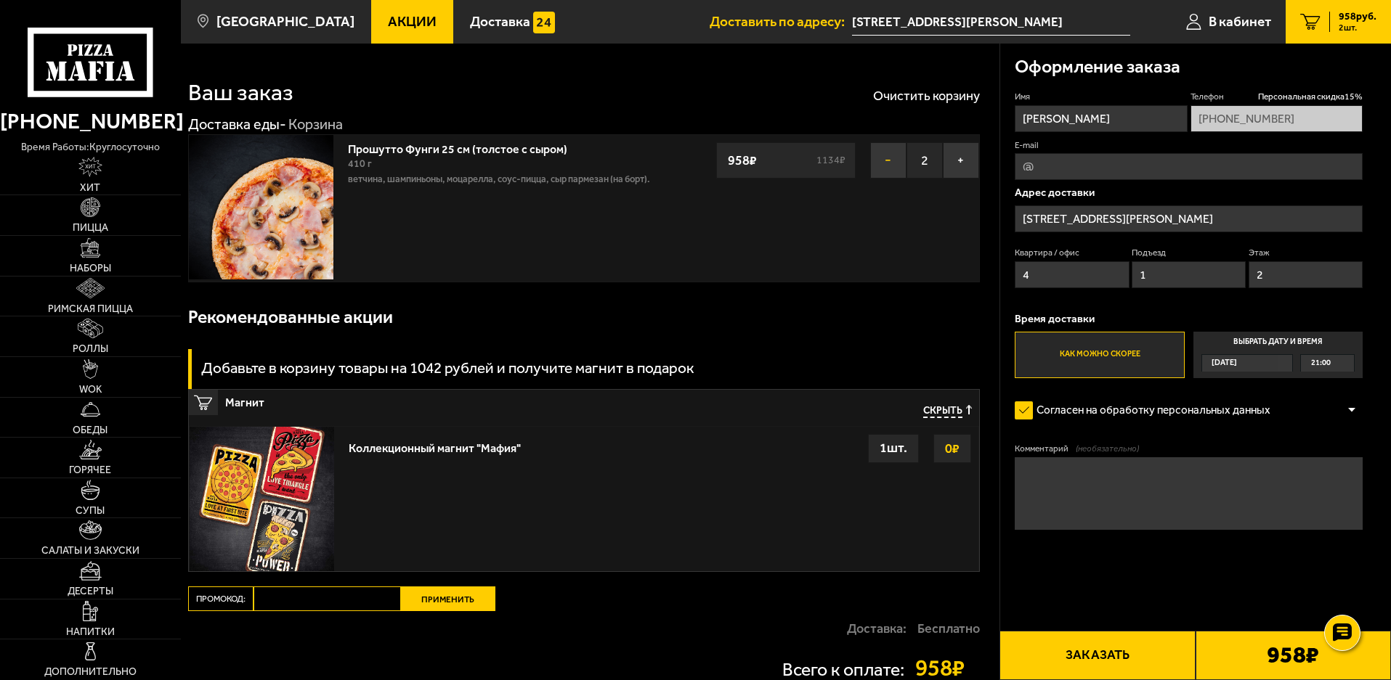
click at [887, 161] on button "−" at bounding box center [888, 160] width 36 height 36
type input "[STREET_ADDRESS][PERSON_NAME]"
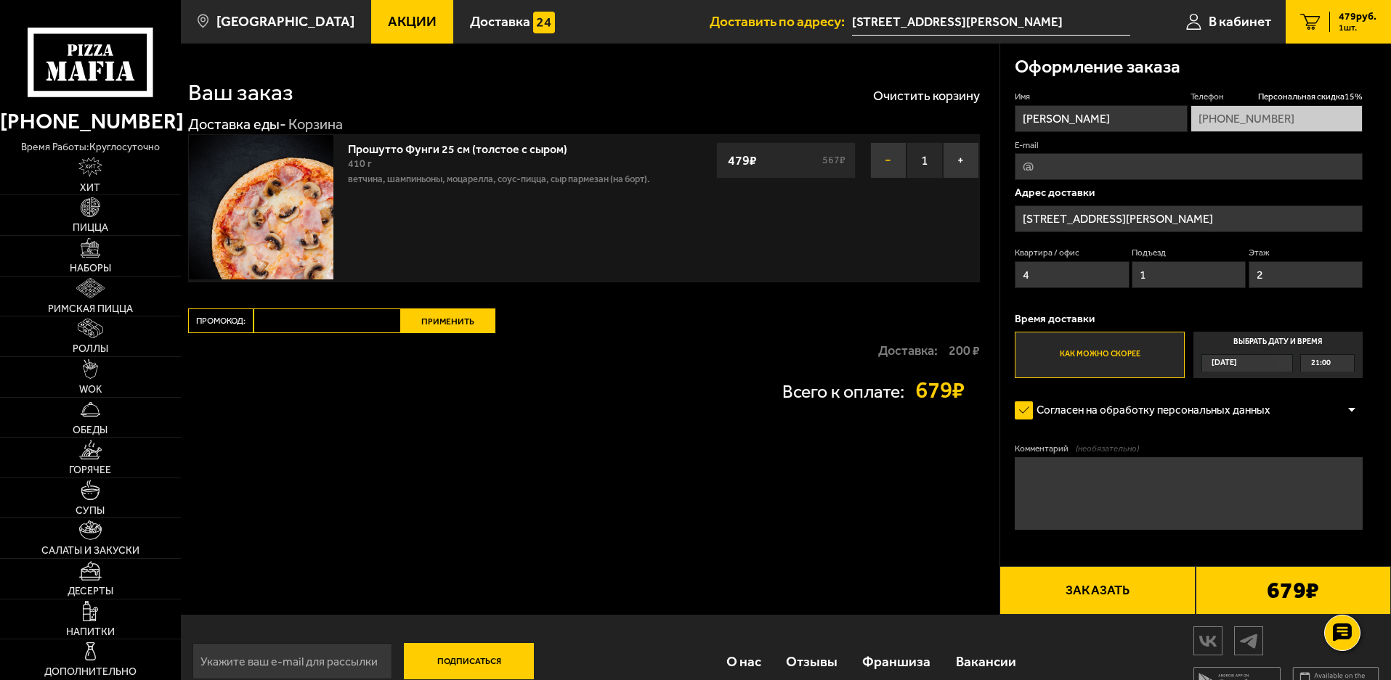
click at [884, 160] on button "−" at bounding box center [888, 160] width 36 height 36
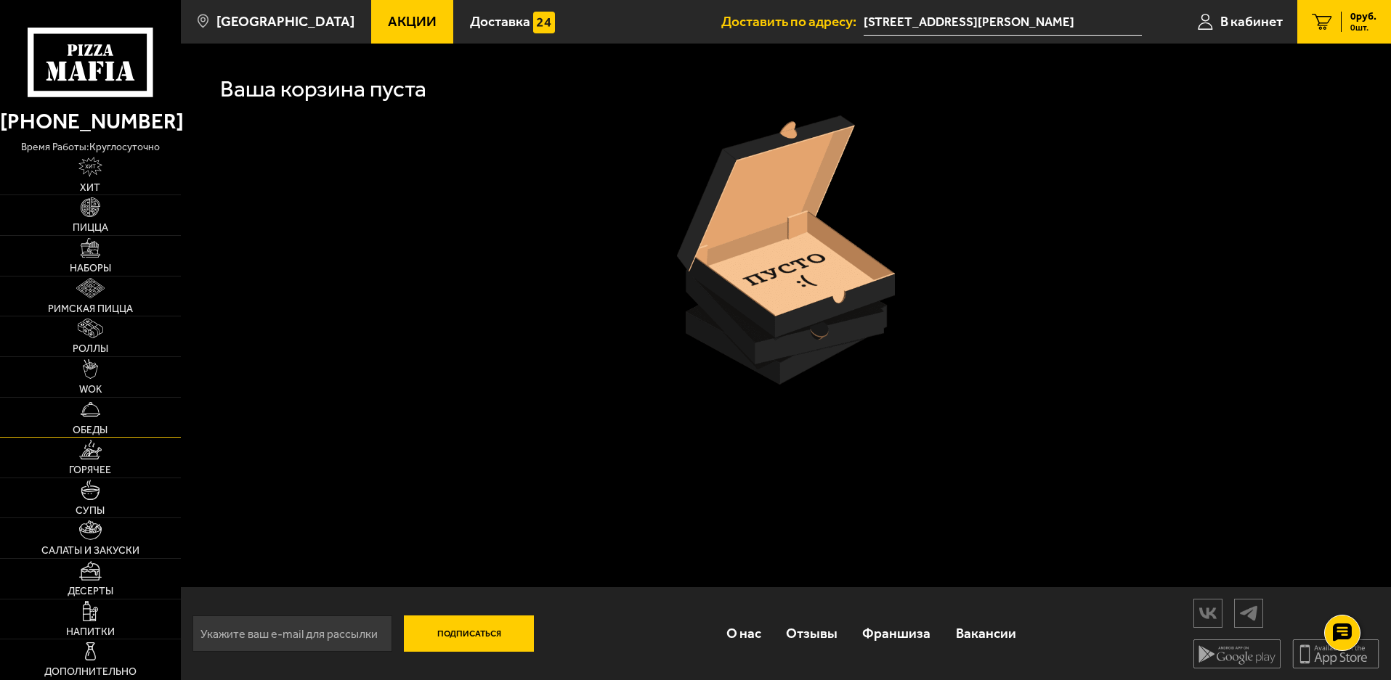
click at [82, 422] on link "Обеды" at bounding box center [90, 418] width 181 height 40
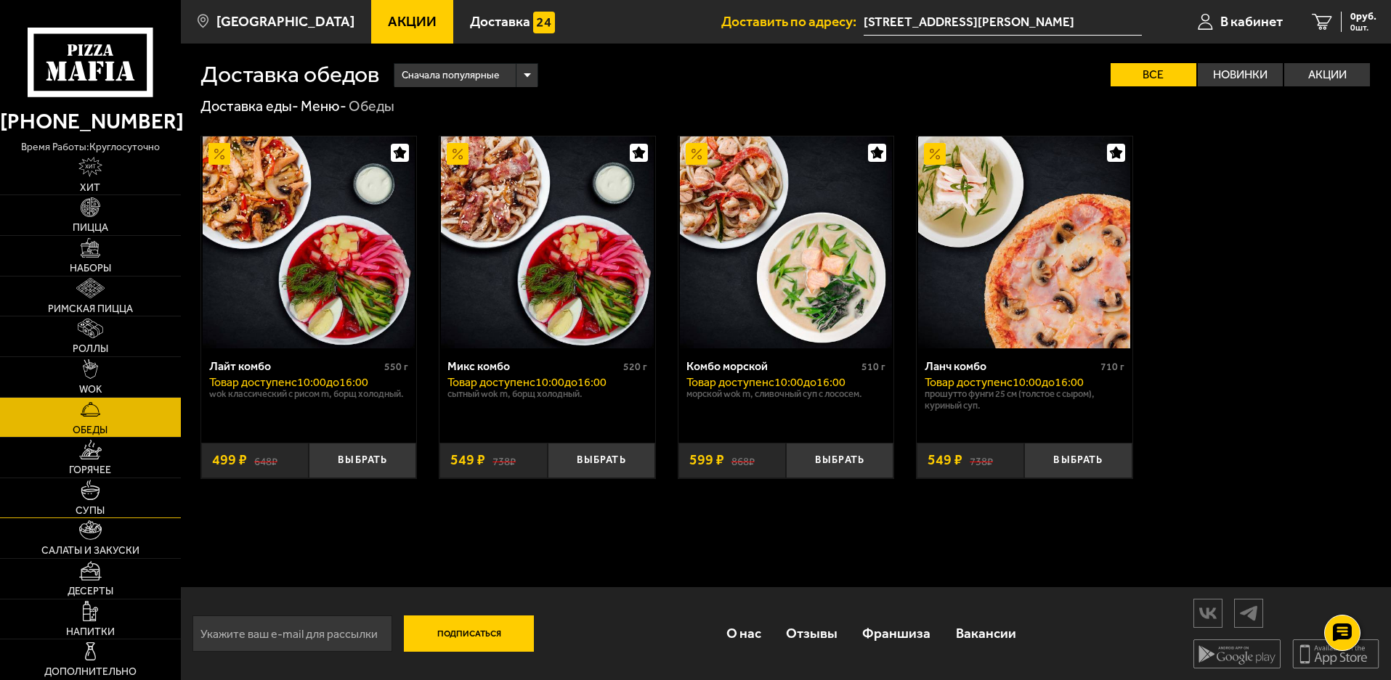
click at [93, 511] on span "Супы" at bounding box center [90, 511] width 29 height 10
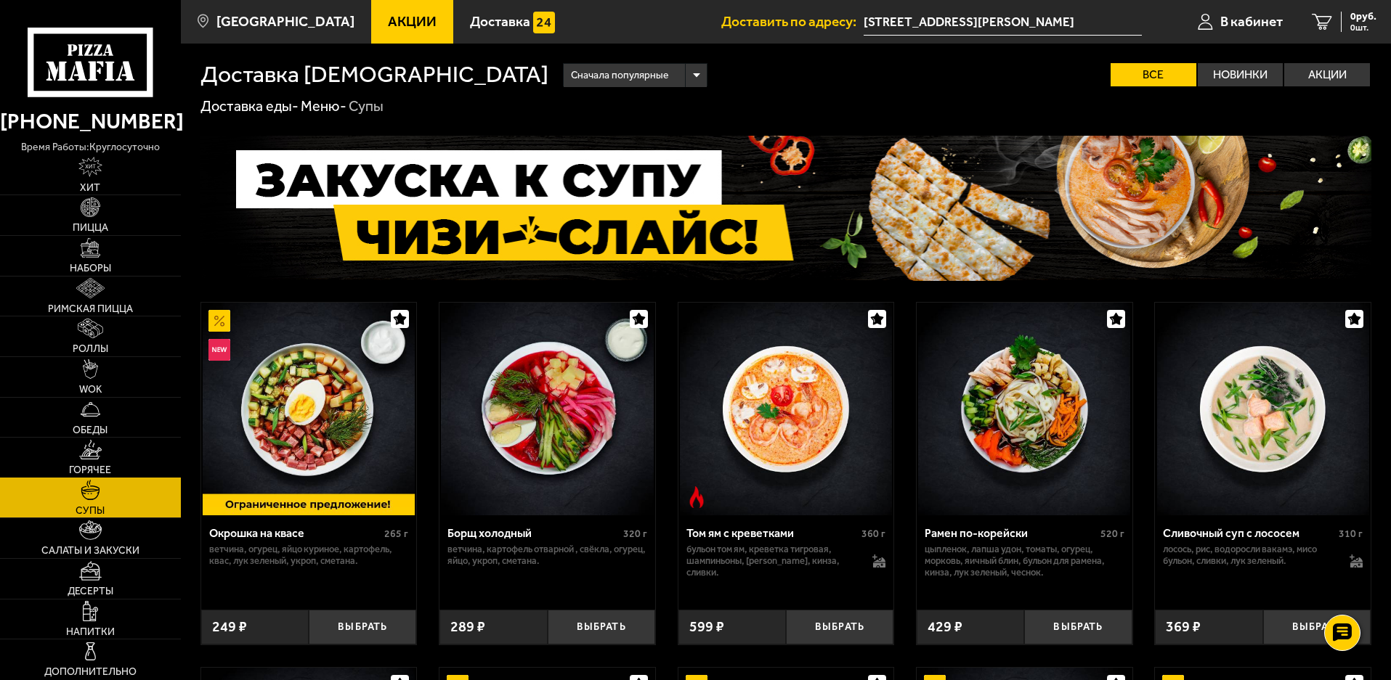
click at [104, 468] on span "Горячее" at bounding box center [90, 470] width 42 height 10
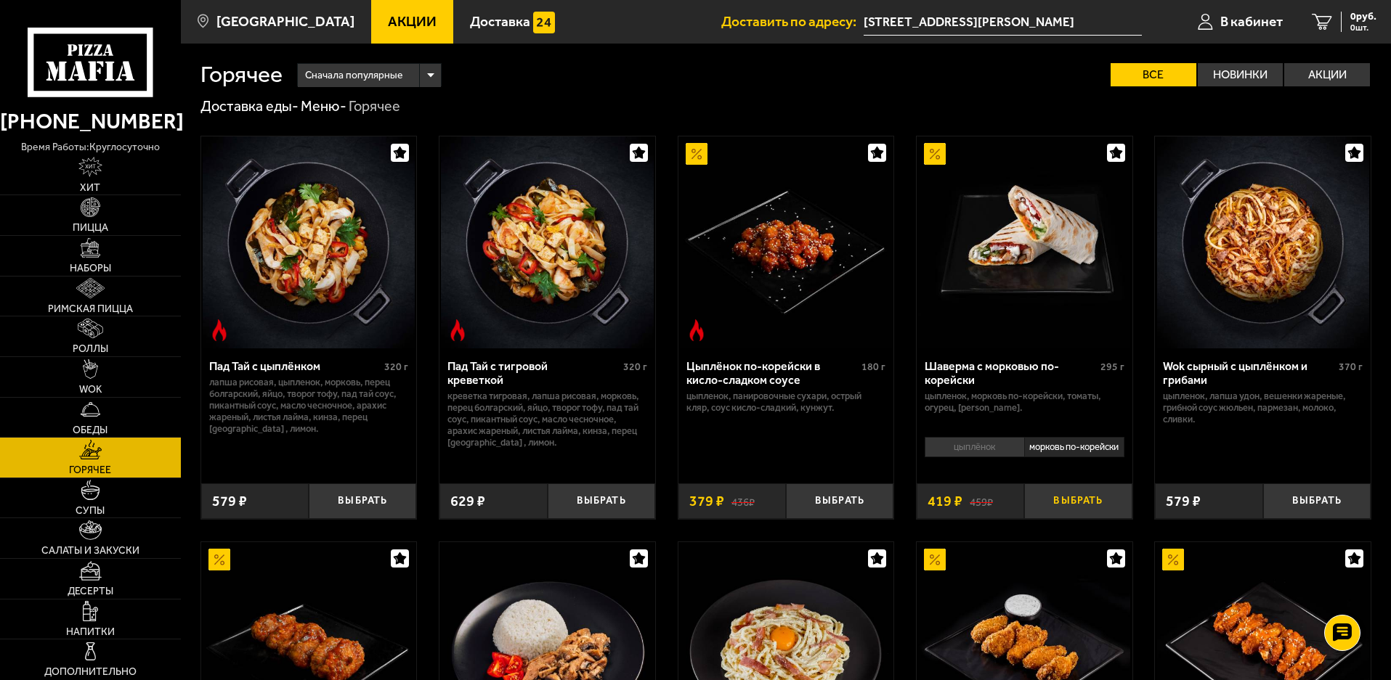
click at [1078, 505] on button "Выбрать" at bounding box center [1077, 502] width 107 height 36
click at [1345, 22] on span "1856 руб." at bounding box center [1355, 17] width 44 height 10
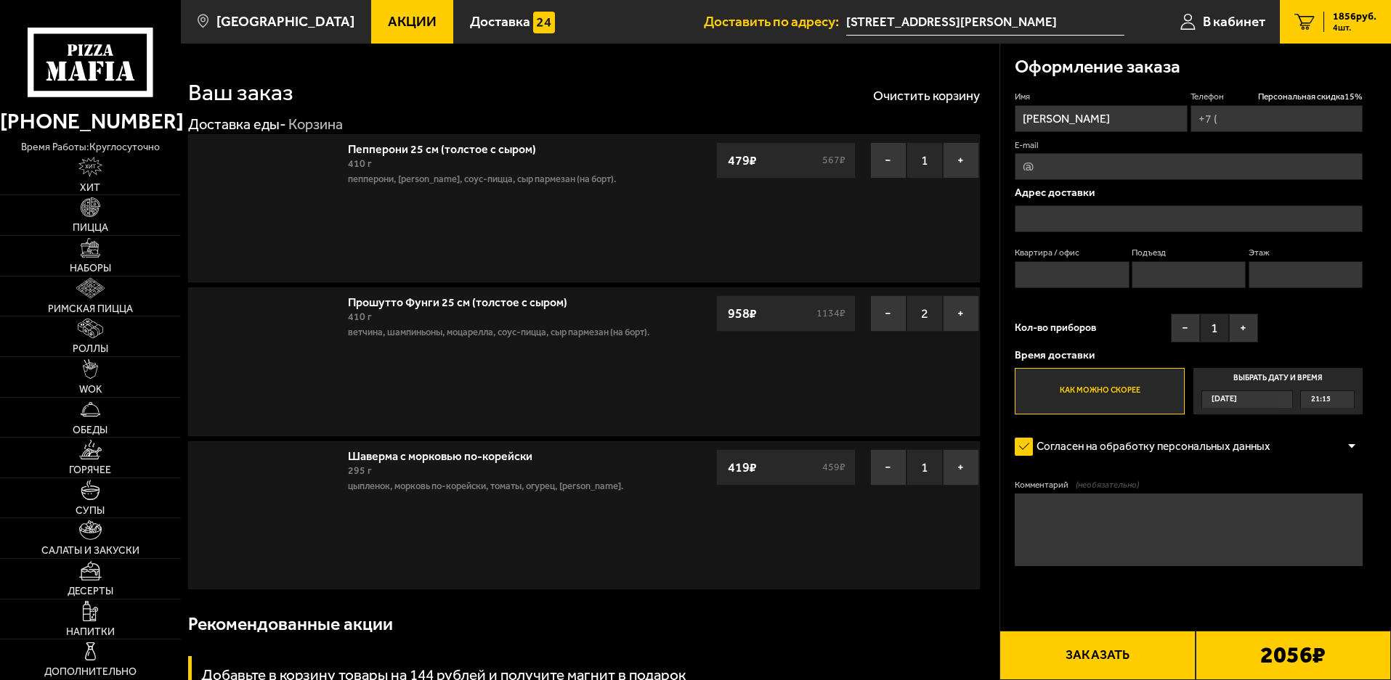
type input "[PHONE_NUMBER]"
type input "[STREET_ADDRESS][PERSON_NAME]"
type input "4"
type input "1"
type input "2"
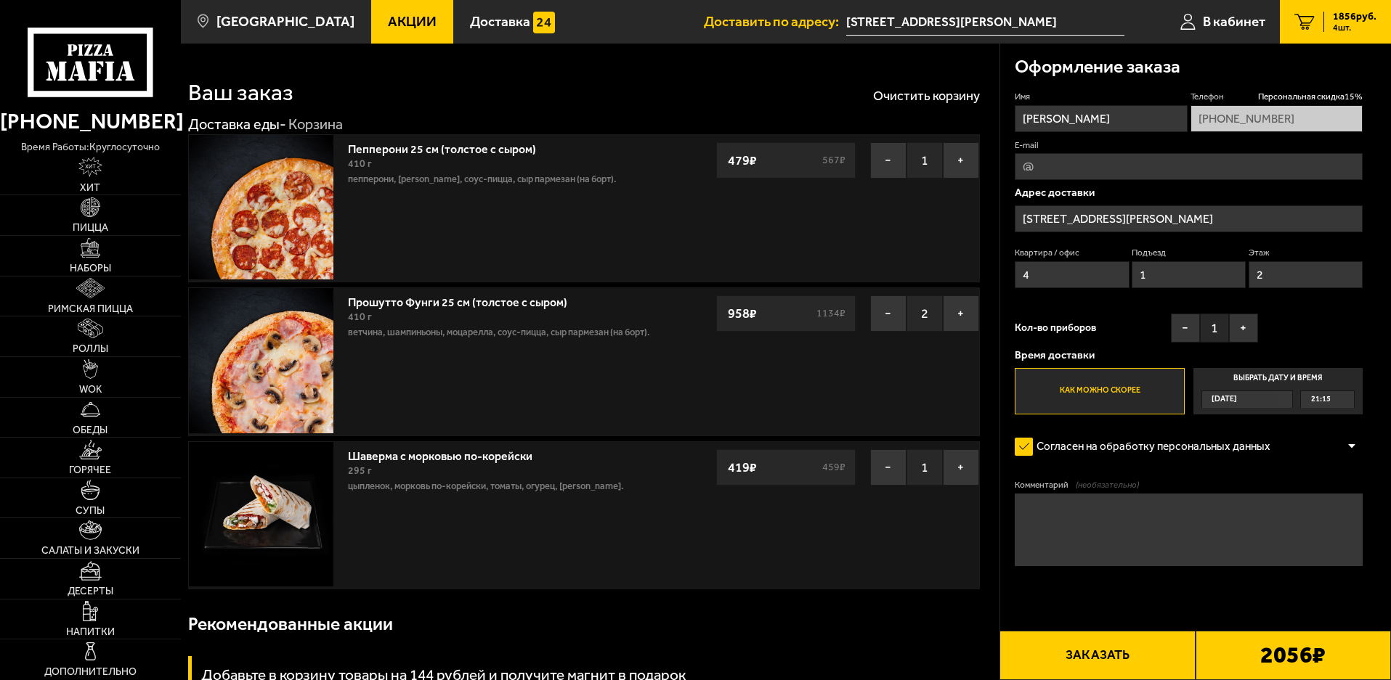
type input "улица Лёни Голикова, 13"
click at [1129, 645] on button "Заказать" at bounding box center [1096, 655] width 195 height 49
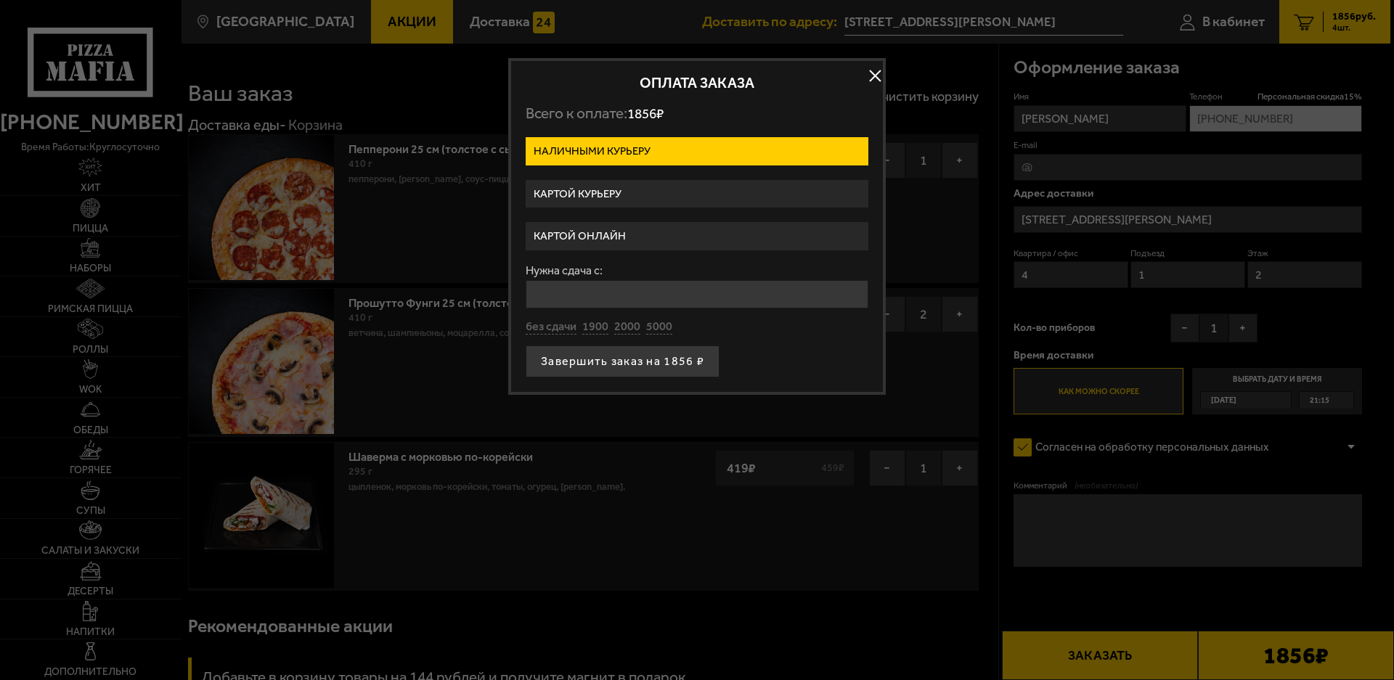
click at [689, 235] on label "Картой онлайн" at bounding box center [697, 236] width 343 height 28
click at [0, 0] on input "Картой онлайн" at bounding box center [0, 0] width 0 height 0
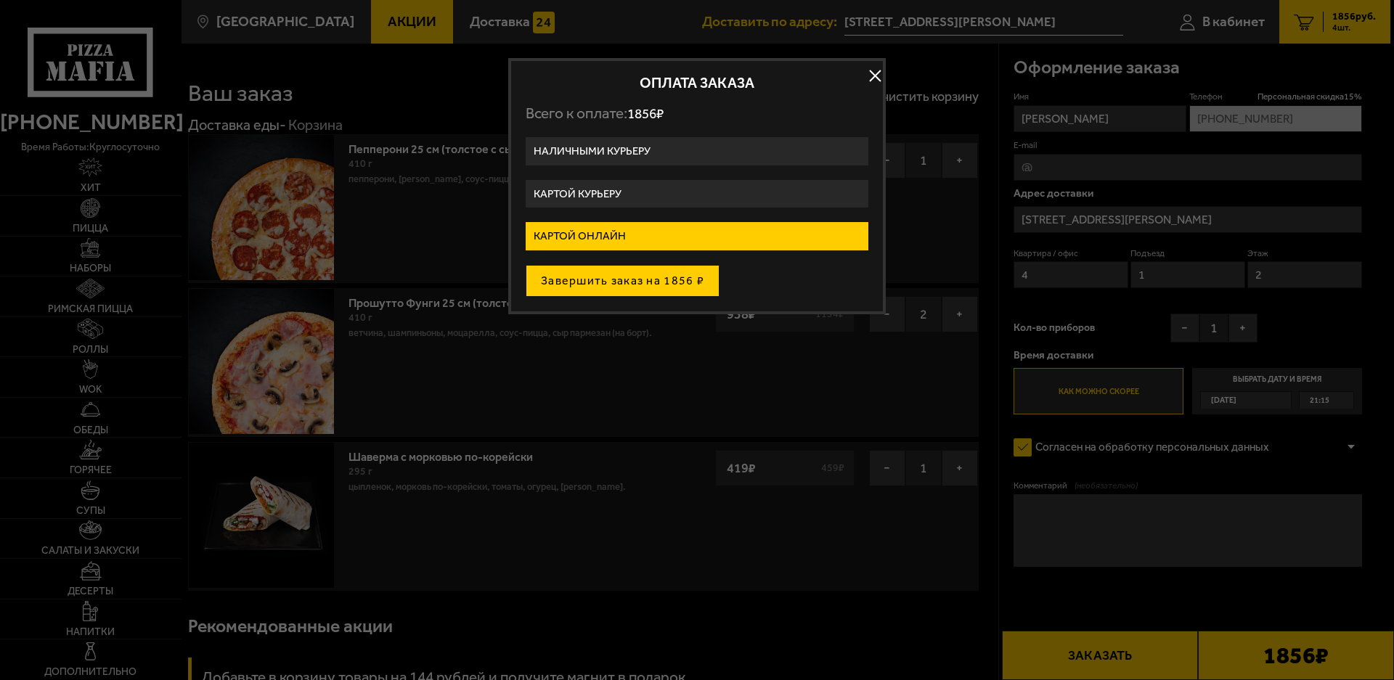
click at [665, 279] on button "Завершить заказ на 1856 ₽" at bounding box center [623, 281] width 194 height 32
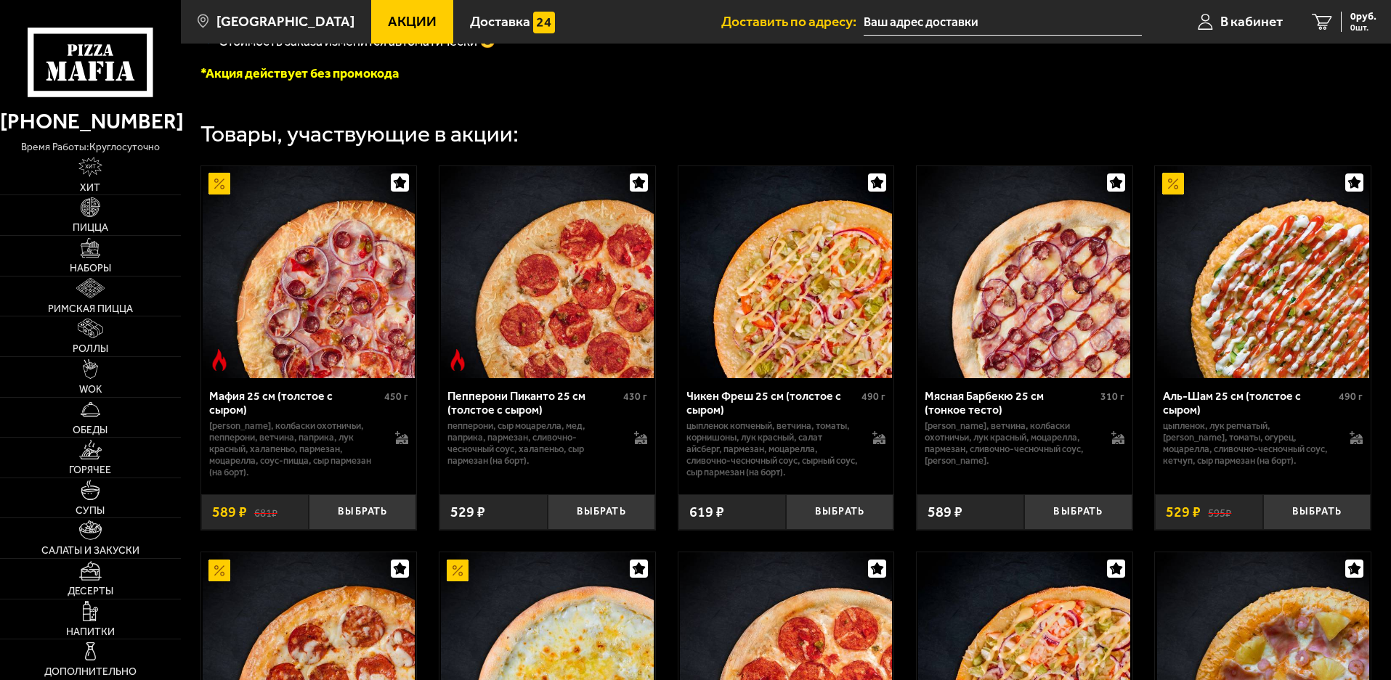
scroll to position [726, 0]
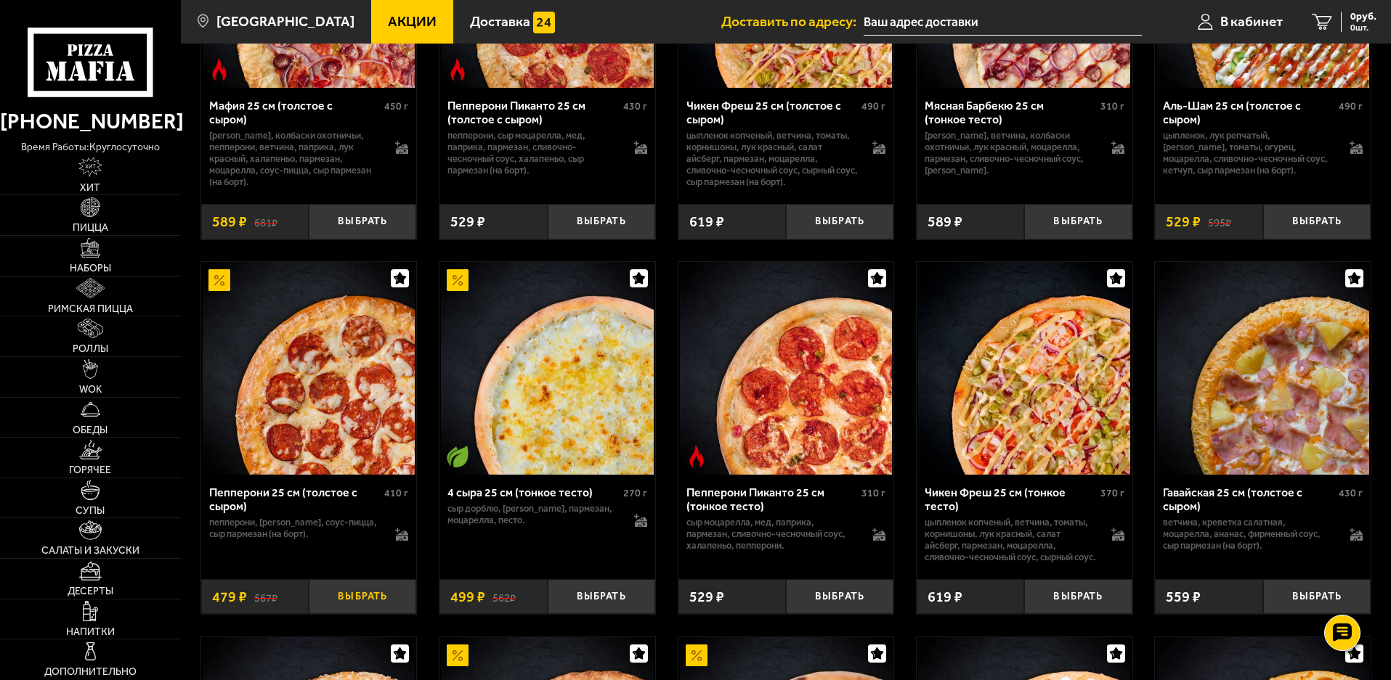
click at [367, 611] on button "Выбрать" at bounding box center [362, 597] width 107 height 36
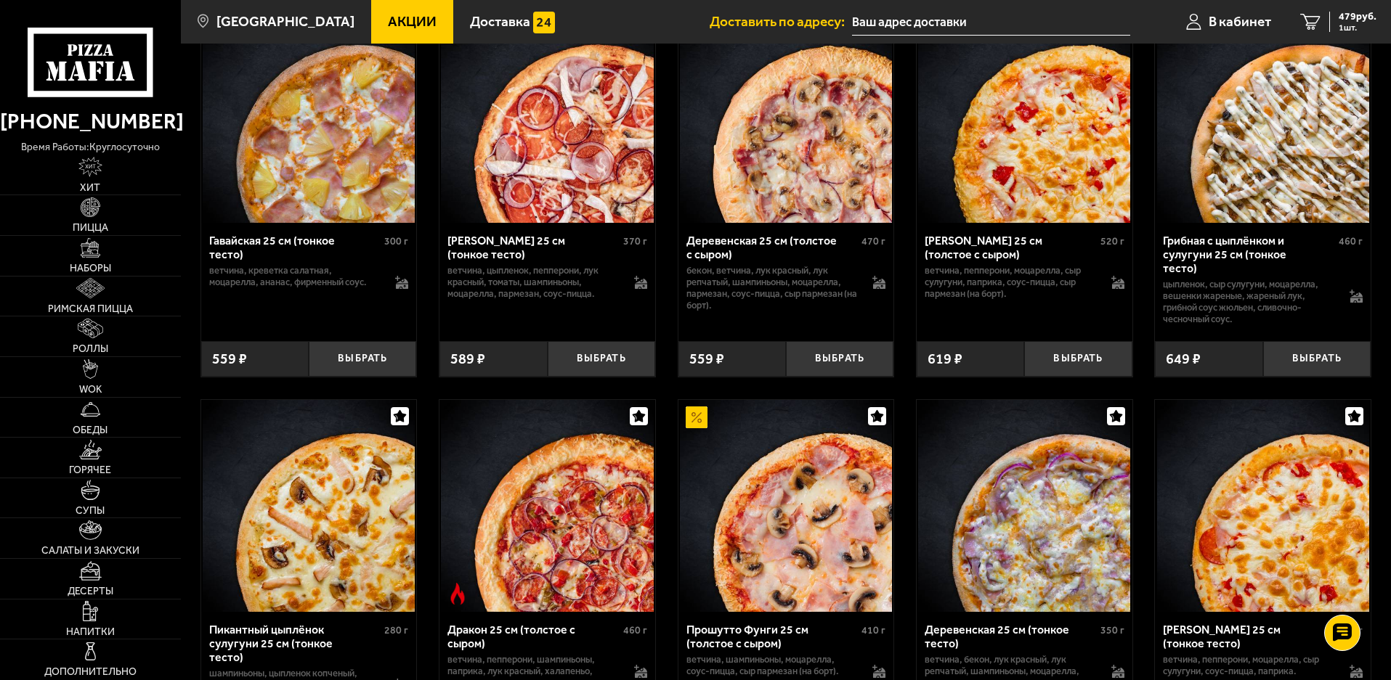
scroll to position [1961, 0]
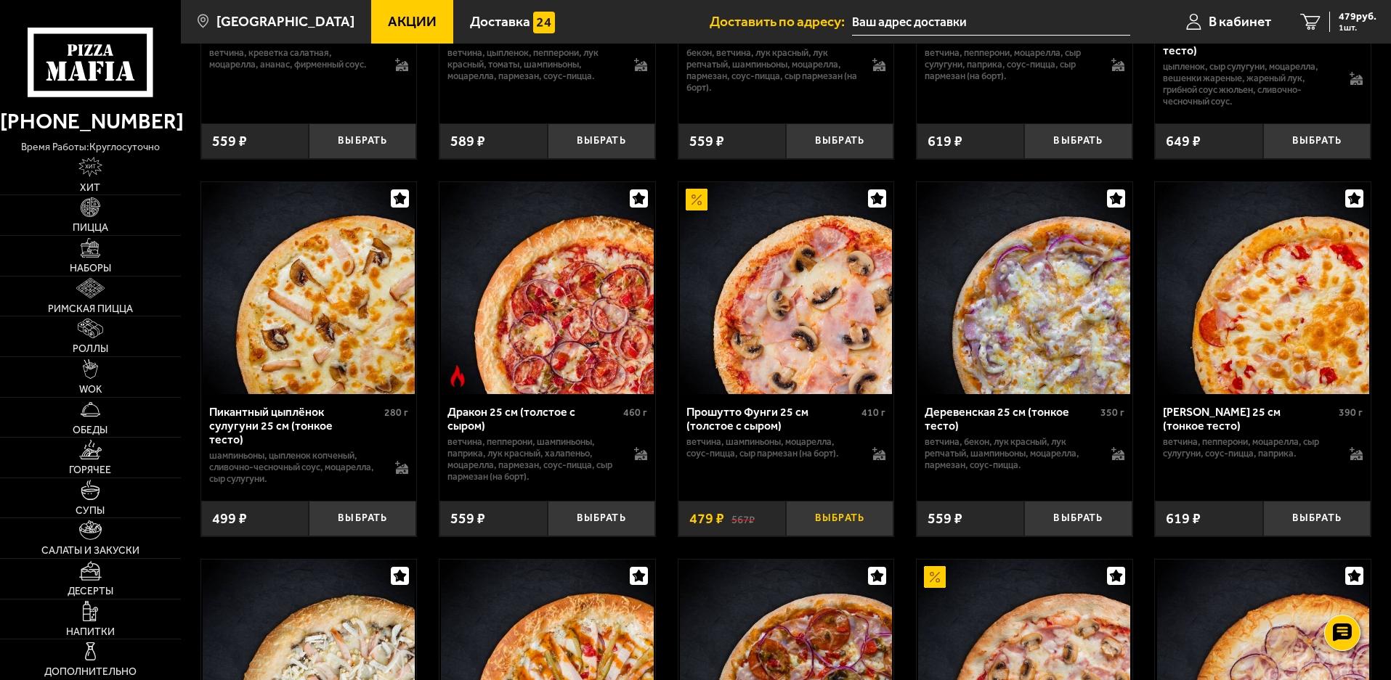
click at [844, 530] on button "Выбрать" at bounding box center [839, 519] width 107 height 36
click at [879, 526] on button "+" at bounding box center [876, 519] width 36 height 36
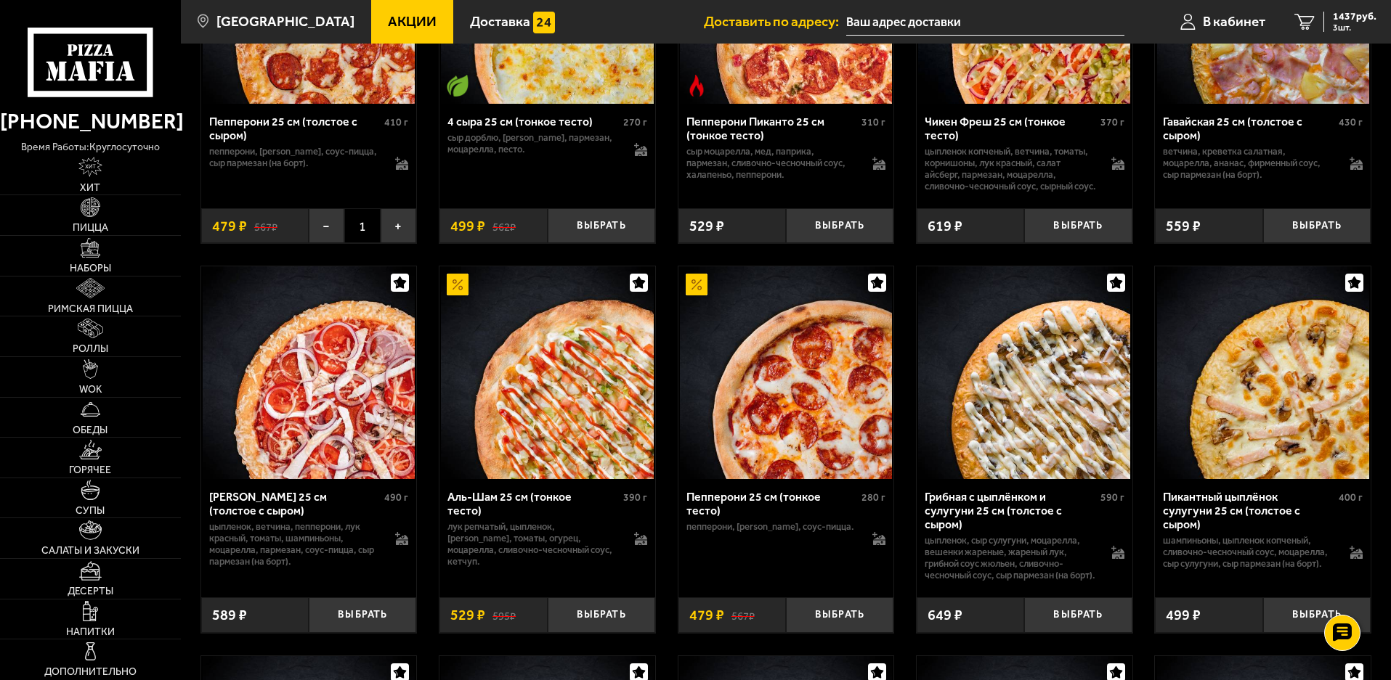
scroll to position [0, 0]
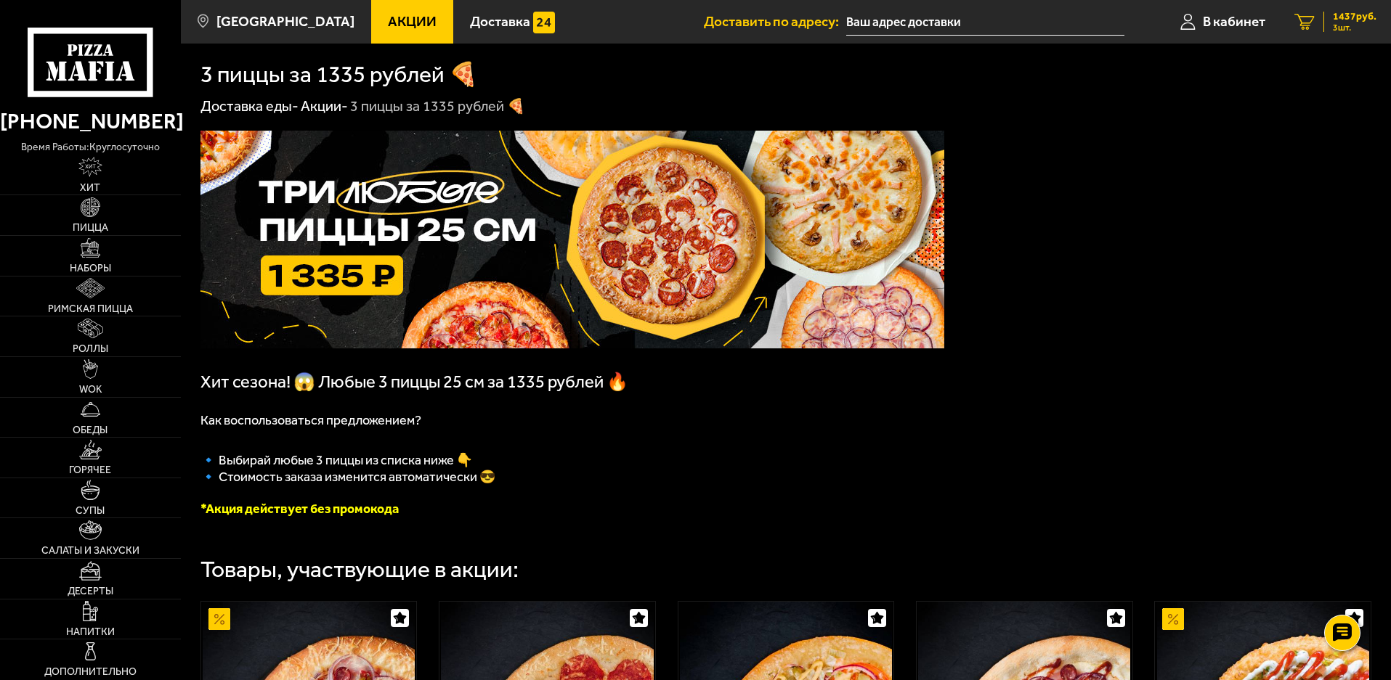
click at [1340, 21] on span "1437 руб." at bounding box center [1355, 17] width 44 height 10
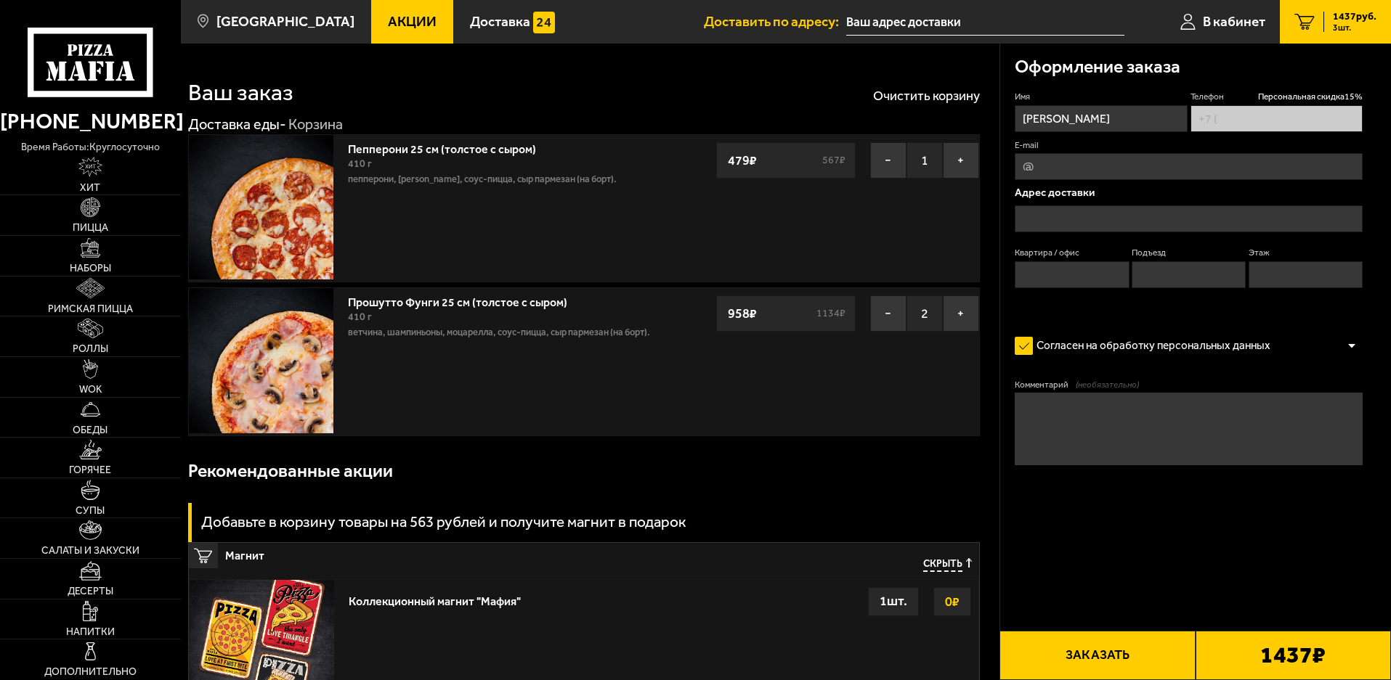
type input "+7 (911) 960-00-90"
type input "[STREET_ADDRESS][PERSON_NAME]"
type input "4"
type input "1"
type input "2"
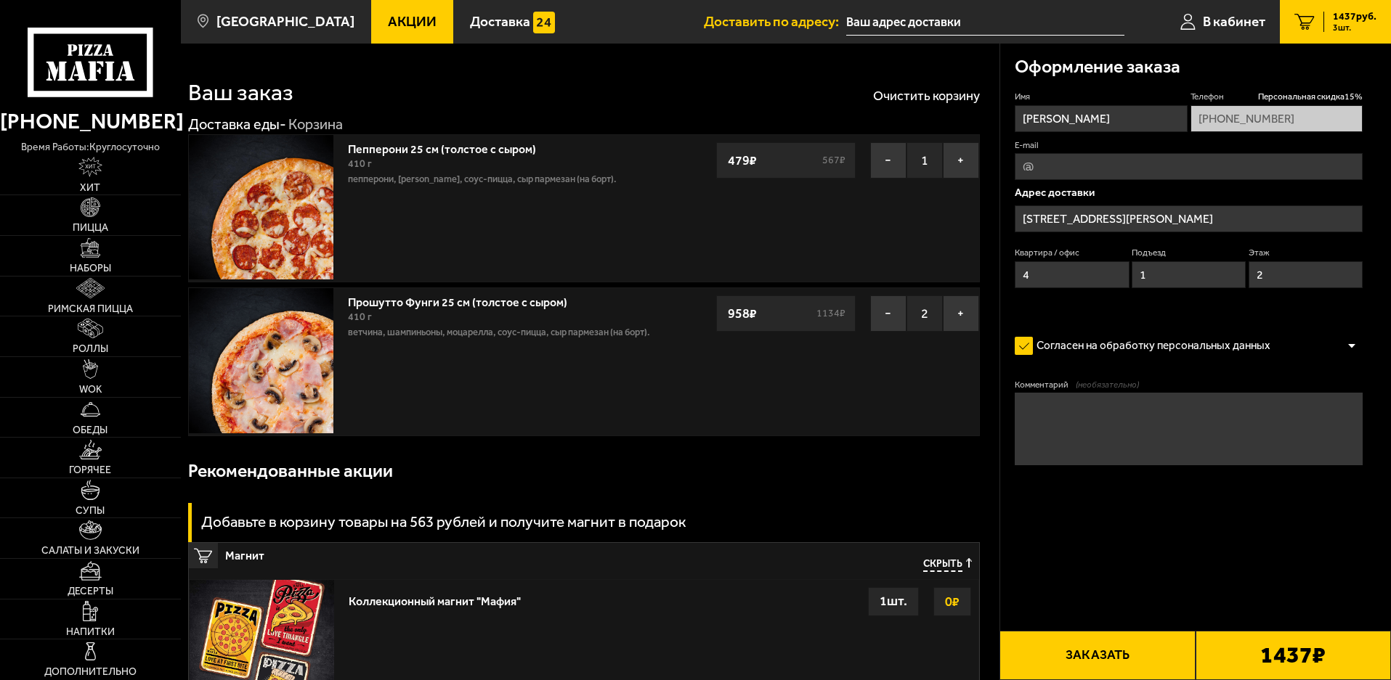
type input "улица Лёни Голикова, 13"
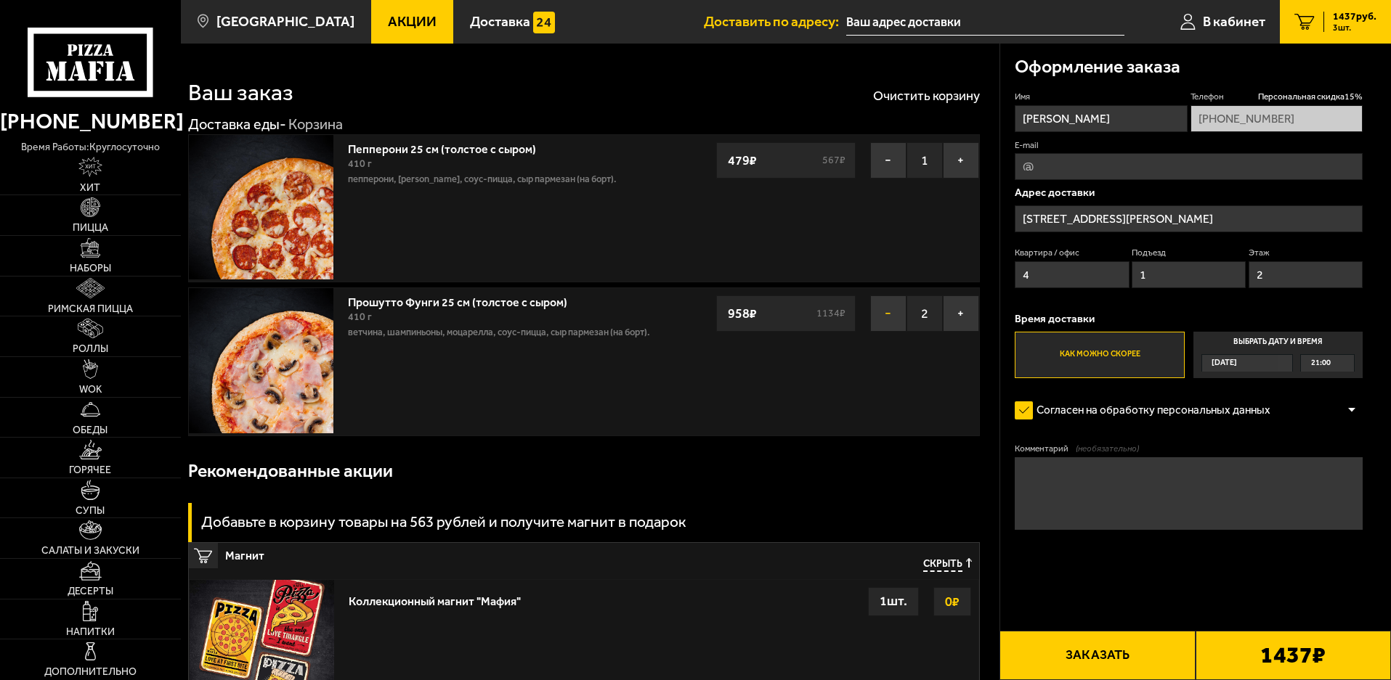
click at [892, 315] on button "−" at bounding box center [888, 314] width 36 height 36
click at [399, 20] on span "Акции" at bounding box center [412, 22] width 49 height 14
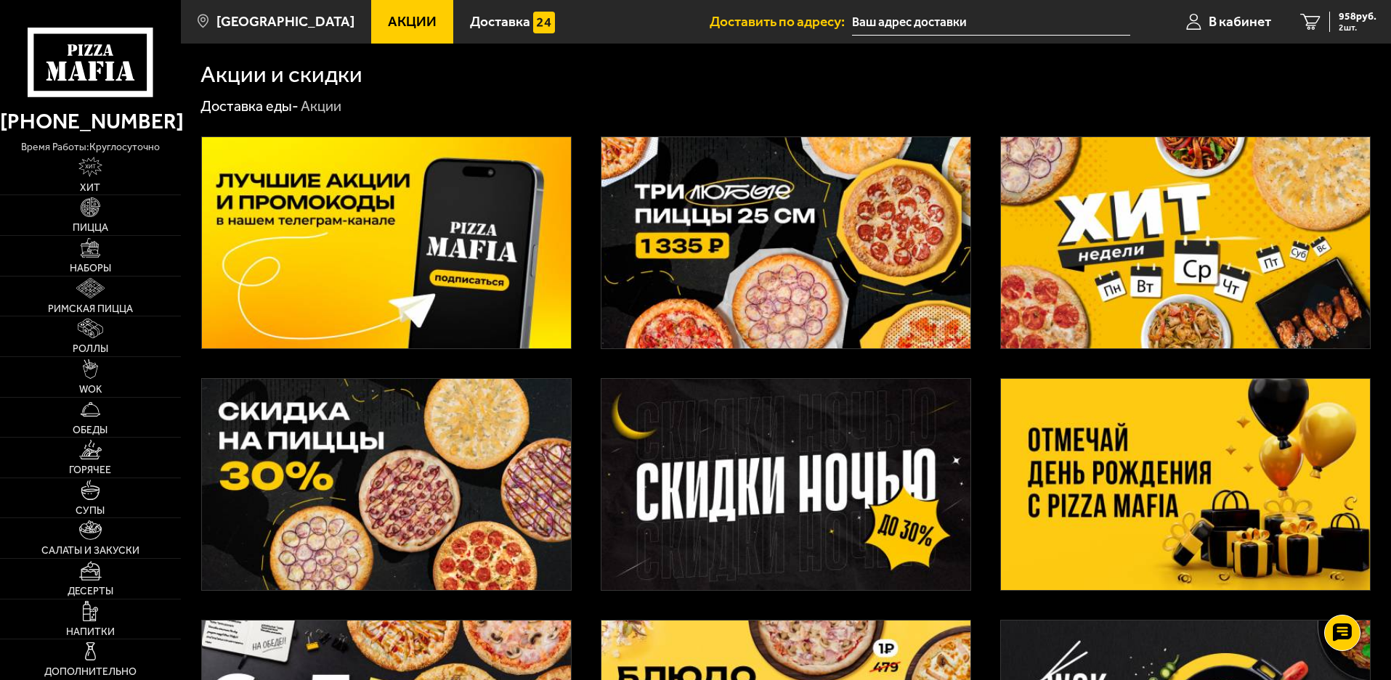
click at [694, 219] on img at bounding box center [785, 242] width 369 height 211
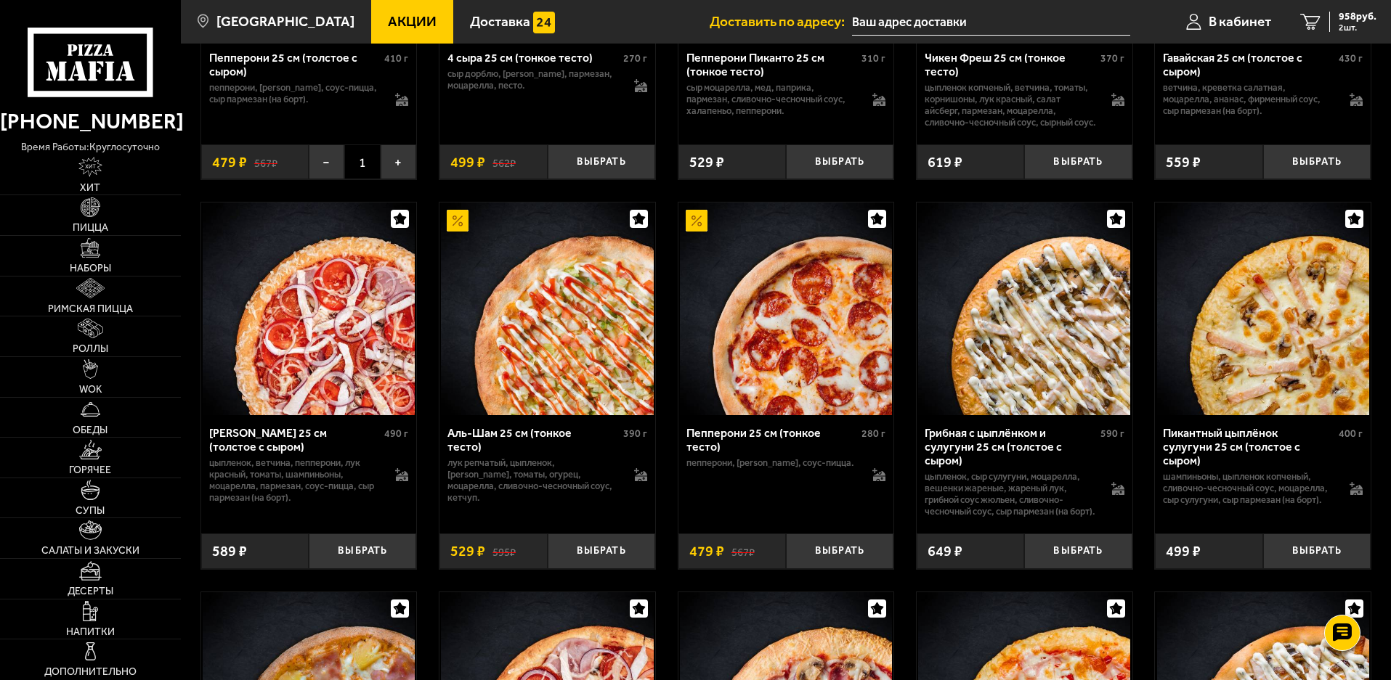
scroll to position [1307, 0]
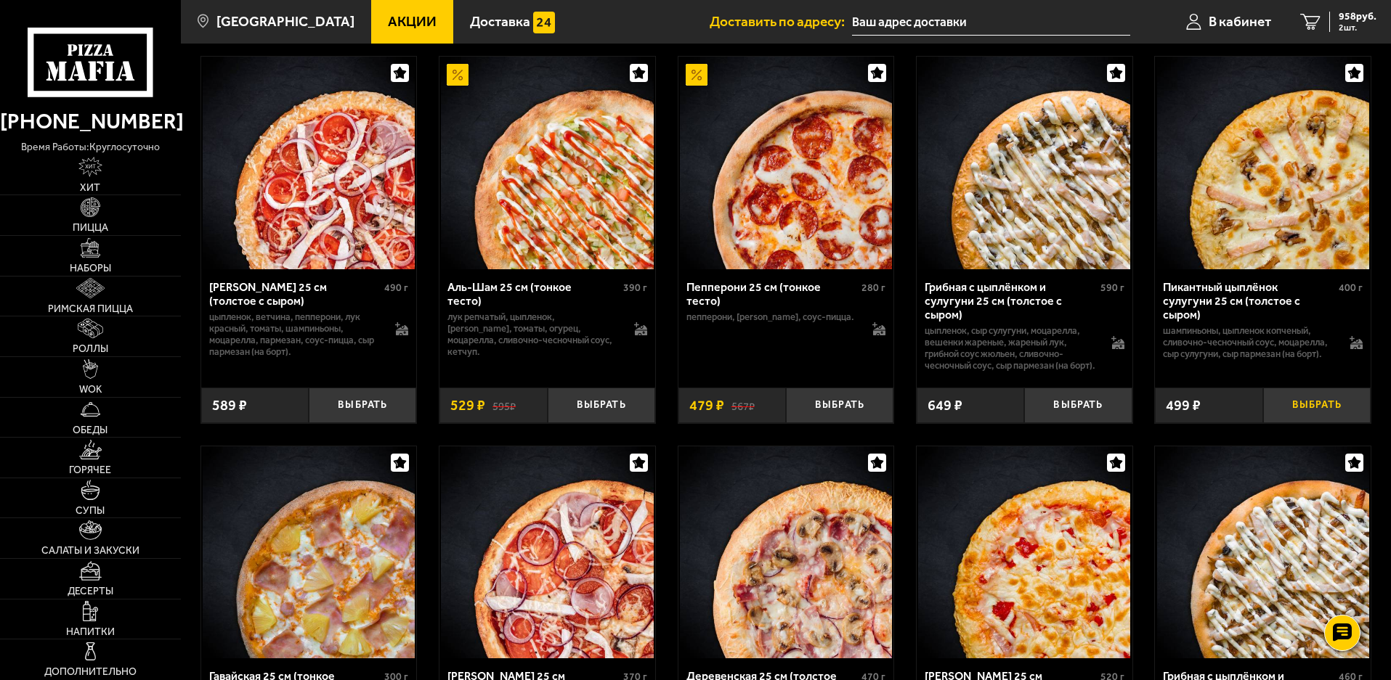
click at [1315, 423] on button "Выбрать" at bounding box center [1316, 406] width 107 height 36
click at [1285, 423] on button "−" at bounding box center [1281, 406] width 36 height 36
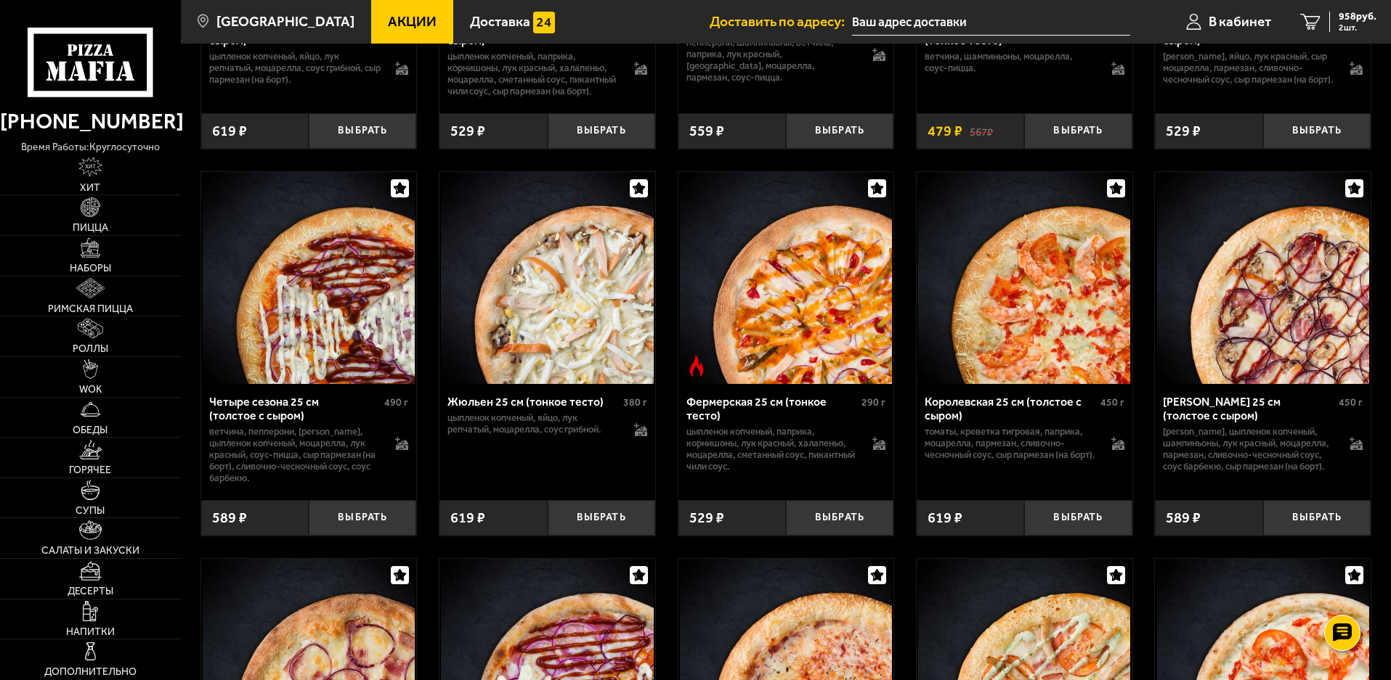
scroll to position [0, 0]
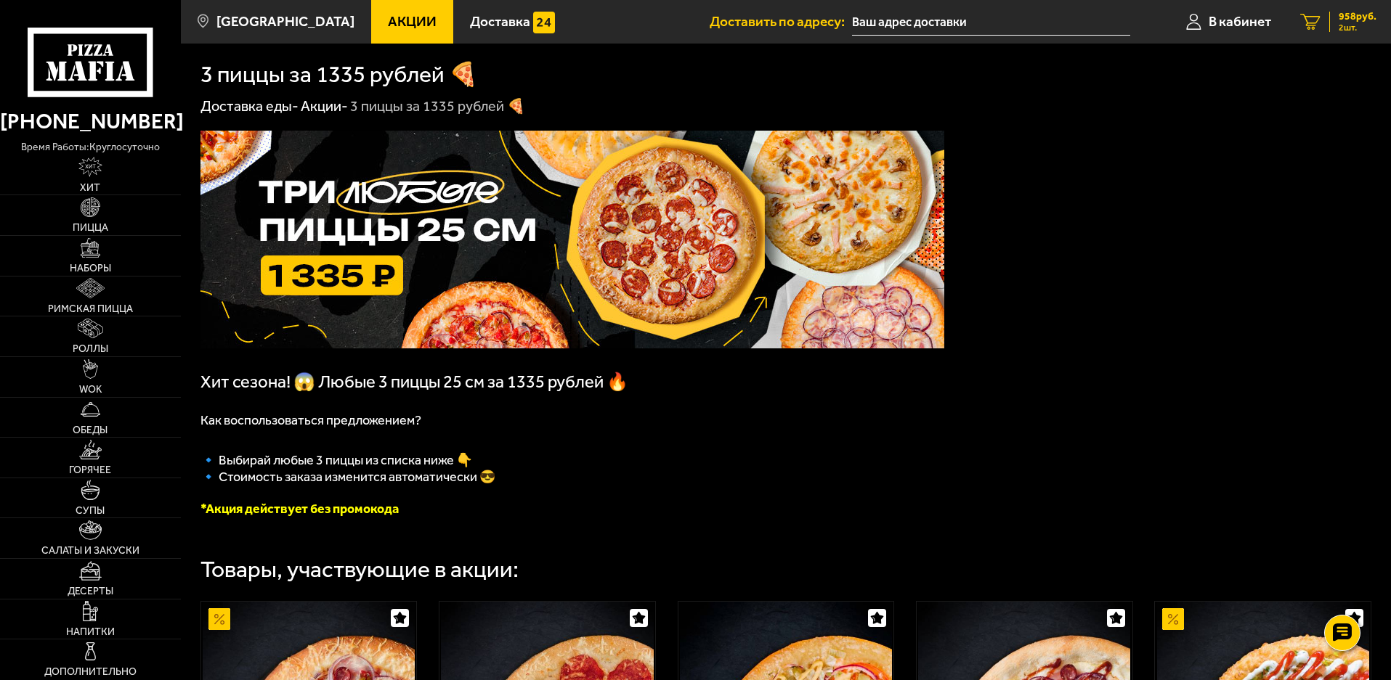
click at [1343, 24] on span "2 шт." at bounding box center [1357, 27] width 38 height 9
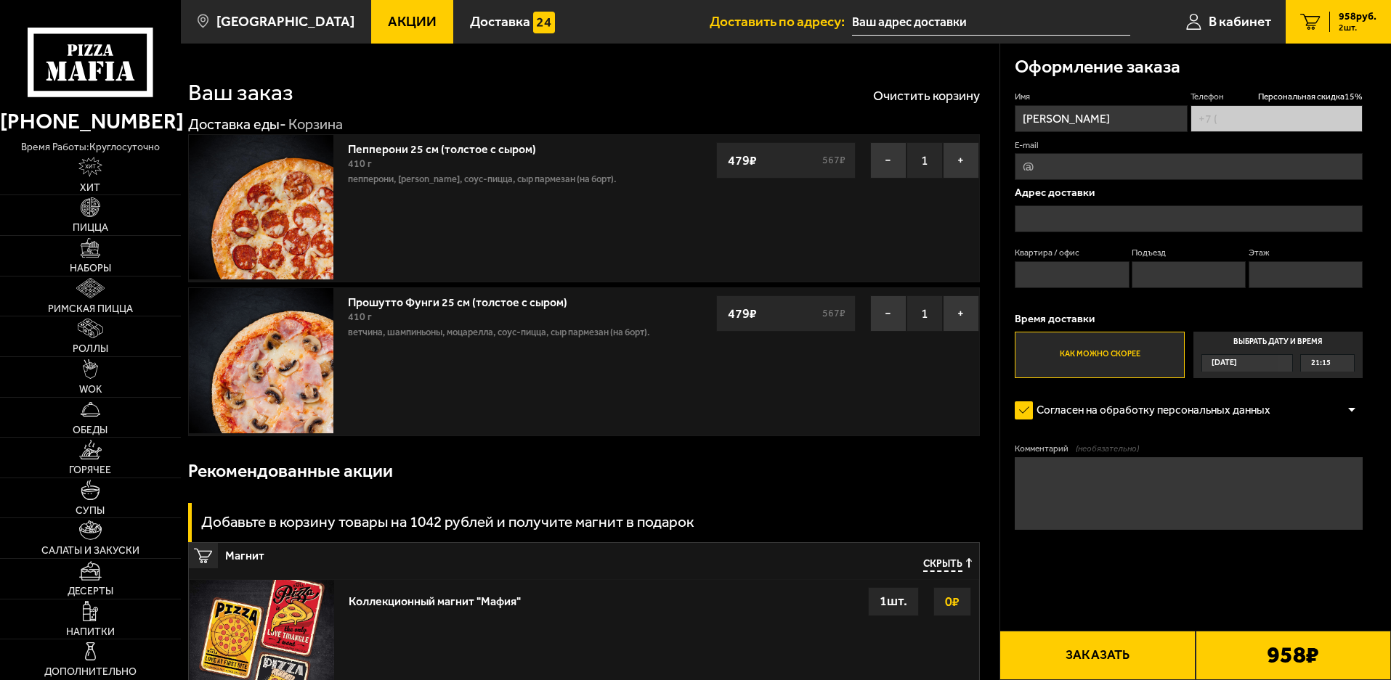
type input "+7 (911) 960-00-90"
type input "[STREET_ADDRESS][PERSON_NAME]"
type input "4"
type input "1"
type input "2"
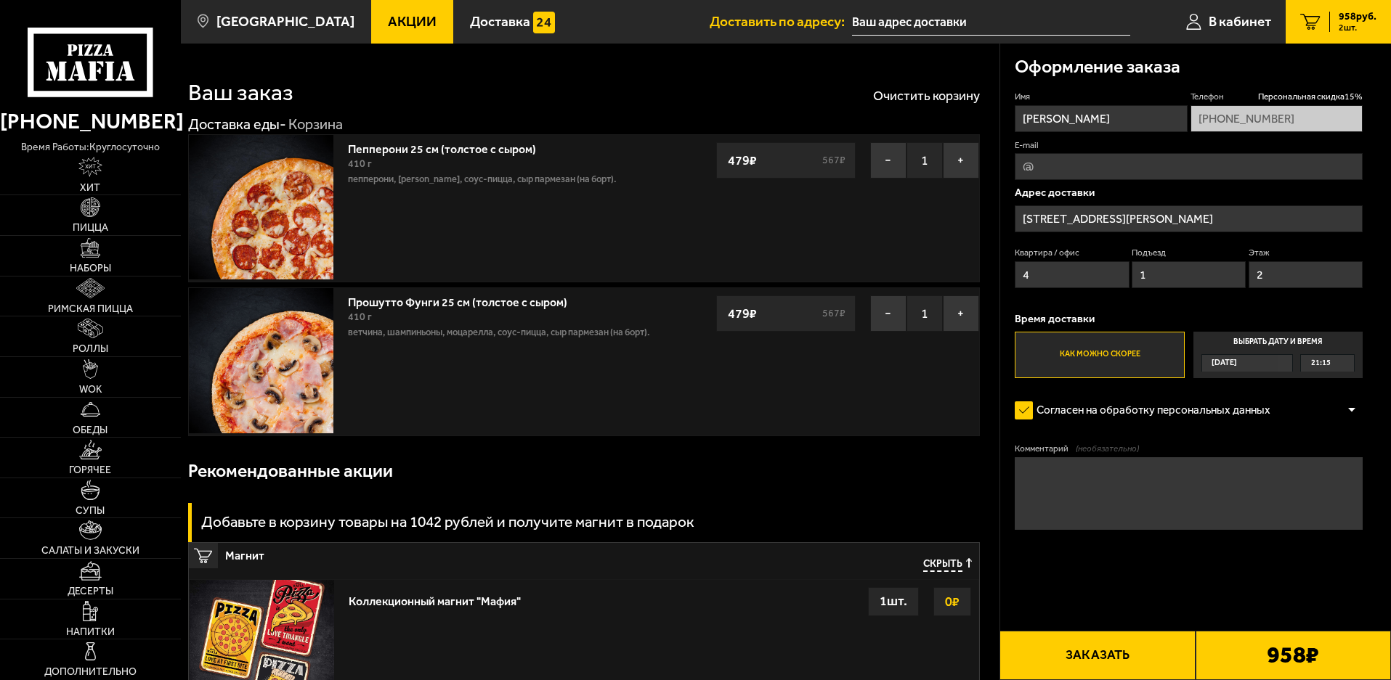
type input "улица Лёни Голикова, 13"
click at [965, 324] on button "+" at bounding box center [961, 314] width 36 height 36
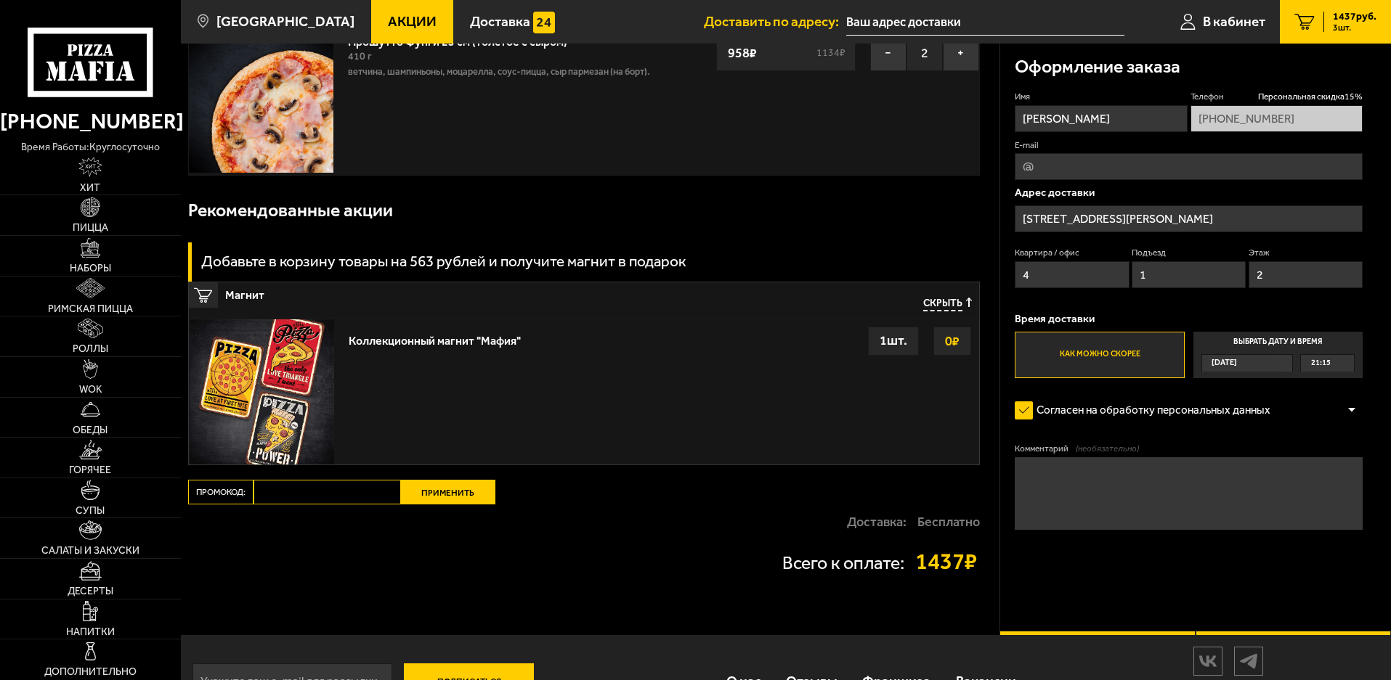
scroll to position [290, 0]
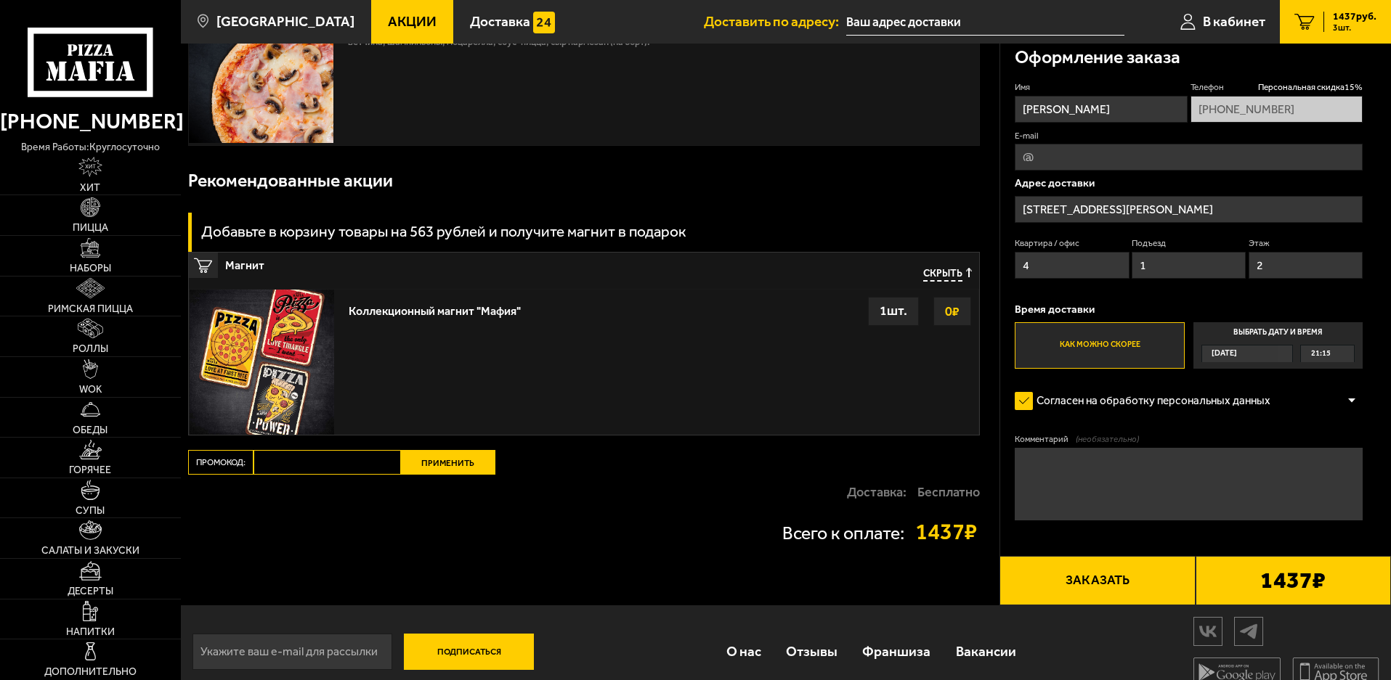
click at [399, 17] on span "Акции" at bounding box center [412, 22] width 49 height 14
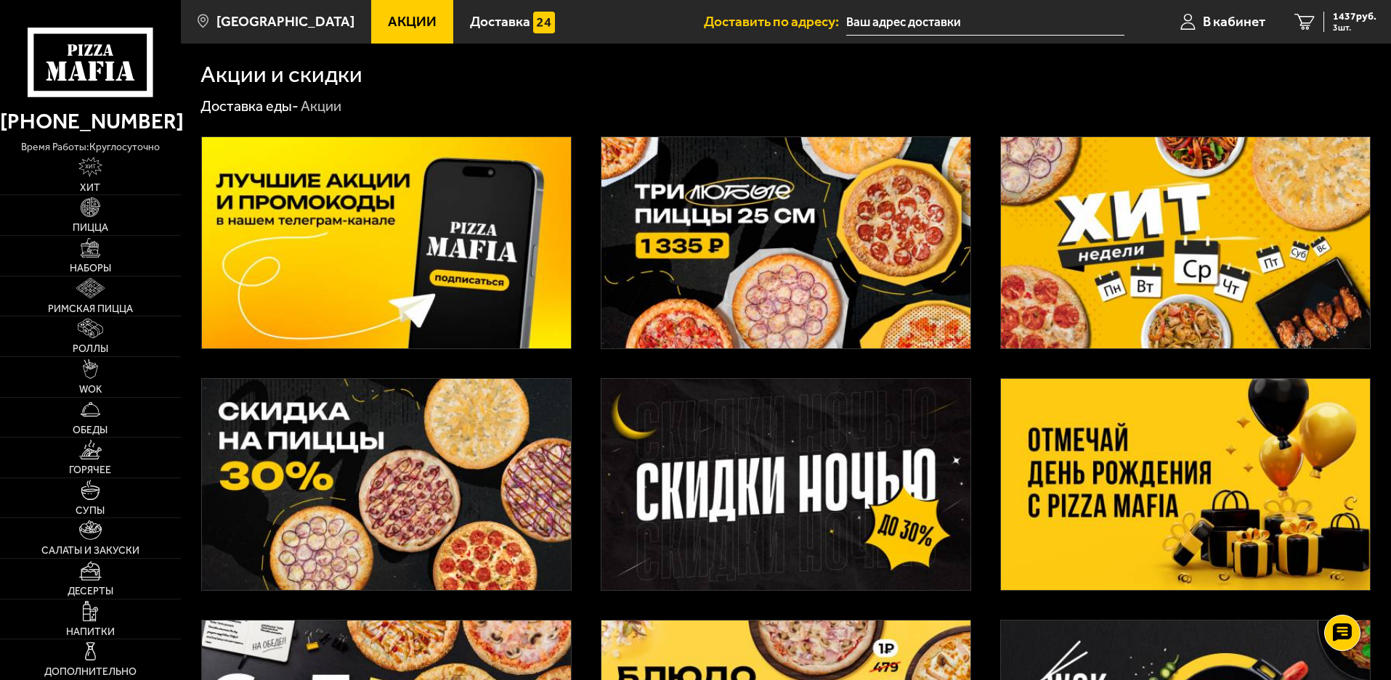
click at [768, 251] on img at bounding box center [785, 242] width 369 height 211
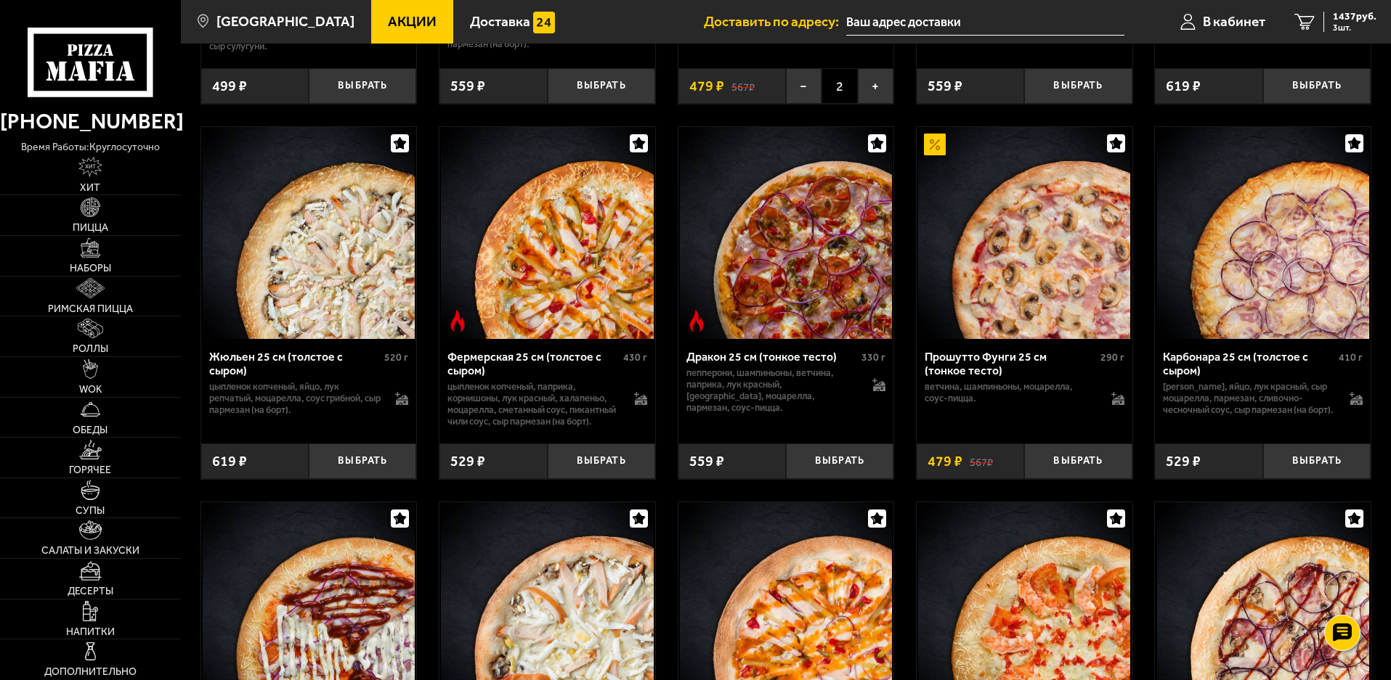
scroll to position [2396, 0]
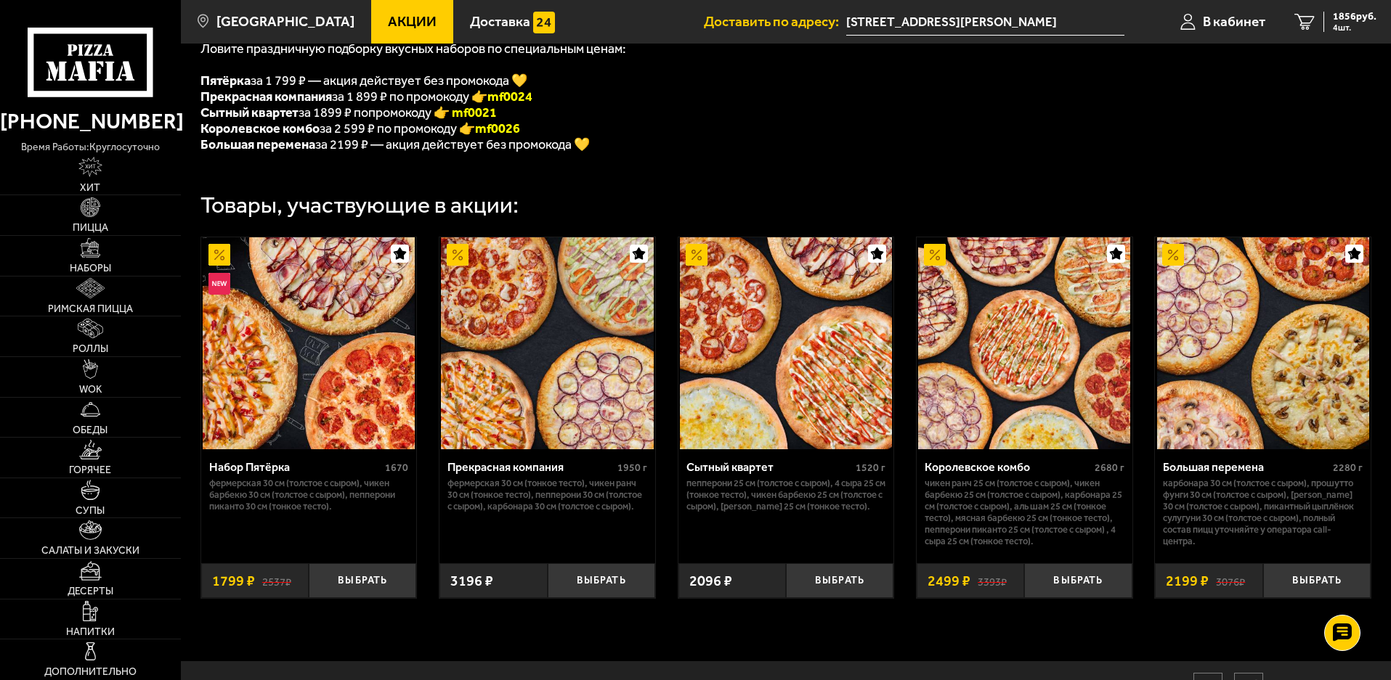
scroll to position [376, 0]
